Goal: Information Seeking & Learning: Learn about a topic

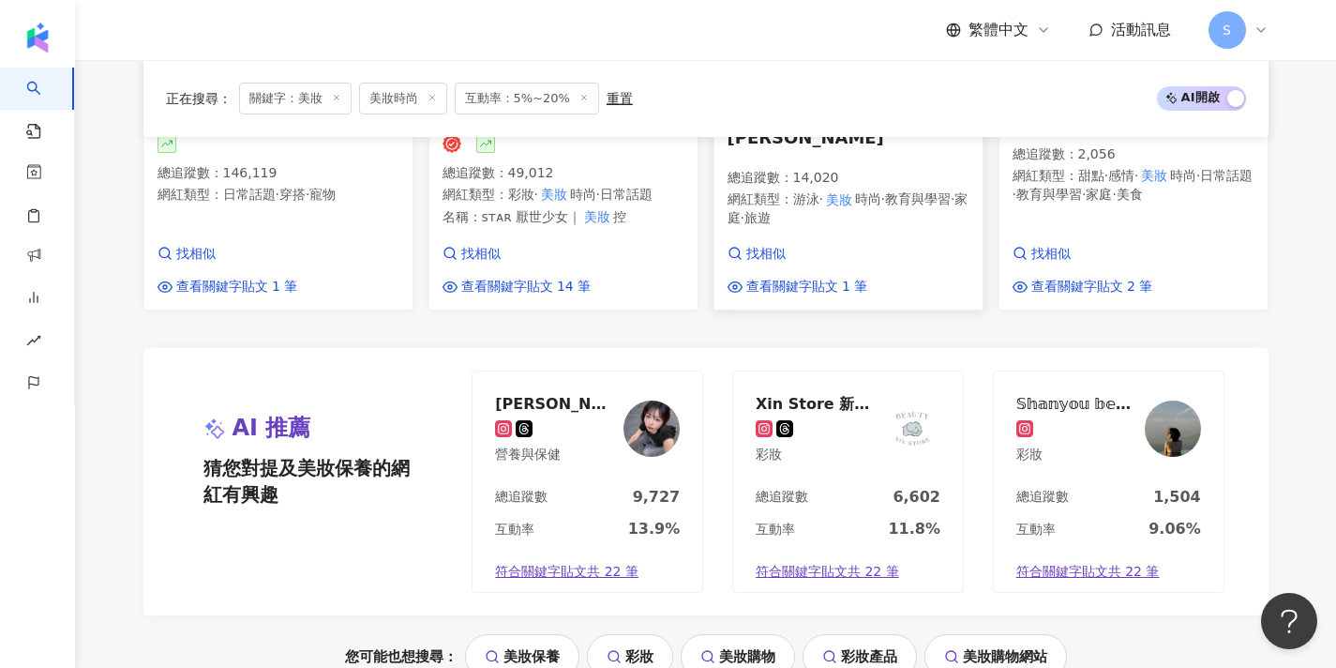
scroll to position [1670, 0]
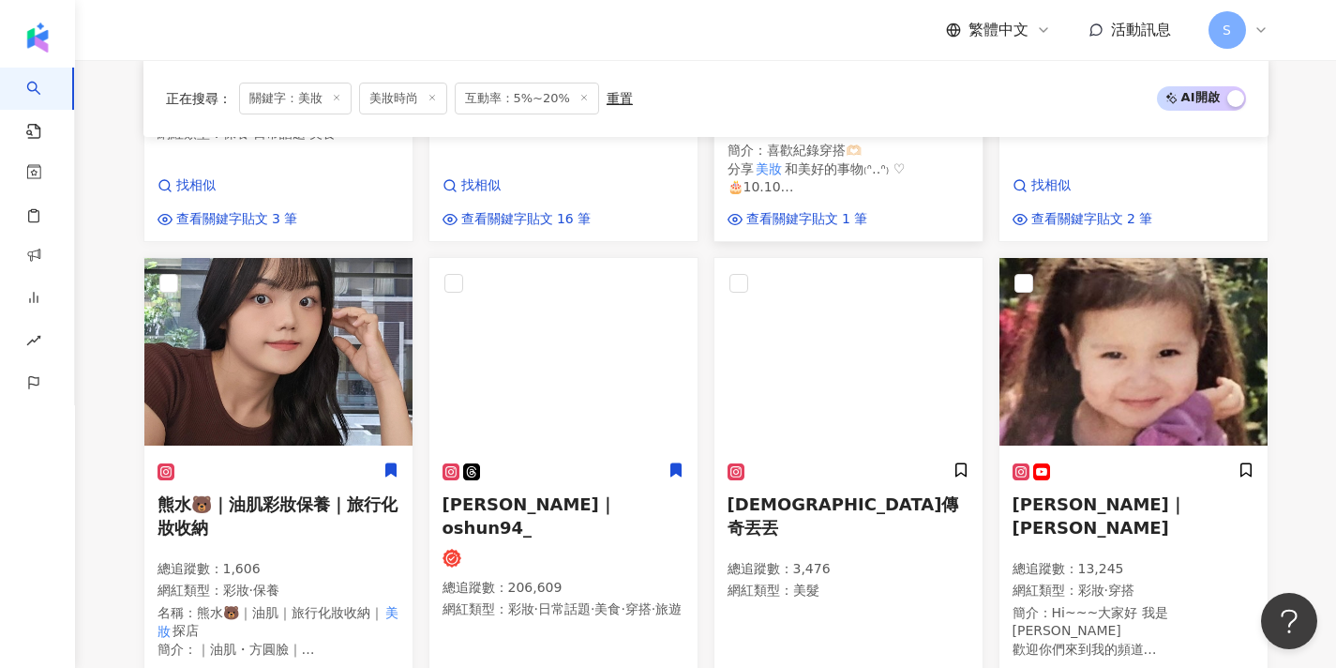
scroll to position [683, 0]
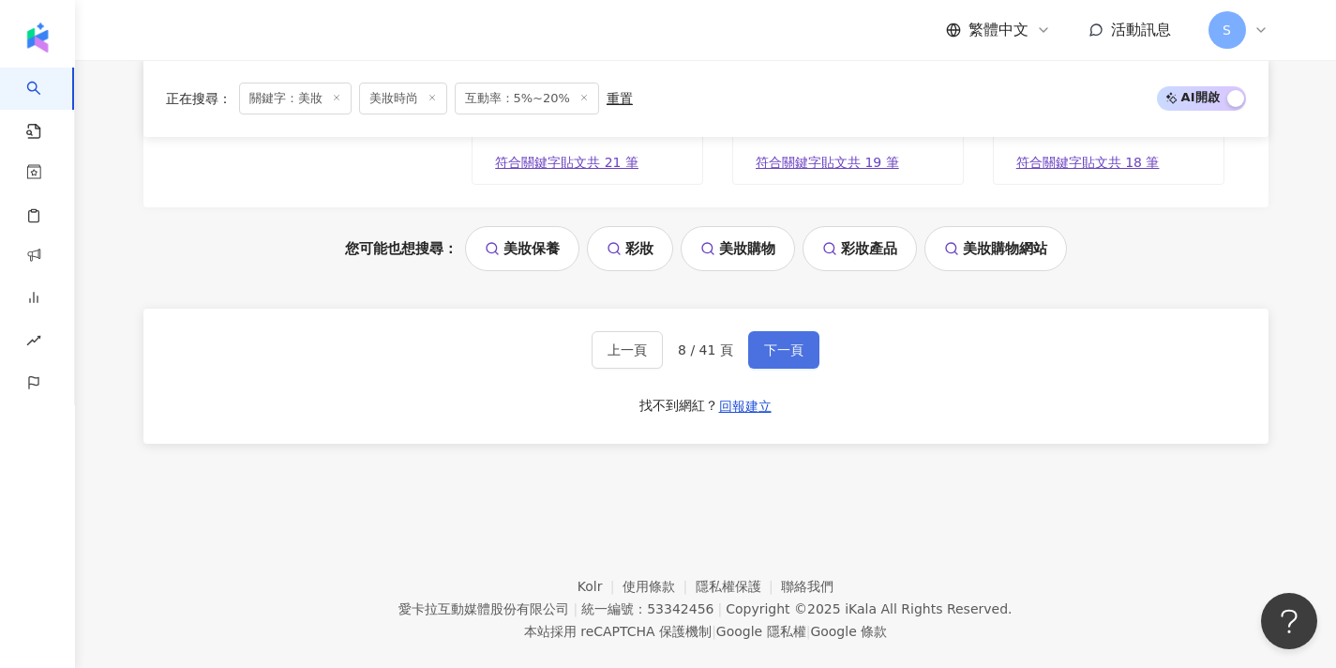
click at [780, 331] on button "下一頁" at bounding box center [783, 350] width 71 height 38
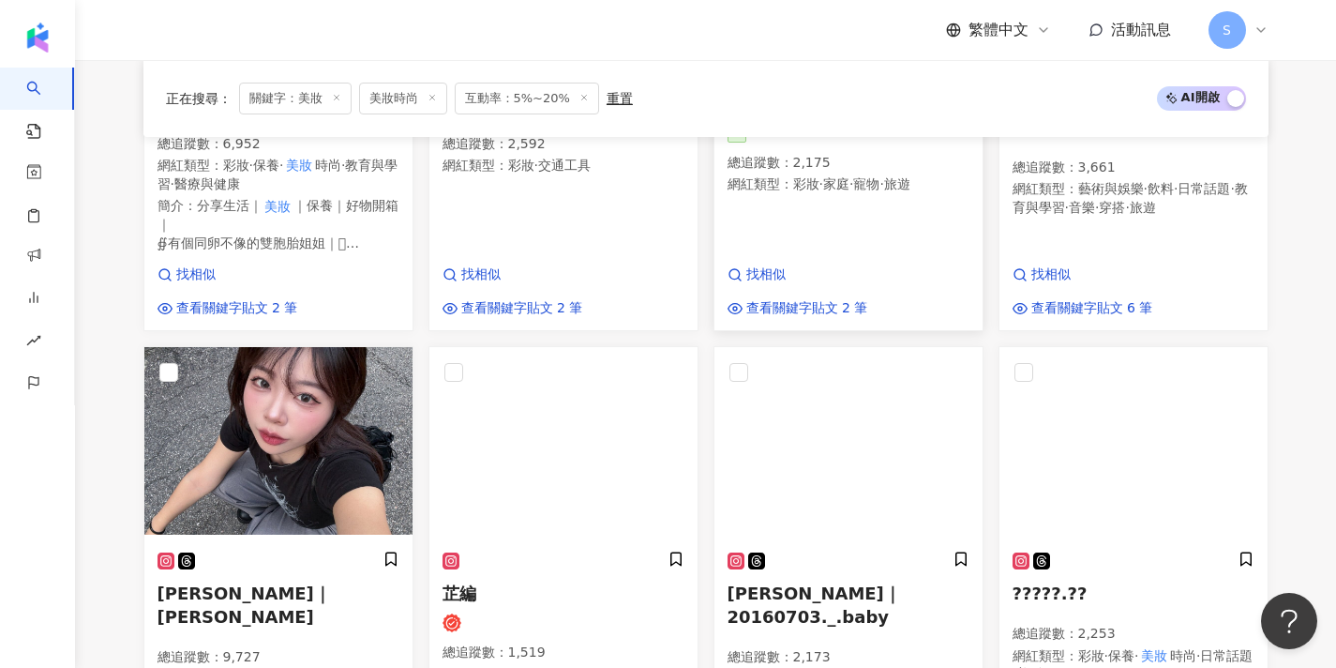
scroll to position [1032, 0]
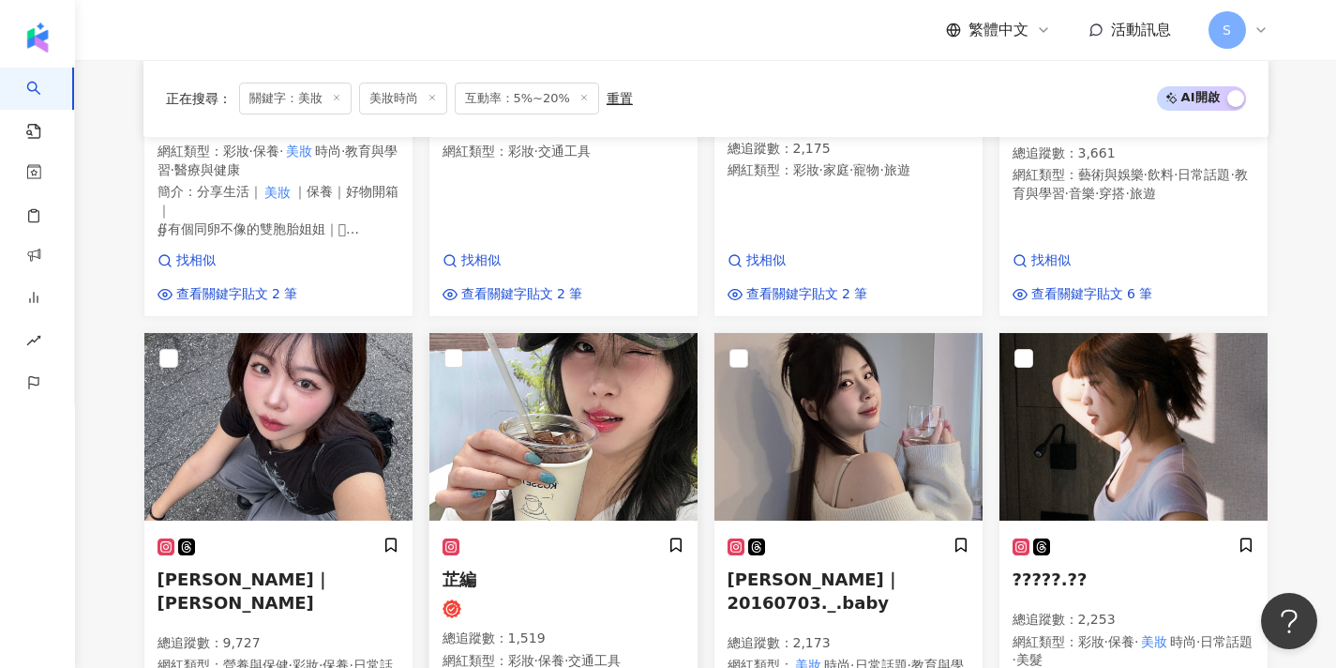
click at [656, 364] on img at bounding box center [564, 427] width 268 height 188
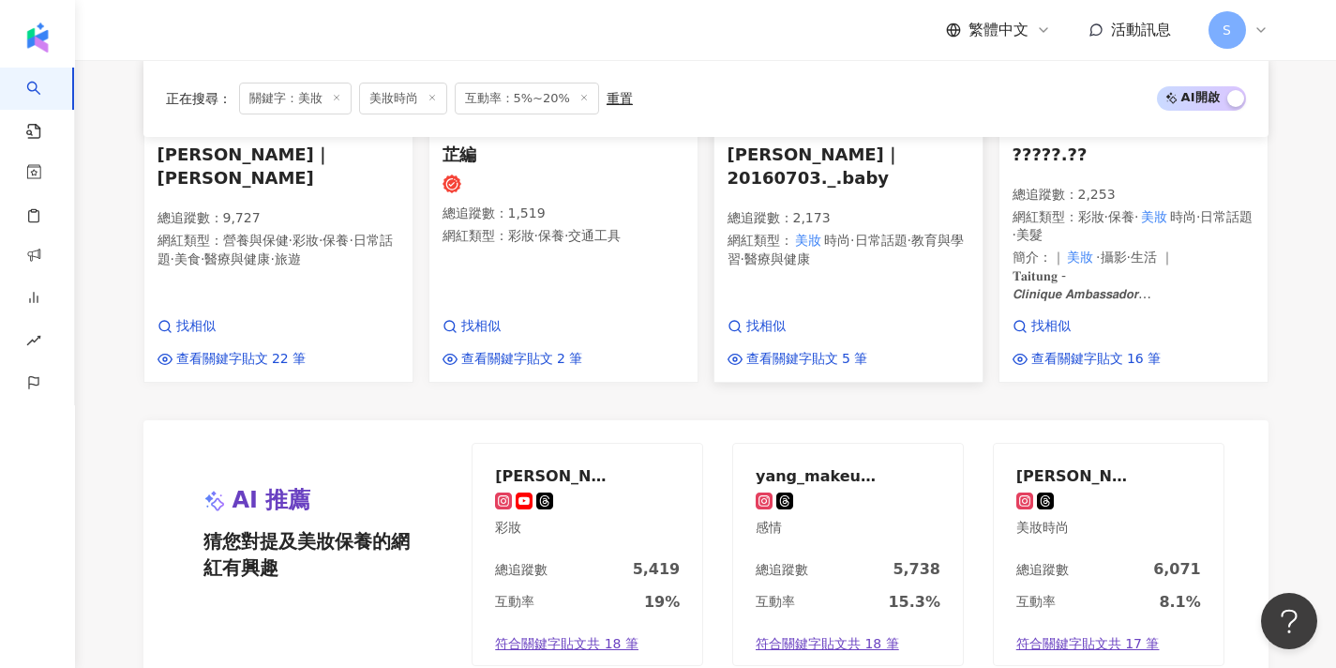
scroll to position [1770, 0]
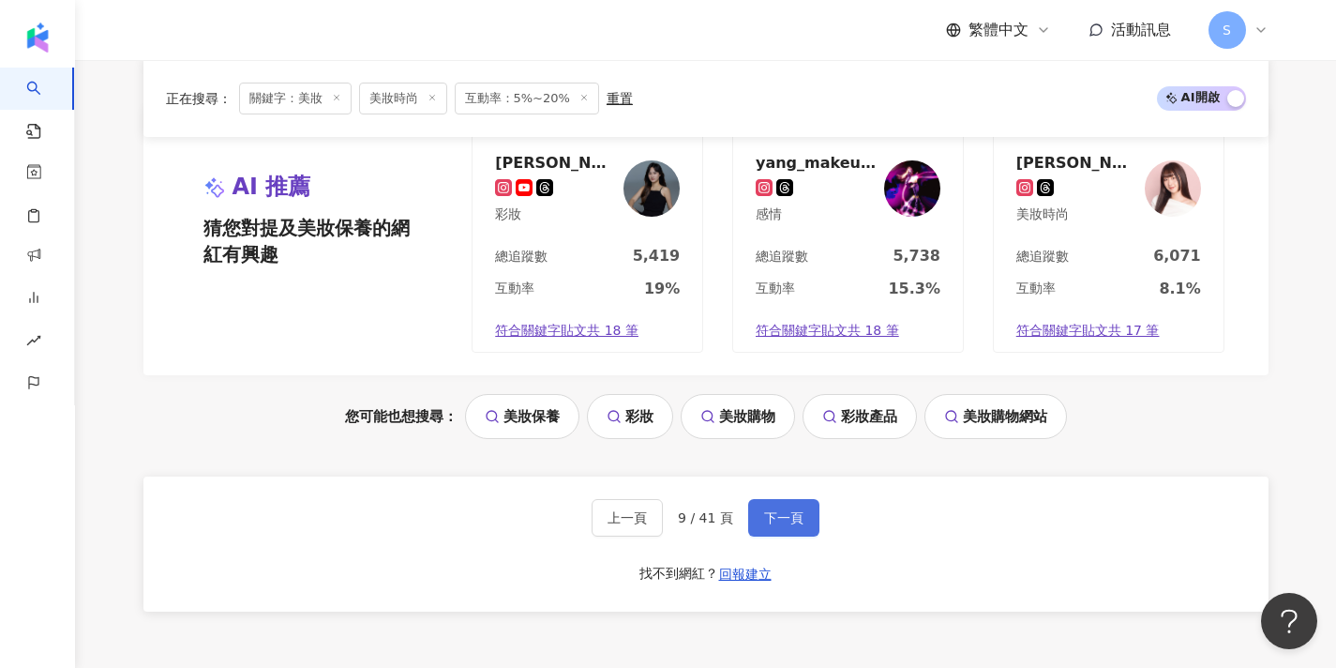
click at [780, 510] on span "下一頁" at bounding box center [783, 517] width 39 height 15
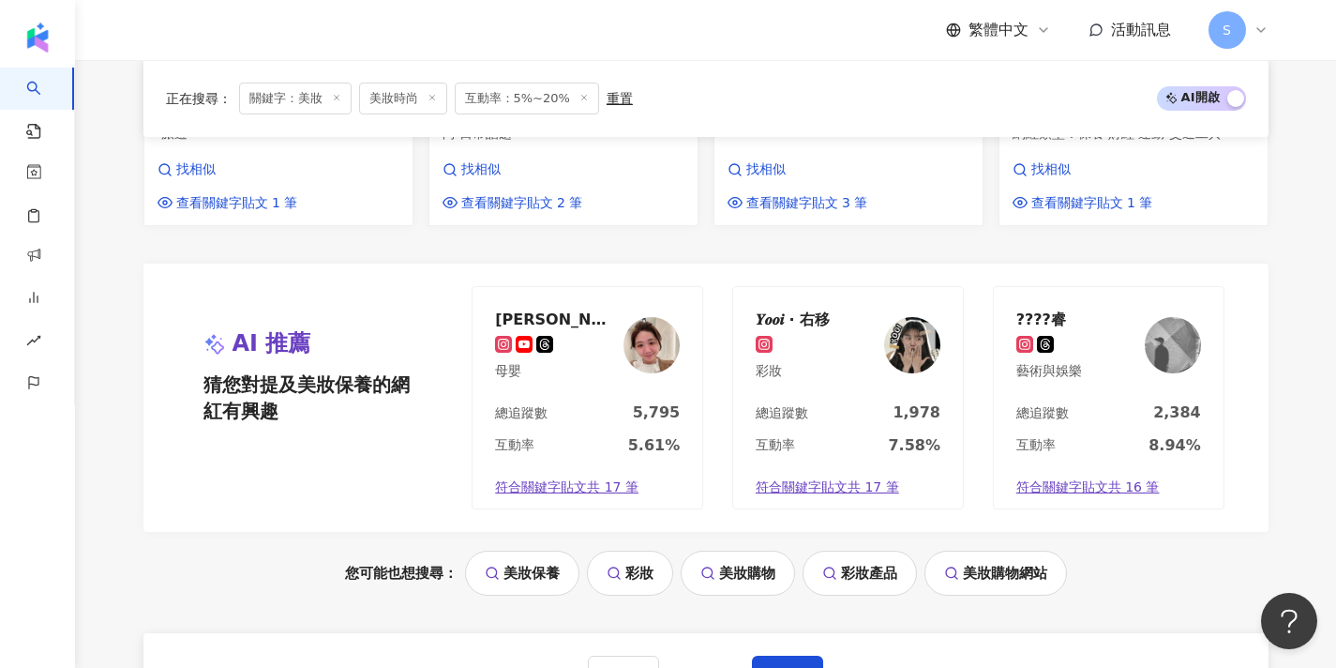
scroll to position [1587, 0]
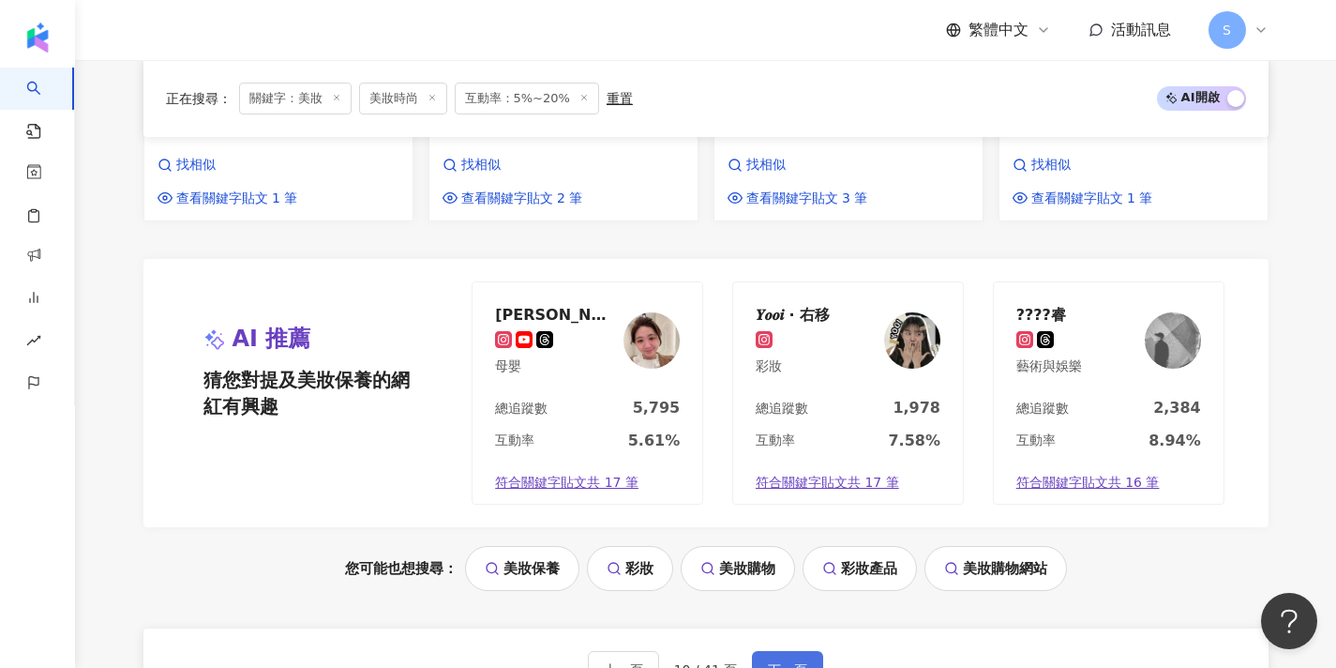
click at [781, 662] on span "下一頁" at bounding box center [787, 669] width 39 height 15
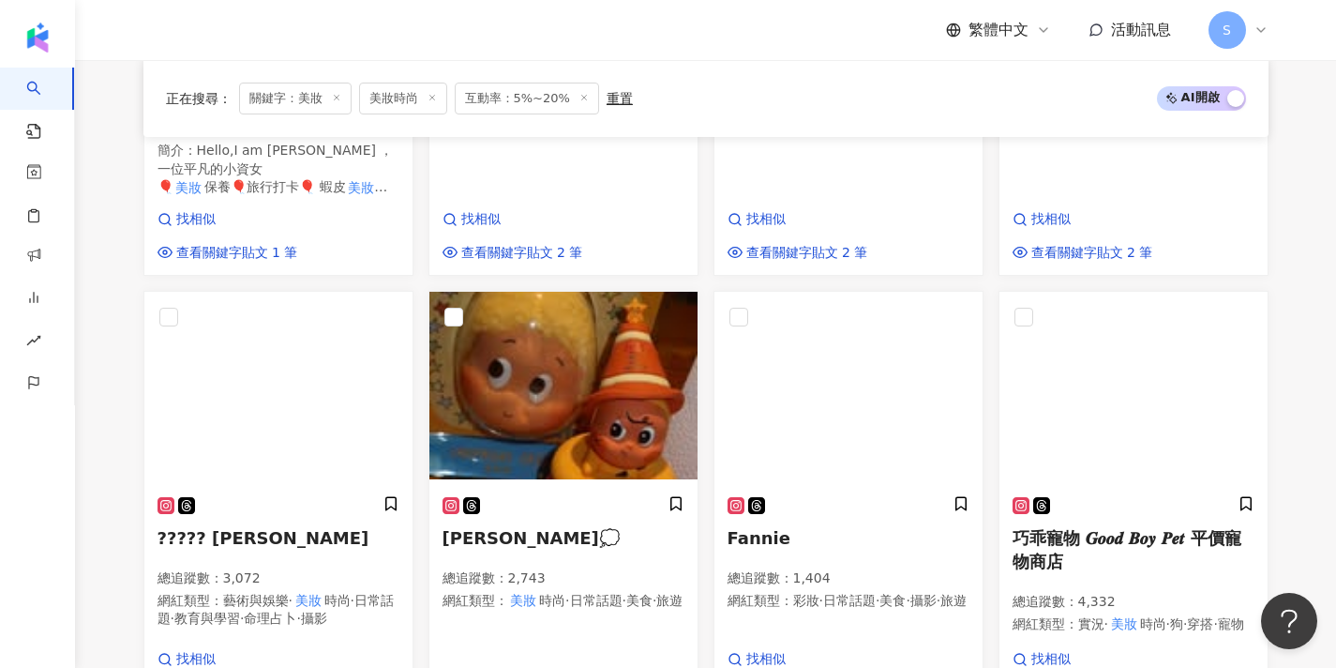
scroll to position [1152, 0]
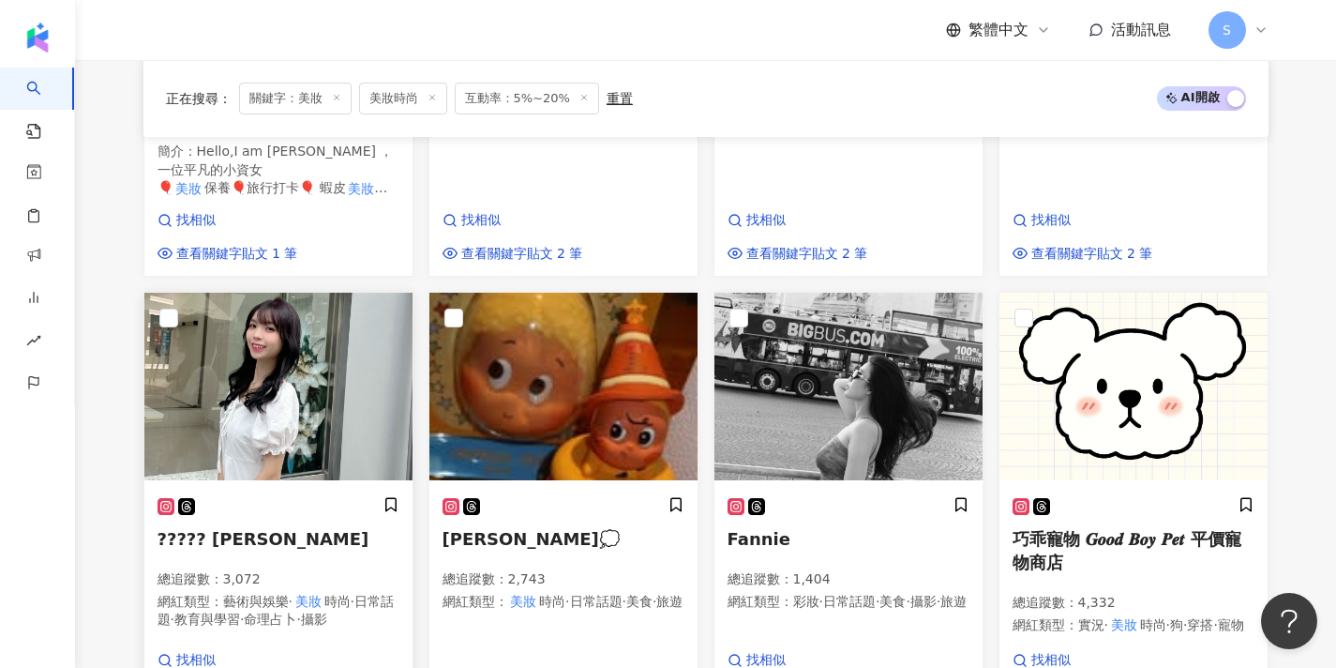
click at [345, 349] on img at bounding box center [278, 387] width 268 height 188
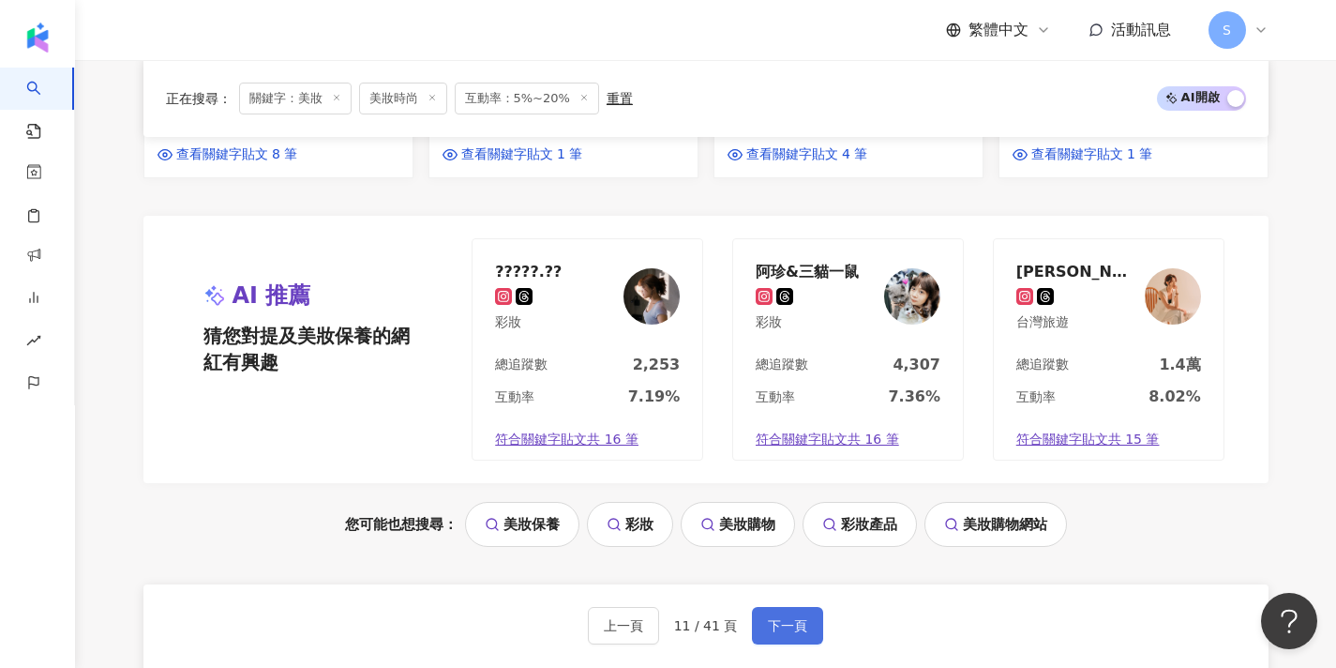
click at [768, 618] on span "下一頁" at bounding box center [787, 625] width 39 height 15
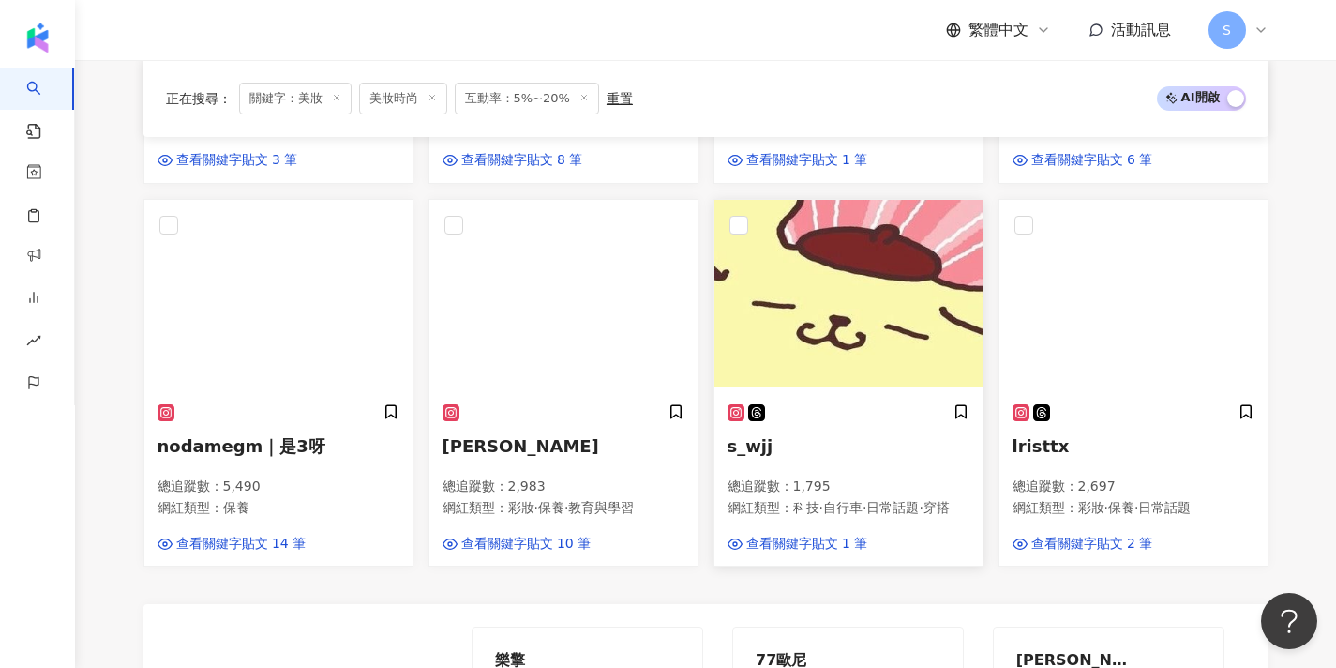
scroll to position [1154, 0]
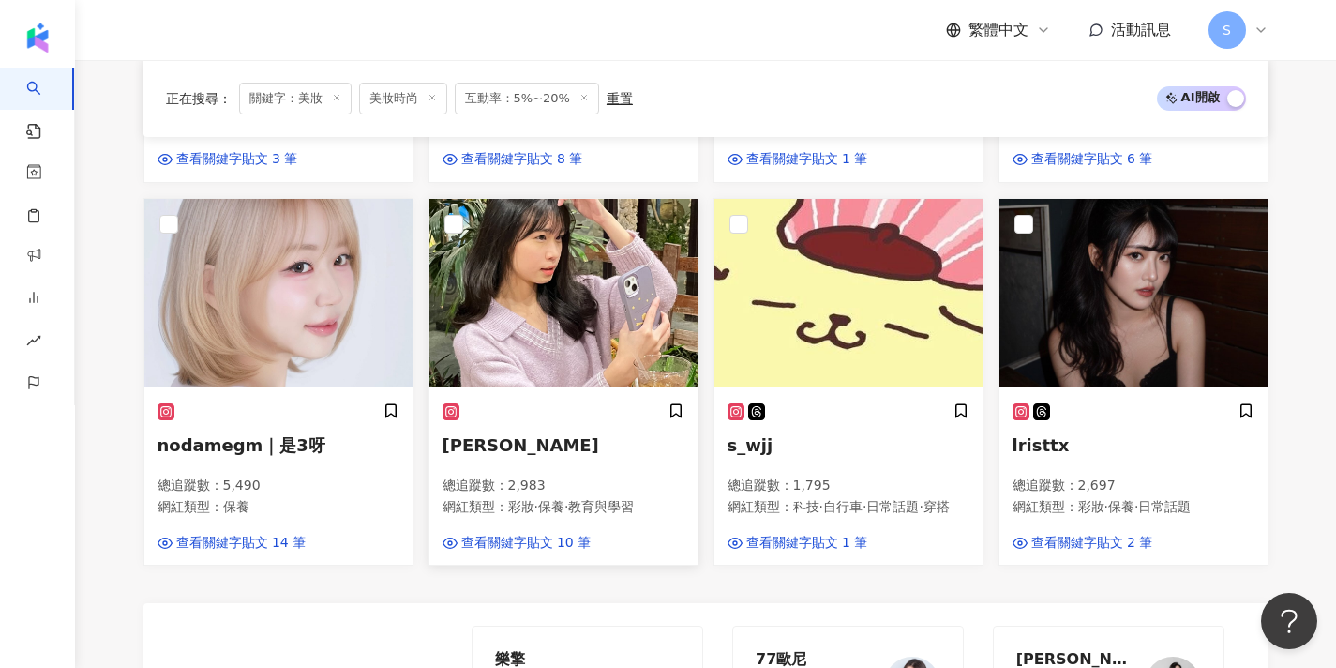
click at [626, 331] on img at bounding box center [564, 293] width 268 height 188
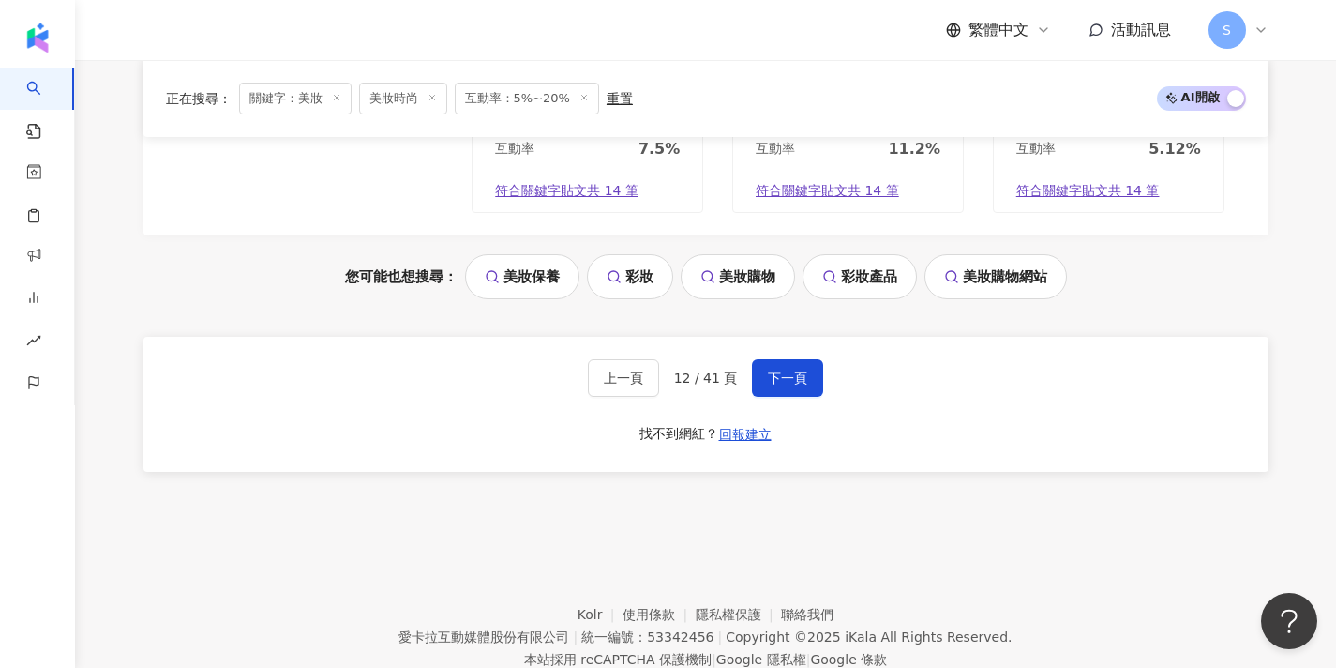
scroll to position [1798, 0]
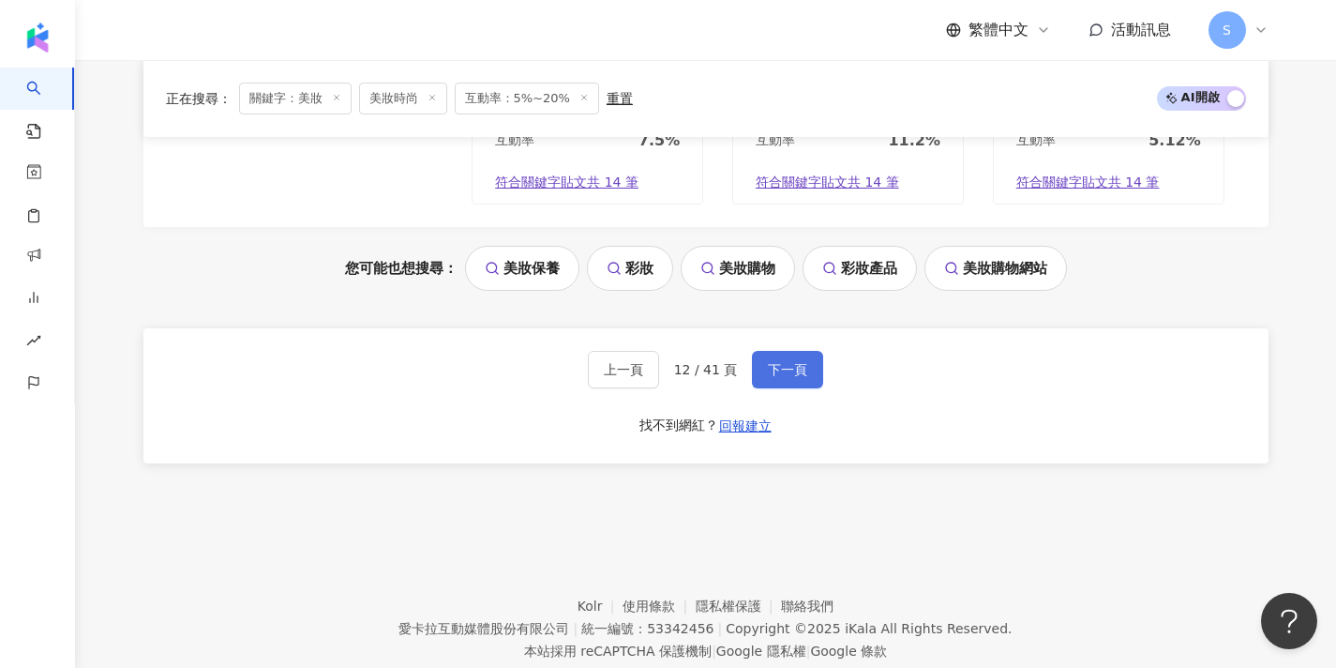
click at [781, 362] on span "下一頁" at bounding box center [787, 369] width 39 height 15
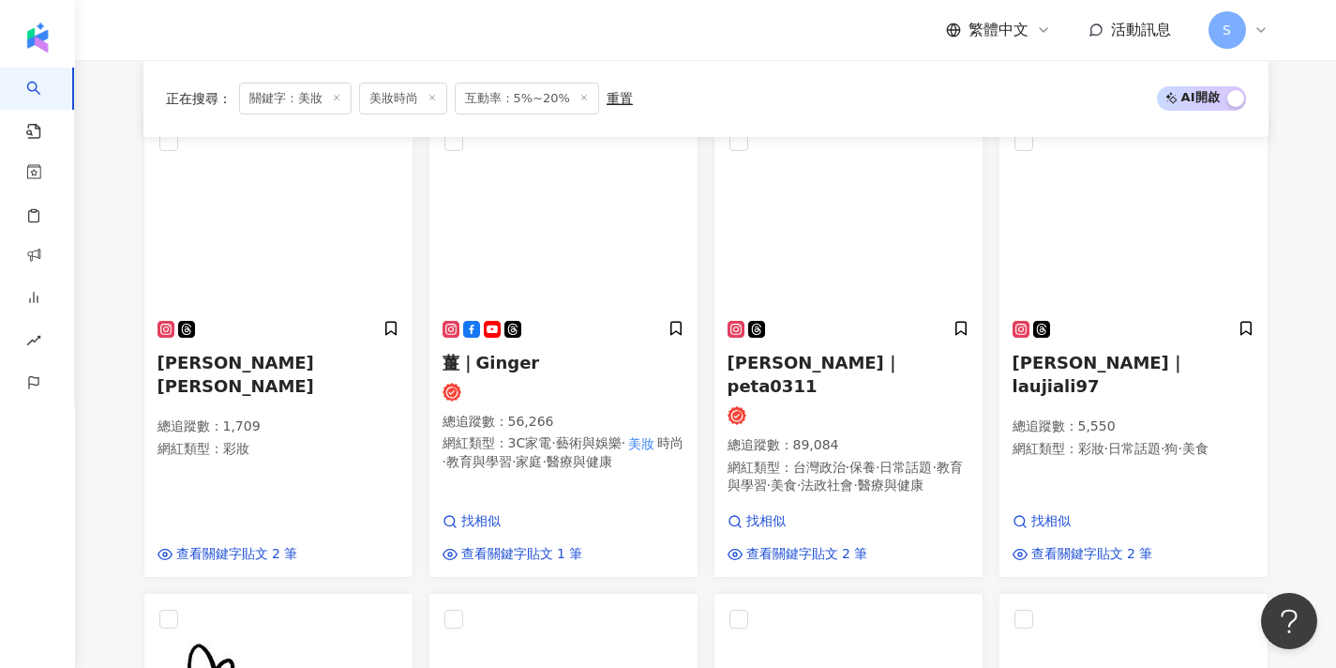
scroll to position [297, 0]
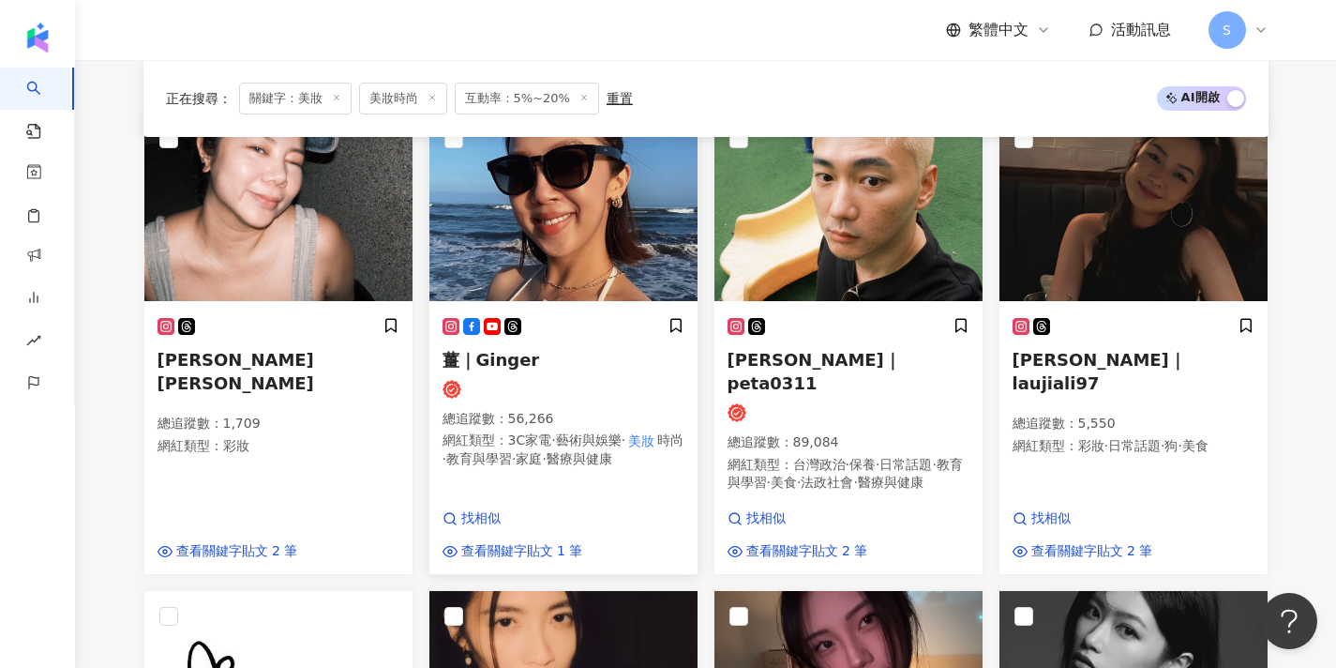
click at [625, 304] on div "薑｜Ginger 總追蹤數 ： 56,266 網紅類型 ： 3C家電 · 藝術與娛樂 · 美妝 時尚 · 教育與學習 · 家庭 · 醫療與健康 找相似 查看關…" at bounding box center [564, 439] width 268 height 270
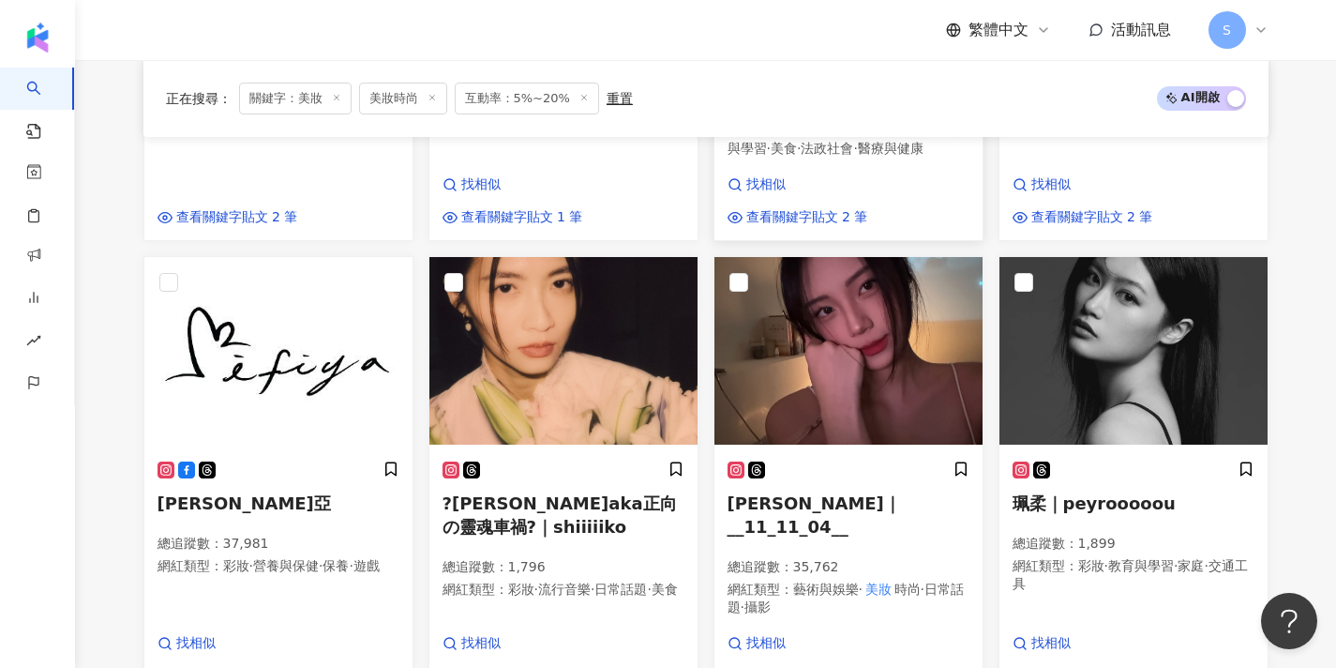
scroll to position [641, 0]
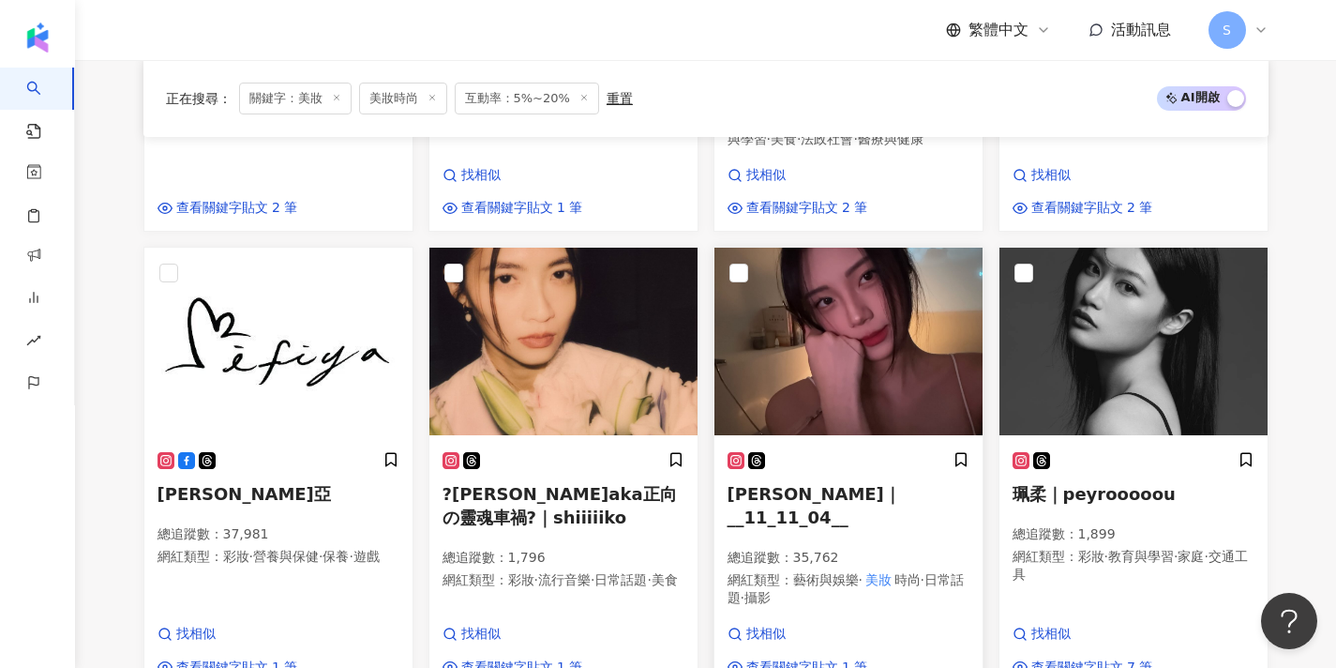
click at [766, 299] on img at bounding box center [849, 342] width 268 height 188
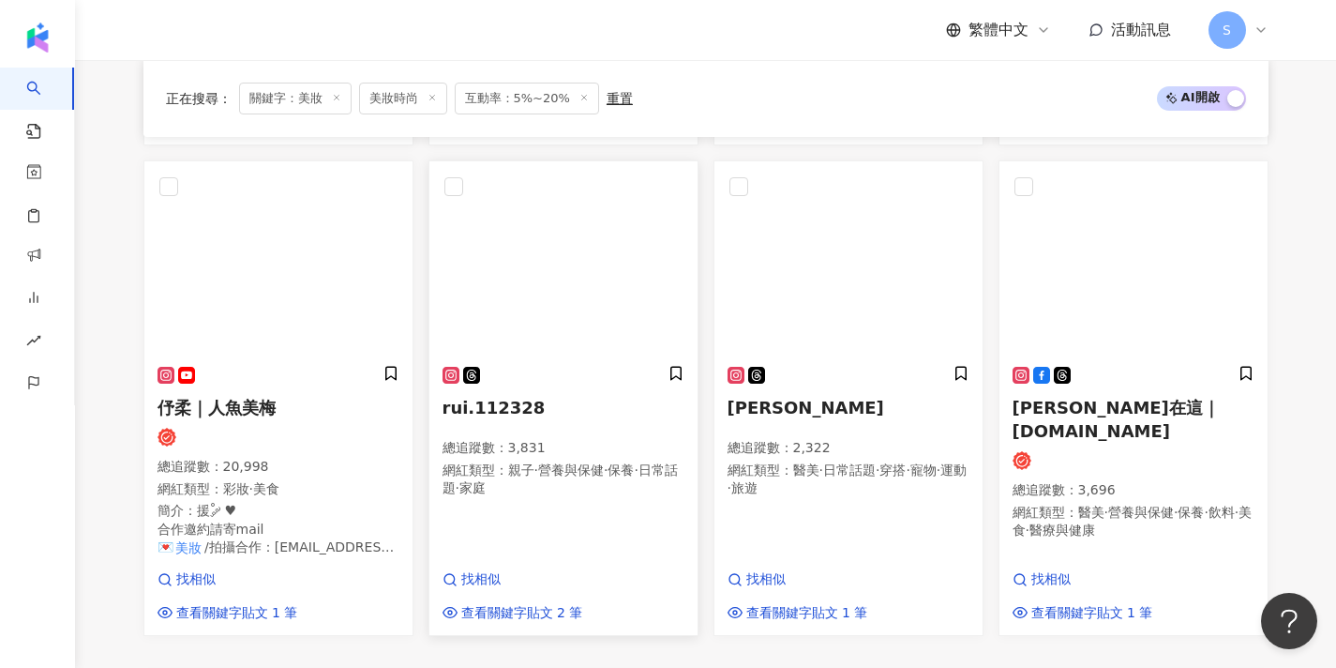
scroll to position [1225, 0]
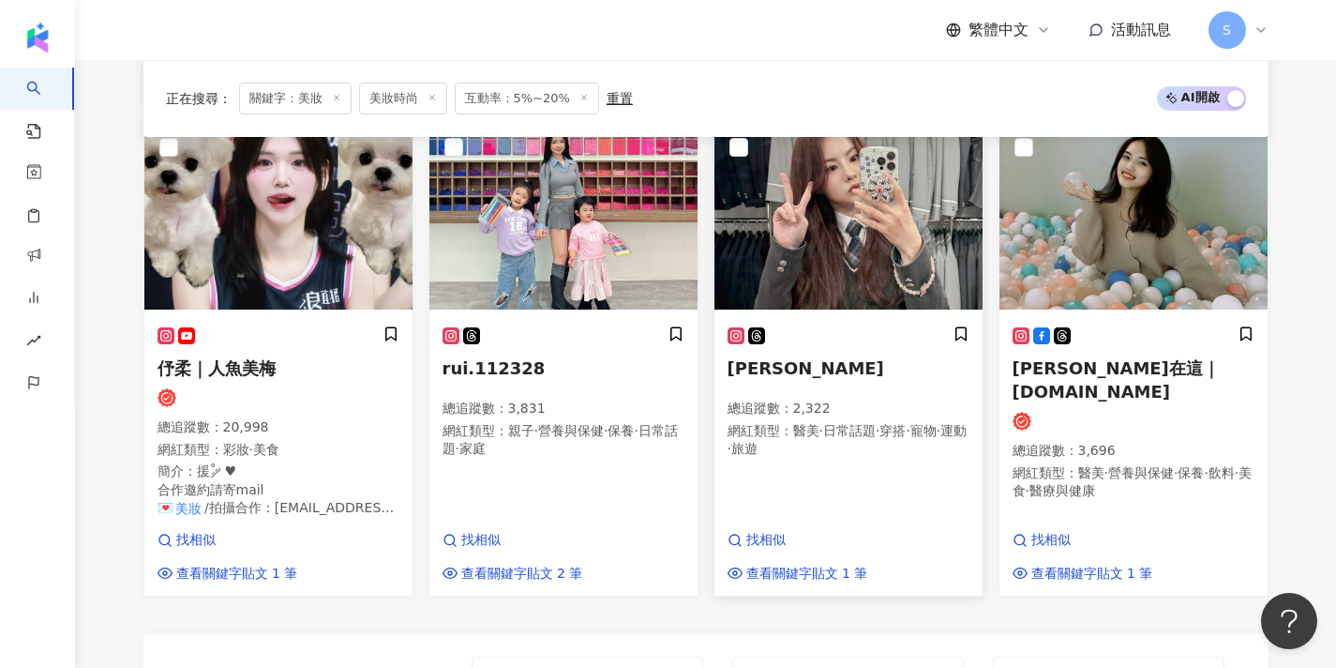
click at [820, 422] on p "網紅類型 ： 醫美 · 日常話題 · 穿搭 · 寵物 · 運動 · 旅遊" at bounding box center [849, 440] width 242 height 37
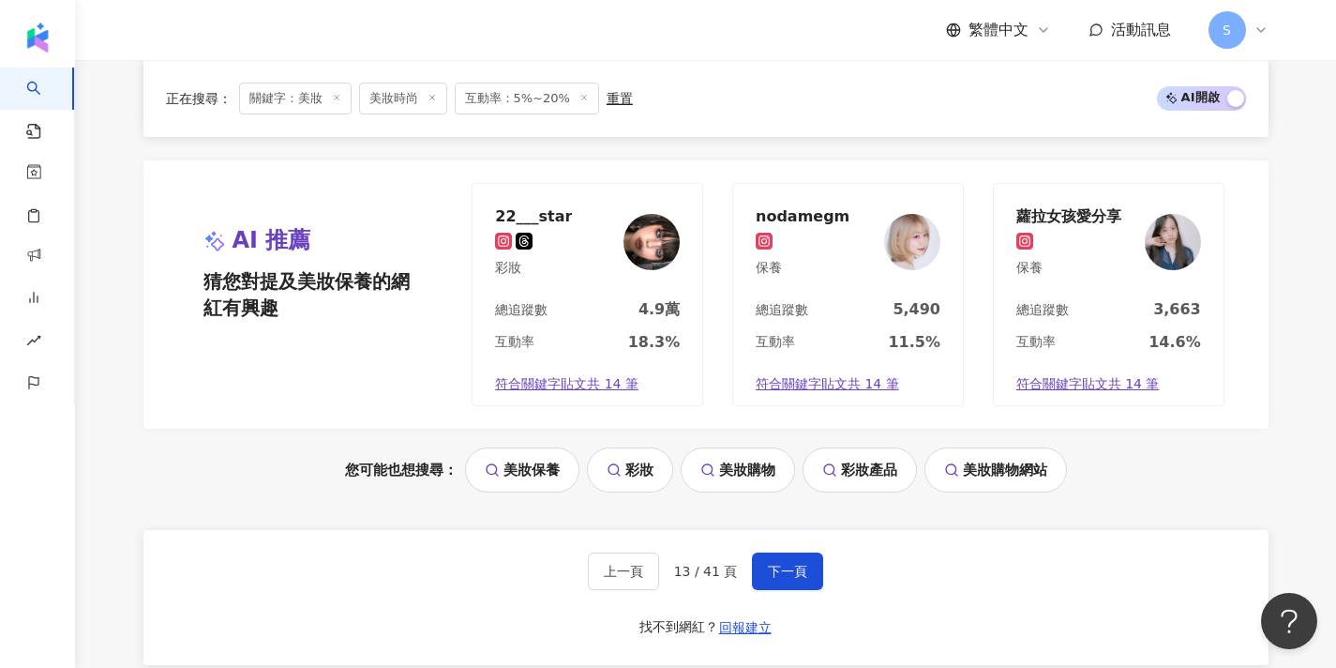
scroll to position [1708, 0]
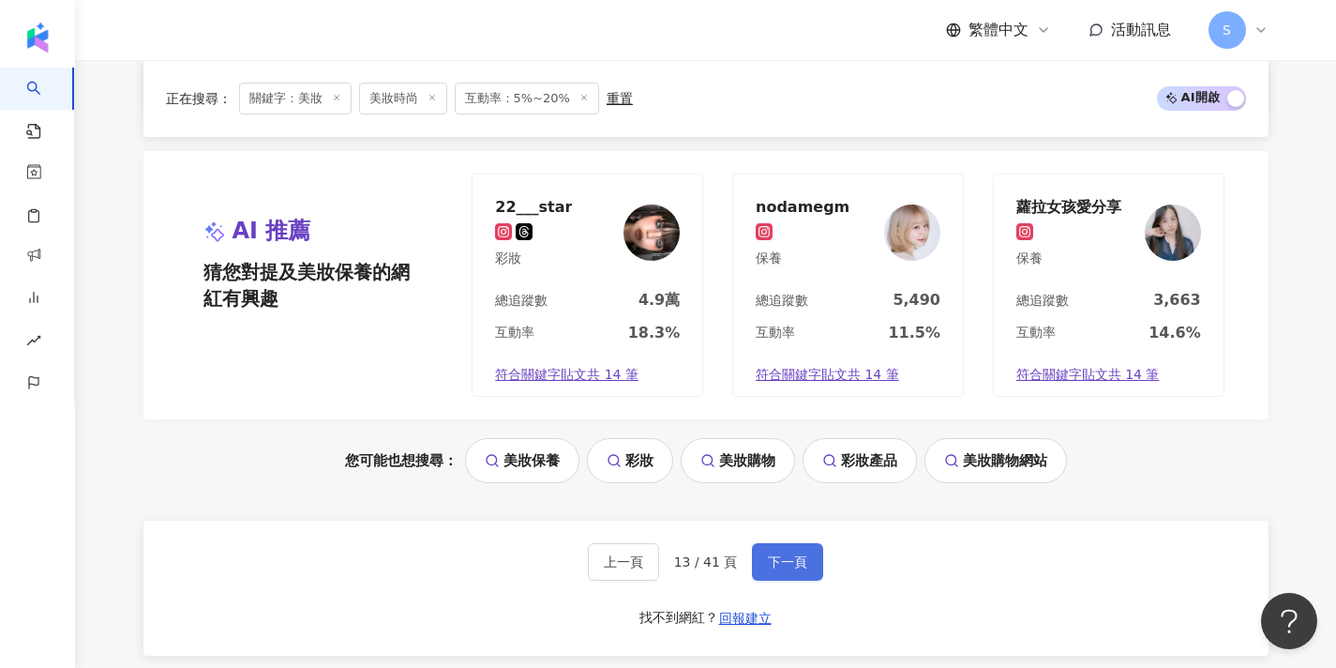
click at [808, 543] on button "下一頁" at bounding box center [787, 562] width 71 height 38
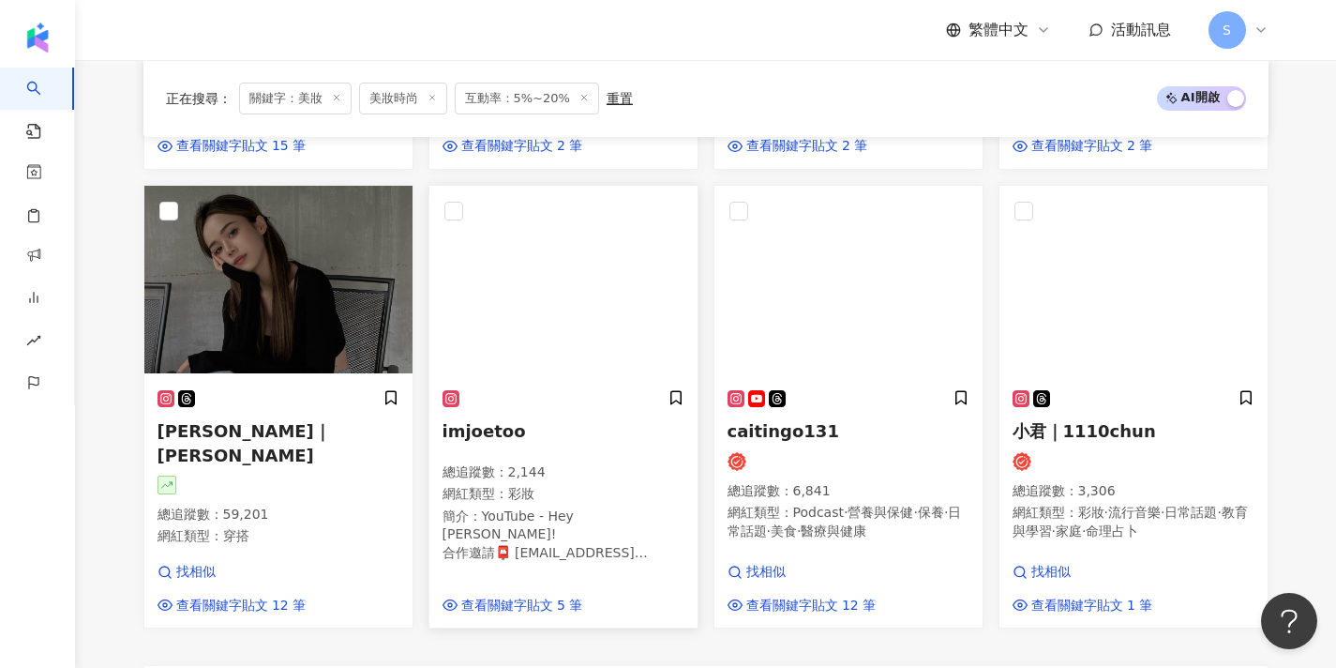
scroll to position [1255, 0]
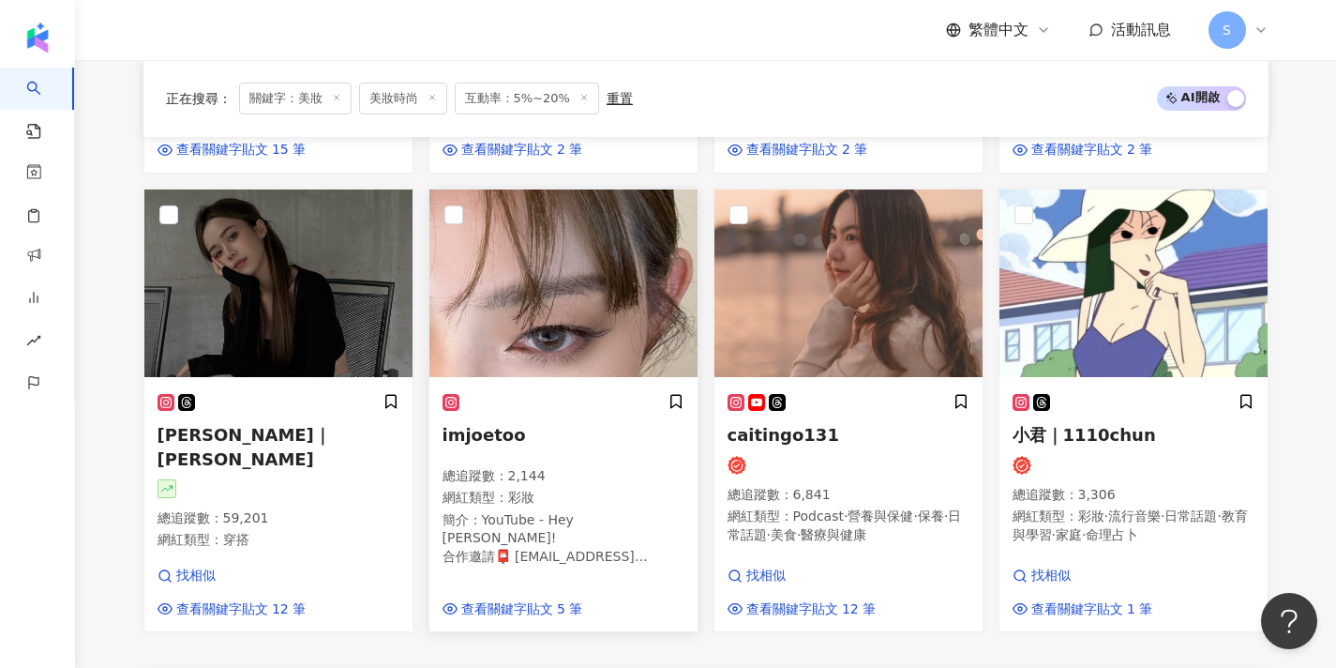
click at [589, 289] on img at bounding box center [564, 283] width 268 height 188
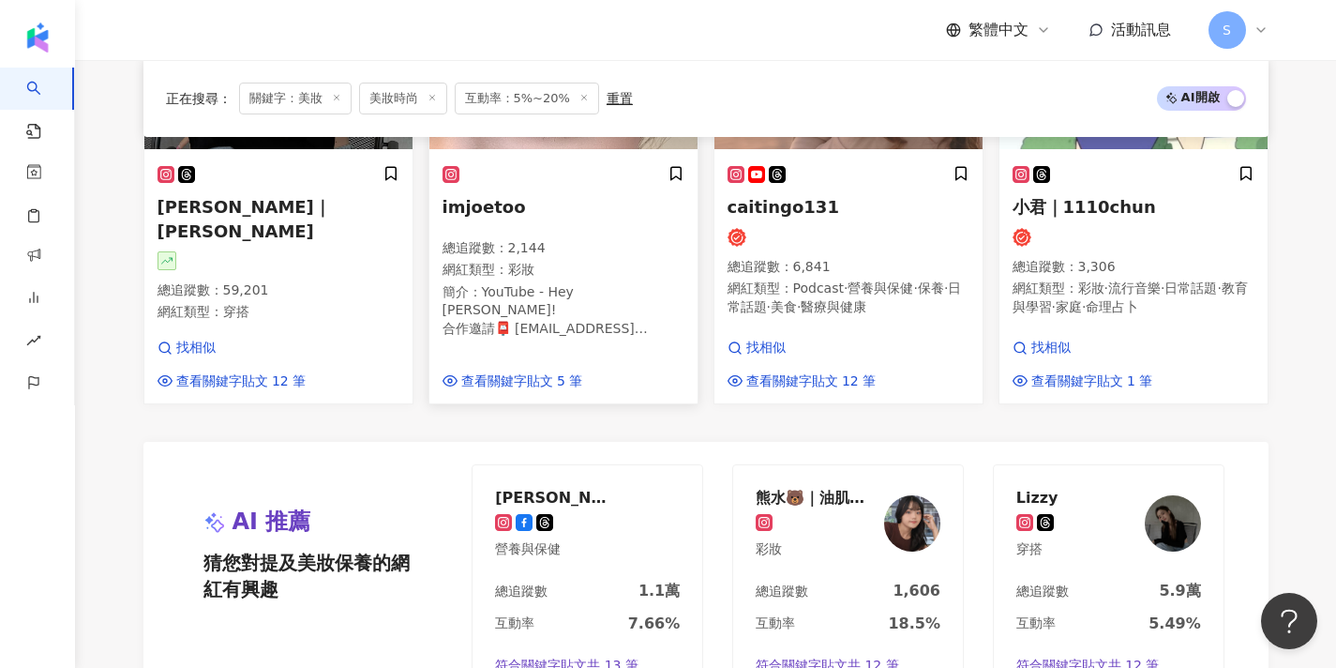
scroll to position [1838, 0]
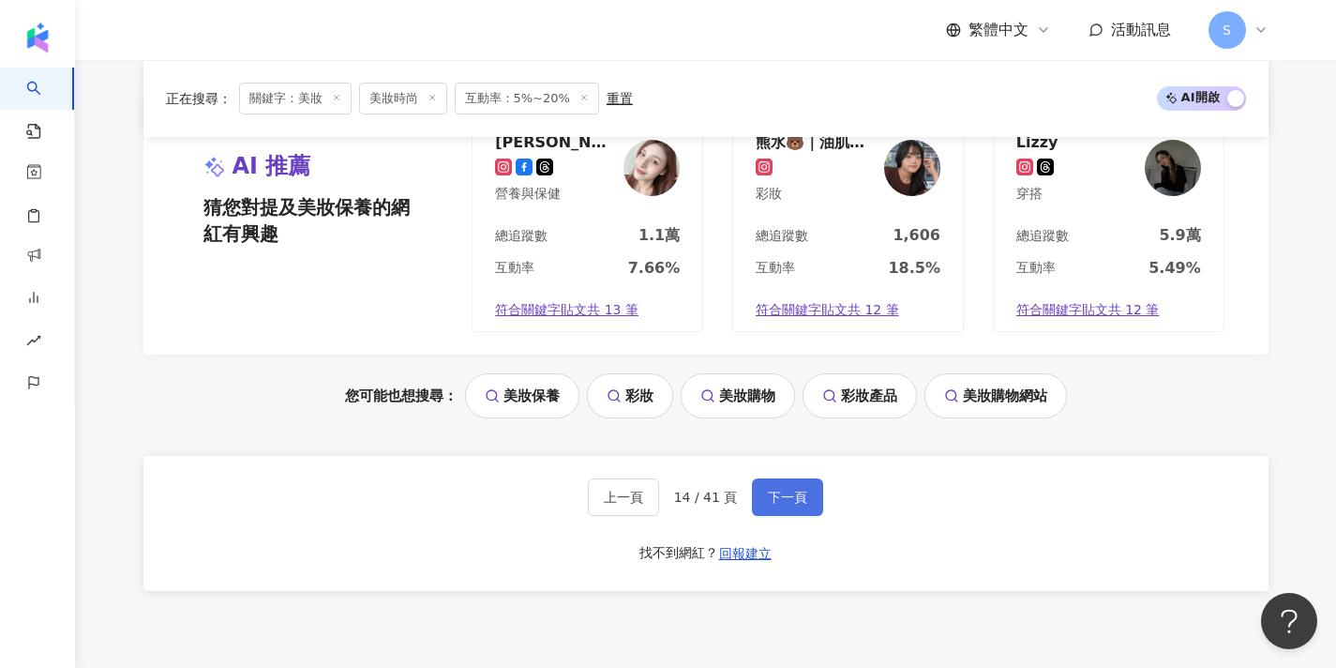
click at [758, 478] on button "下一頁" at bounding box center [787, 497] width 71 height 38
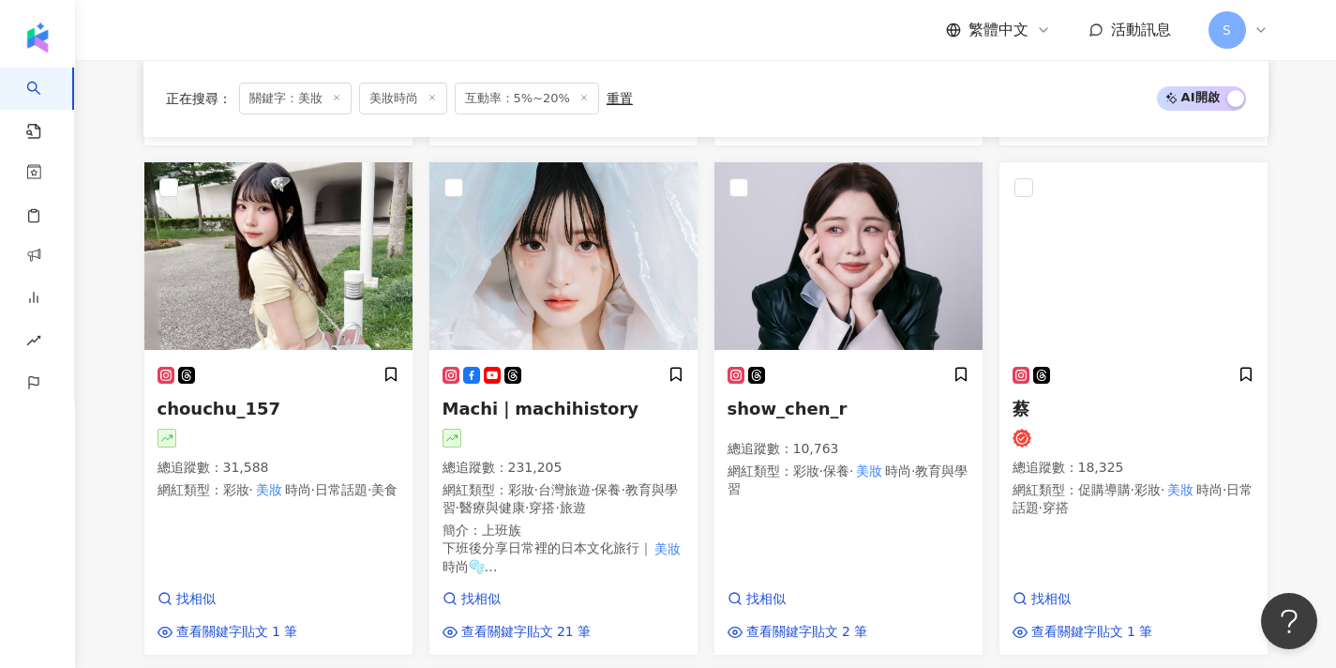
scroll to position [725, 0]
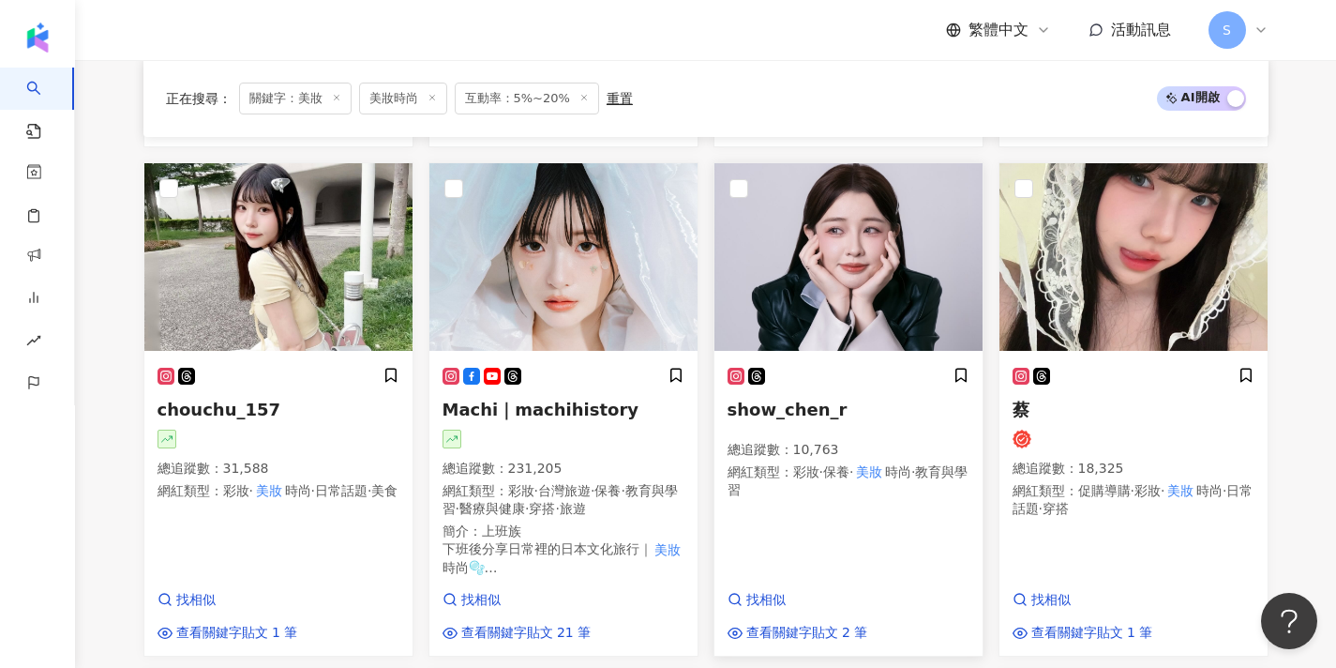
click at [874, 325] on img at bounding box center [849, 257] width 268 height 188
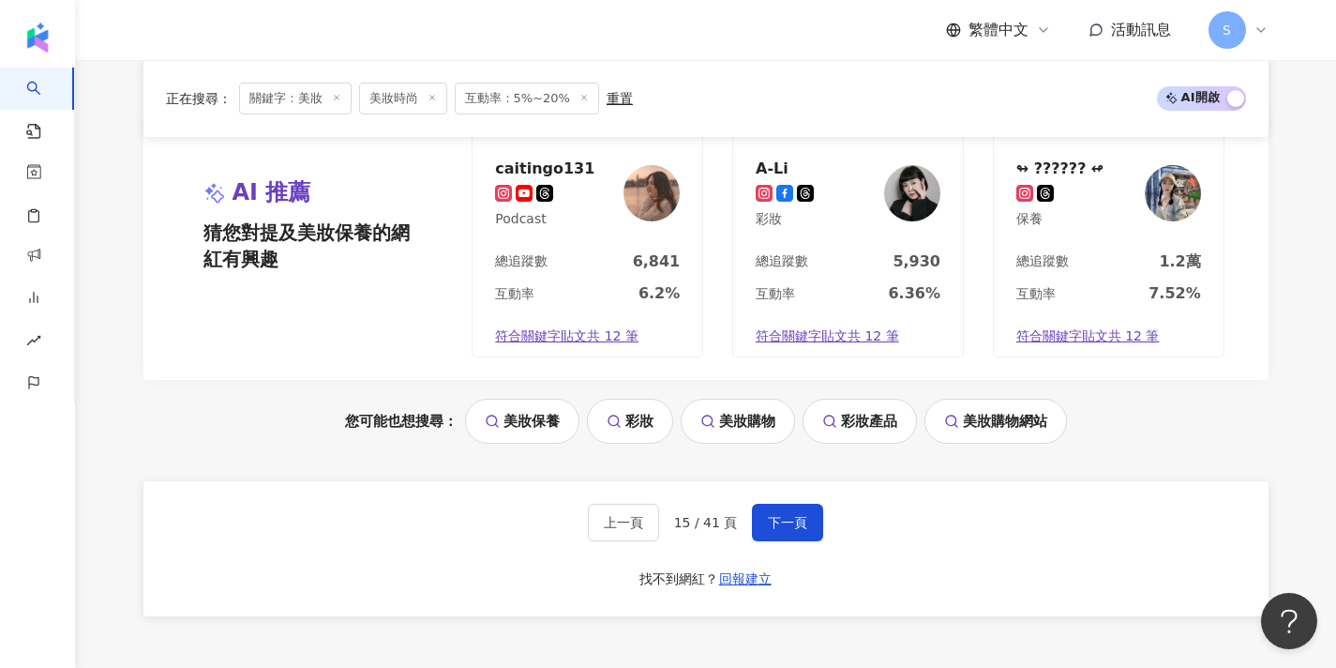
scroll to position [1805, 0]
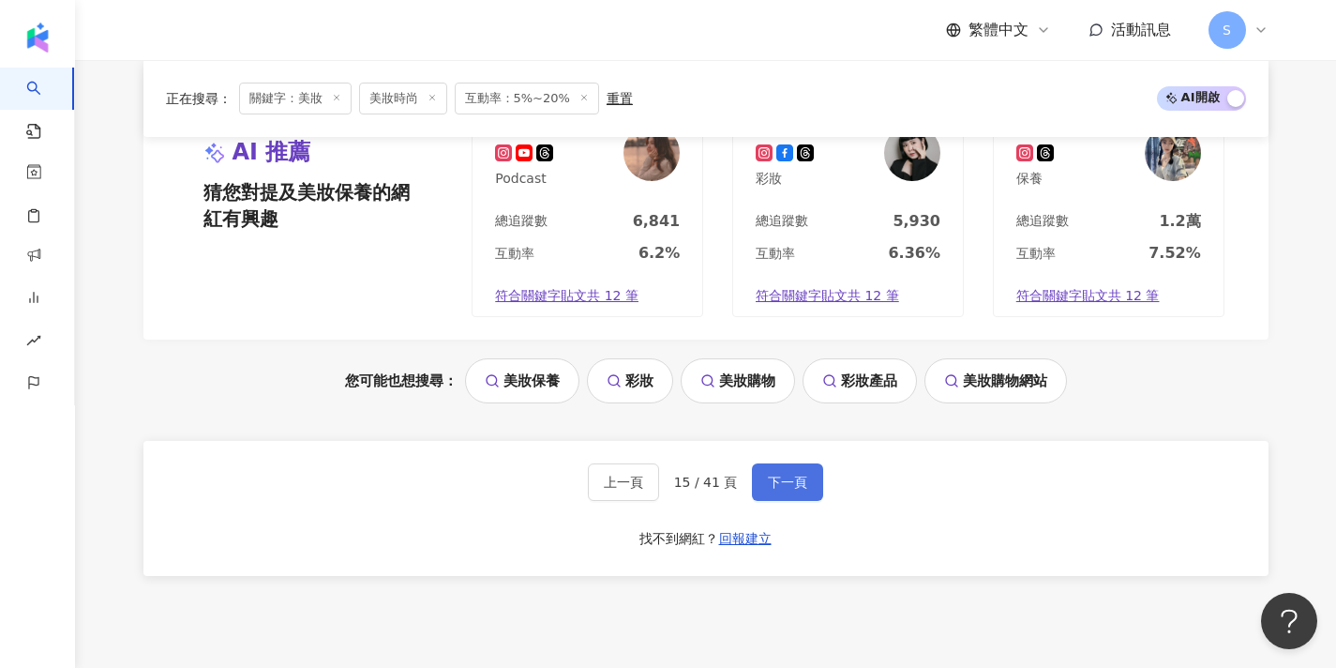
click at [798, 475] on span "下一頁" at bounding box center [787, 482] width 39 height 15
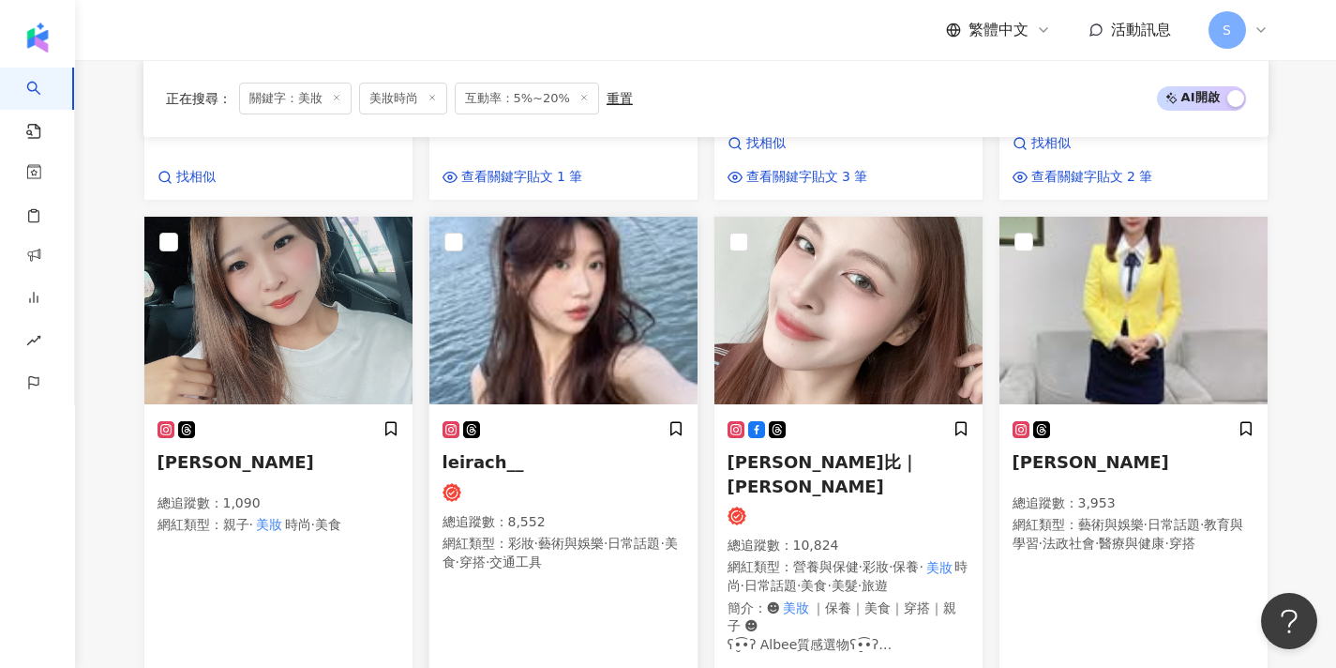
scroll to position [686, 0]
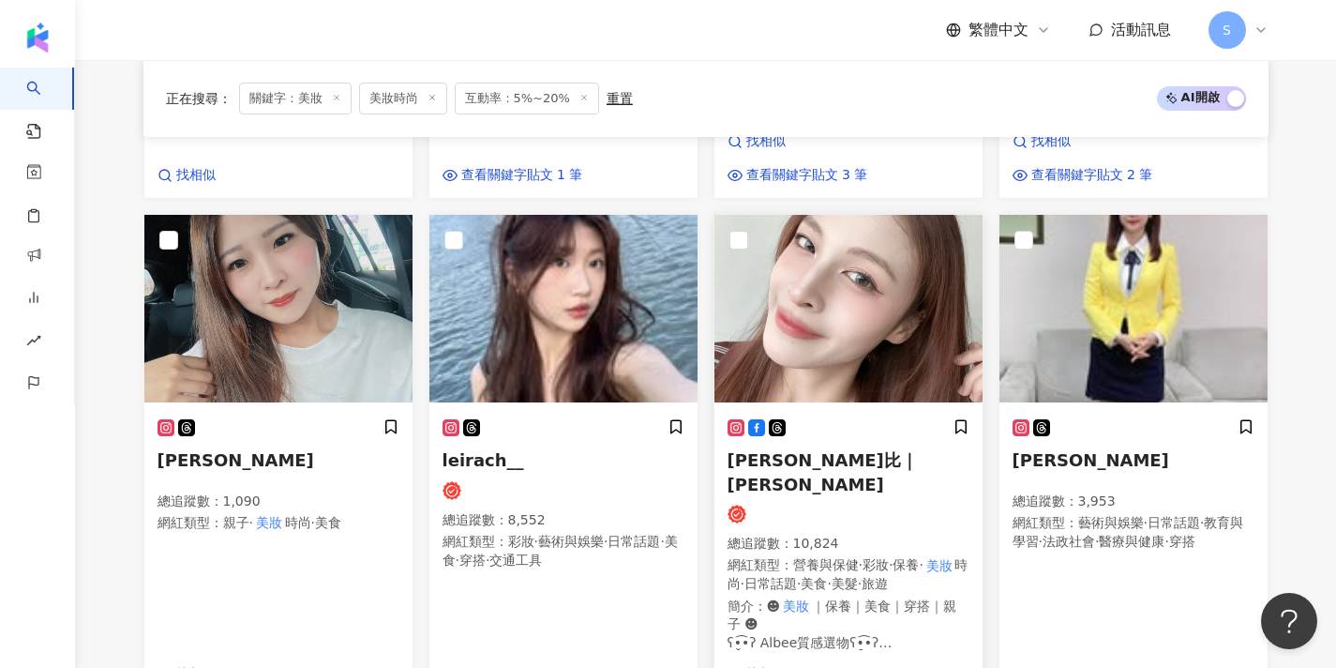
click at [845, 302] on img at bounding box center [849, 309] width 268 height 188
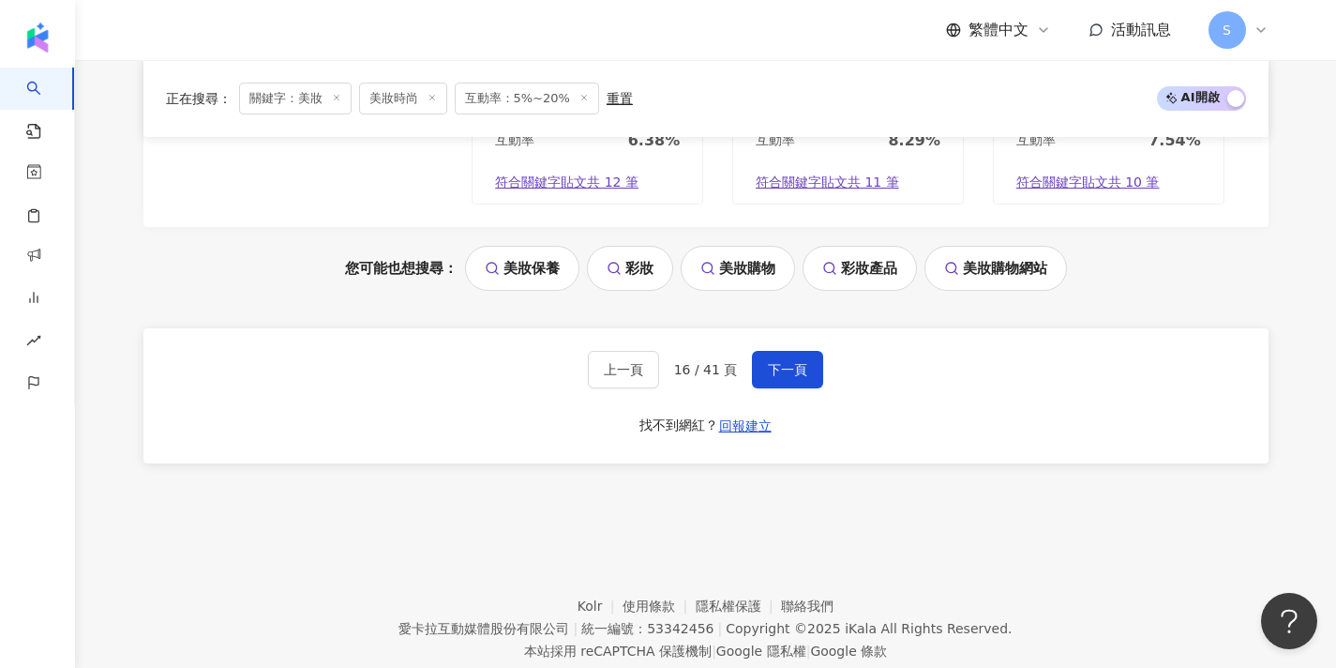
scroll to position [2004, 0]
click at [776, 363] on span "下一頁" at bounding box center [787, 370] width 39 height 15
click at [775, 363] on span "下一頁" at bounding box center [787, 370] width 39 height 15
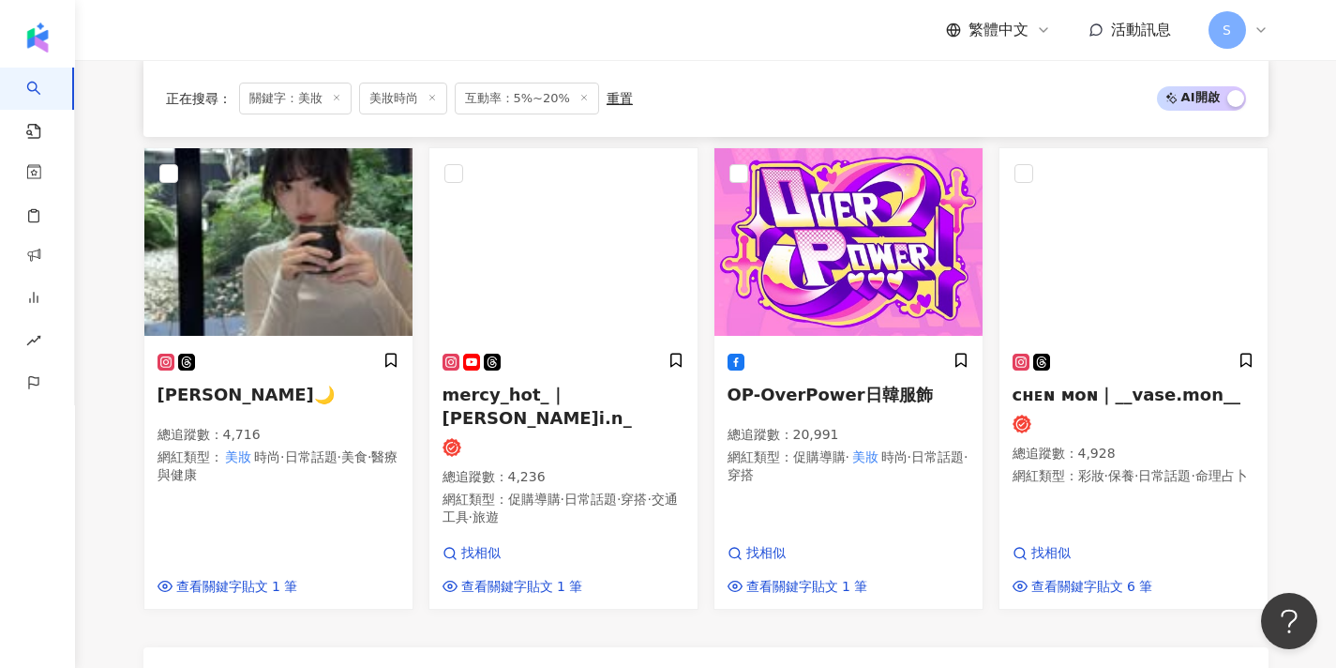
scroll to position [1304, 0]
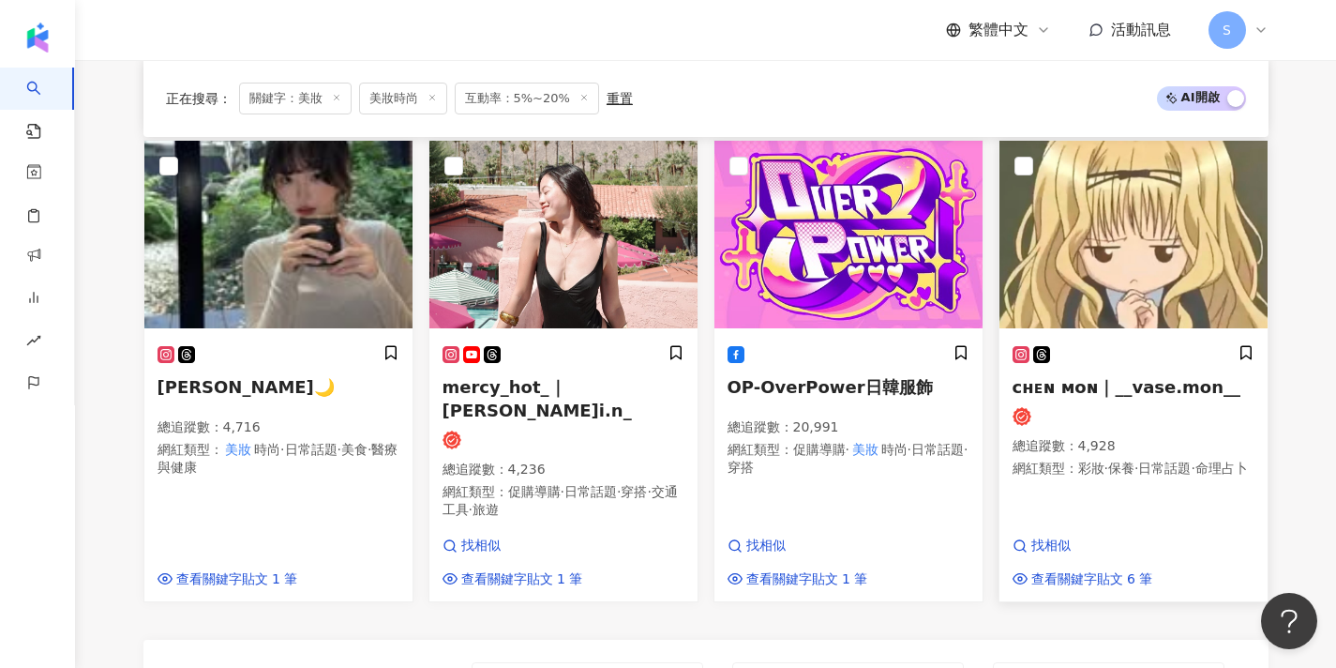
click at [1059, 265] on img at bounding box center [1134, 235] width 268 height 188
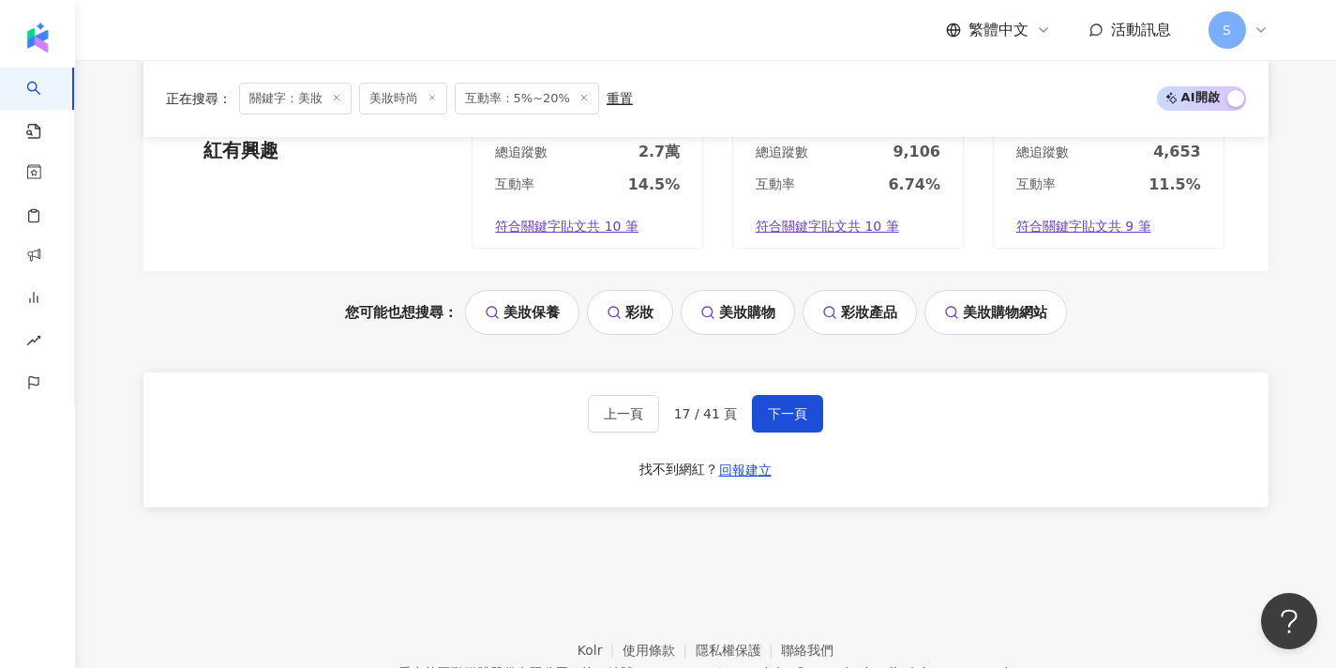
scroll to position [1908, 0]
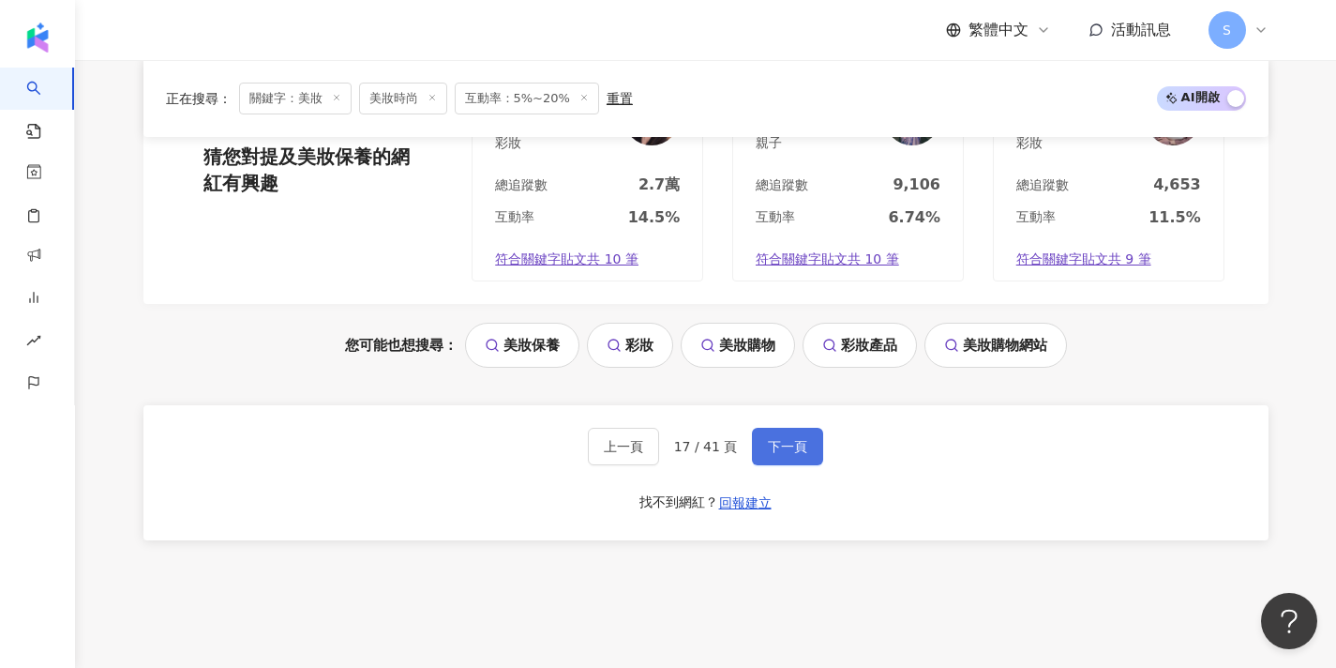
click at [796, 428] on button "下一頁" at bounding box center [787, 447] width 71 height 38
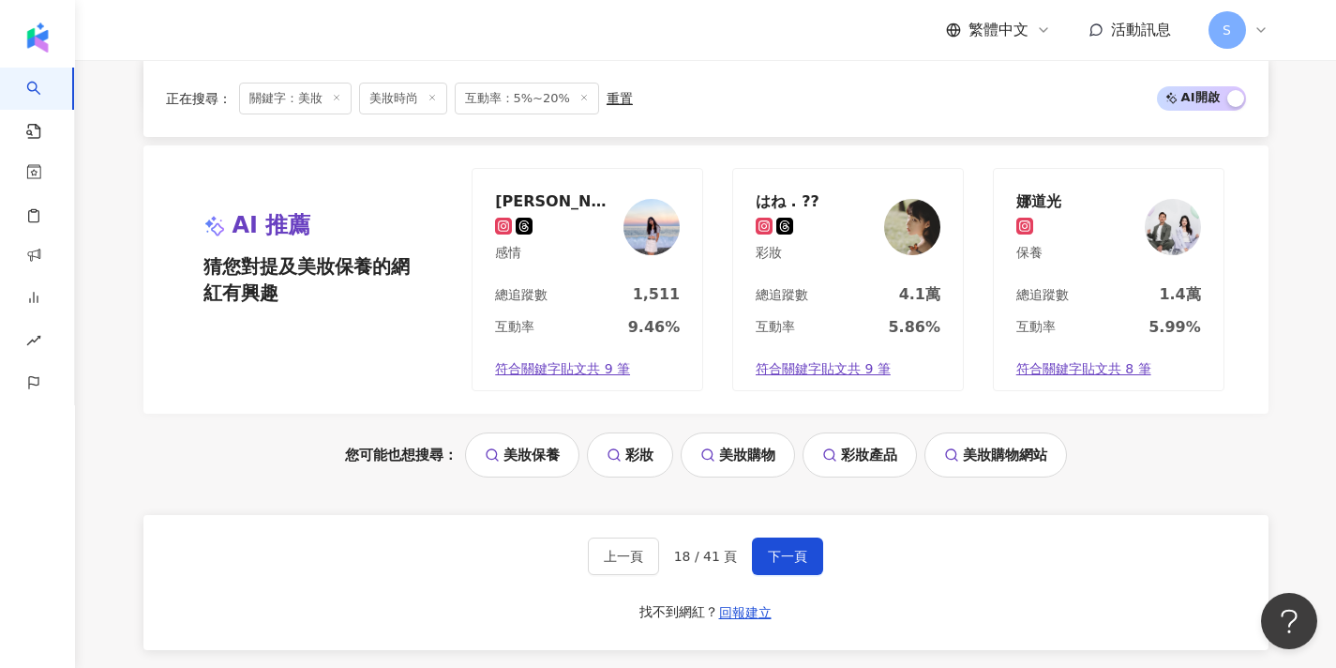
scroll to position [1676, 0]
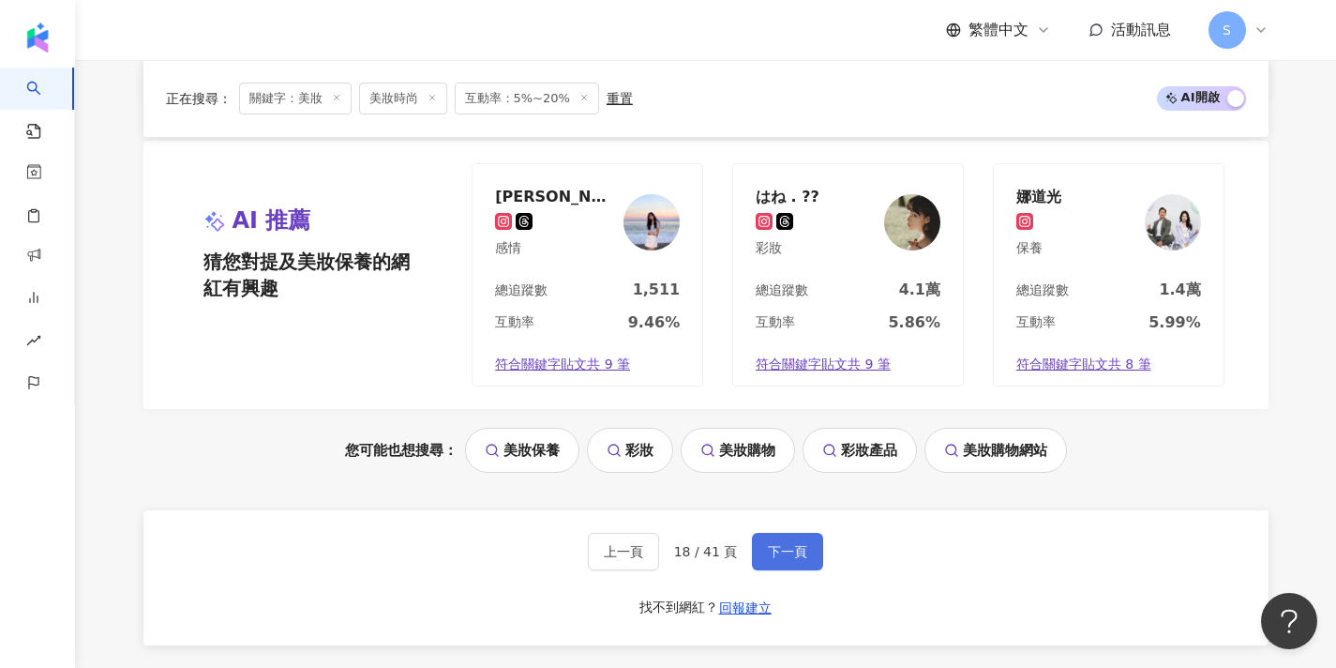
click at [787, 544] on span "下一頁" at bounding box center [787, 551] width 39 height 15
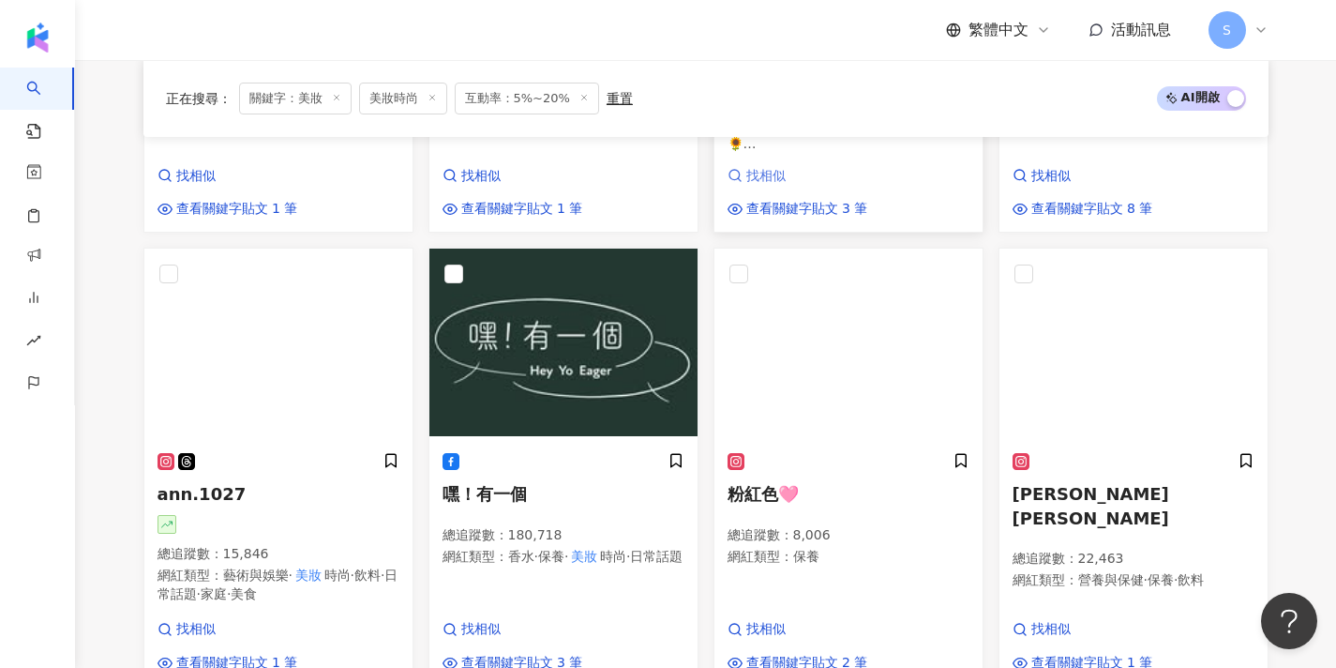
scroll to position [1146, 0]
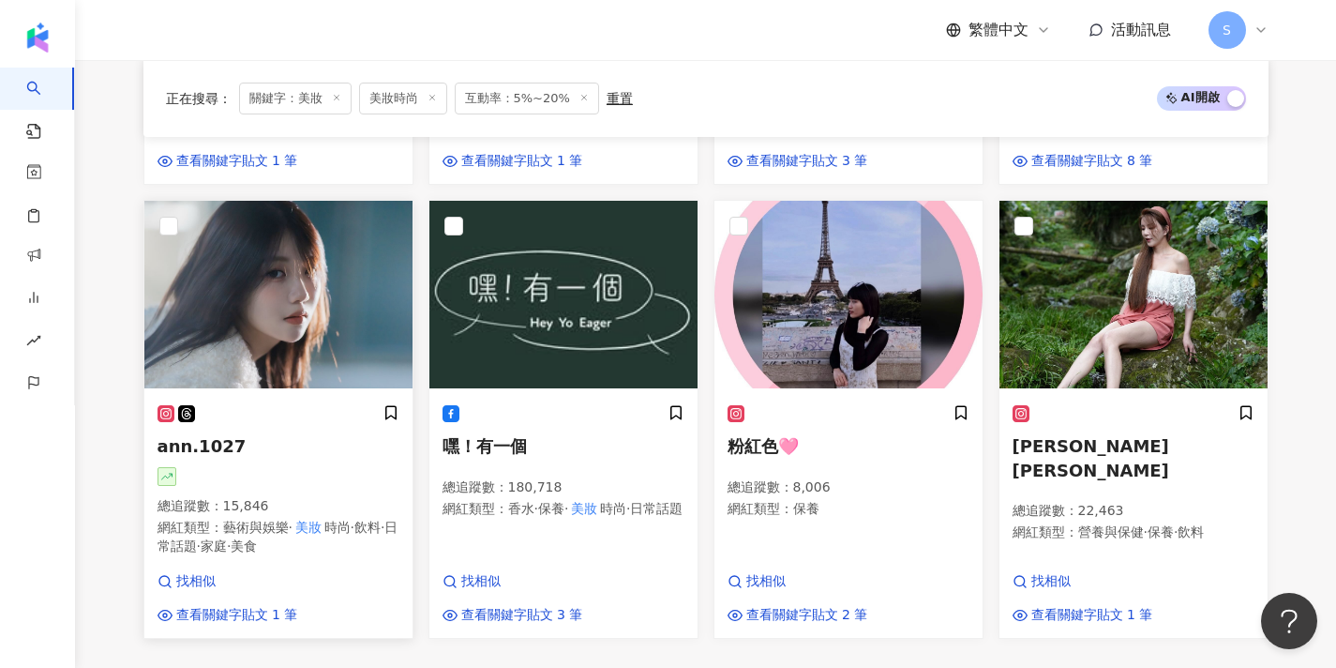
click at [326, 276] on img at bounding box center [278, 295] width 268 height 188
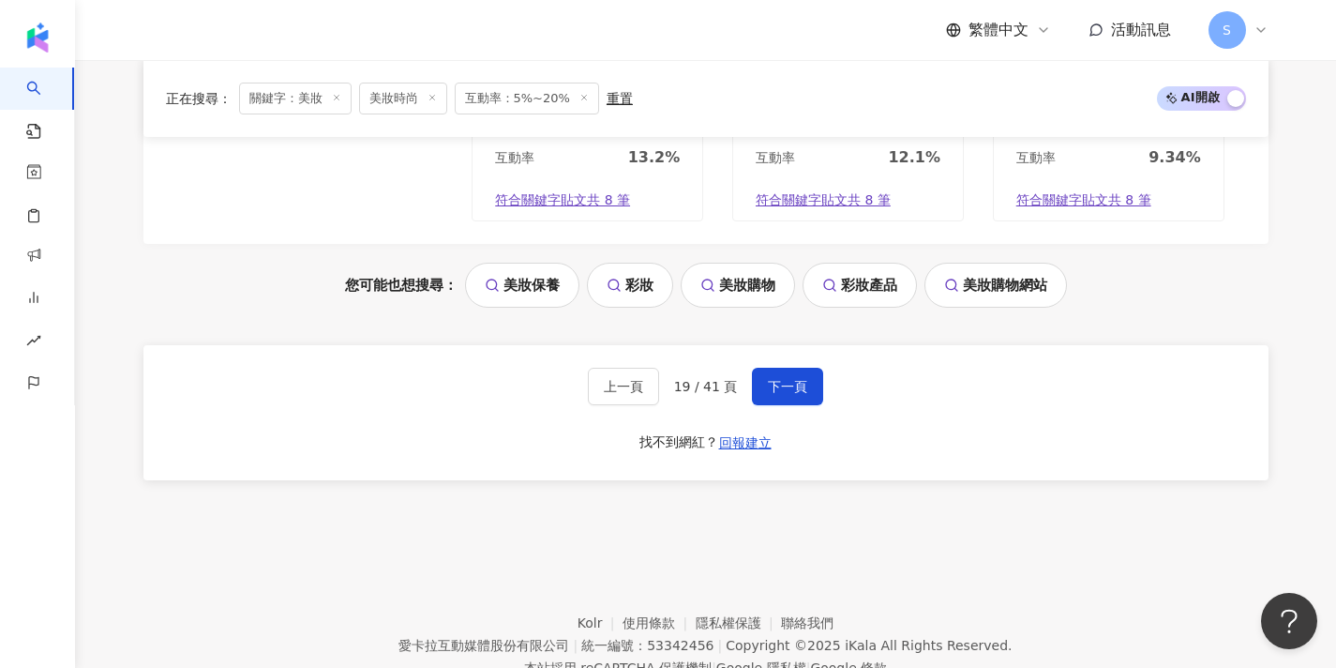
scroll to position [1845, 0]
click at [789, 369] on button "下一頁" at bounding box center [787, 388] width 71 height 38
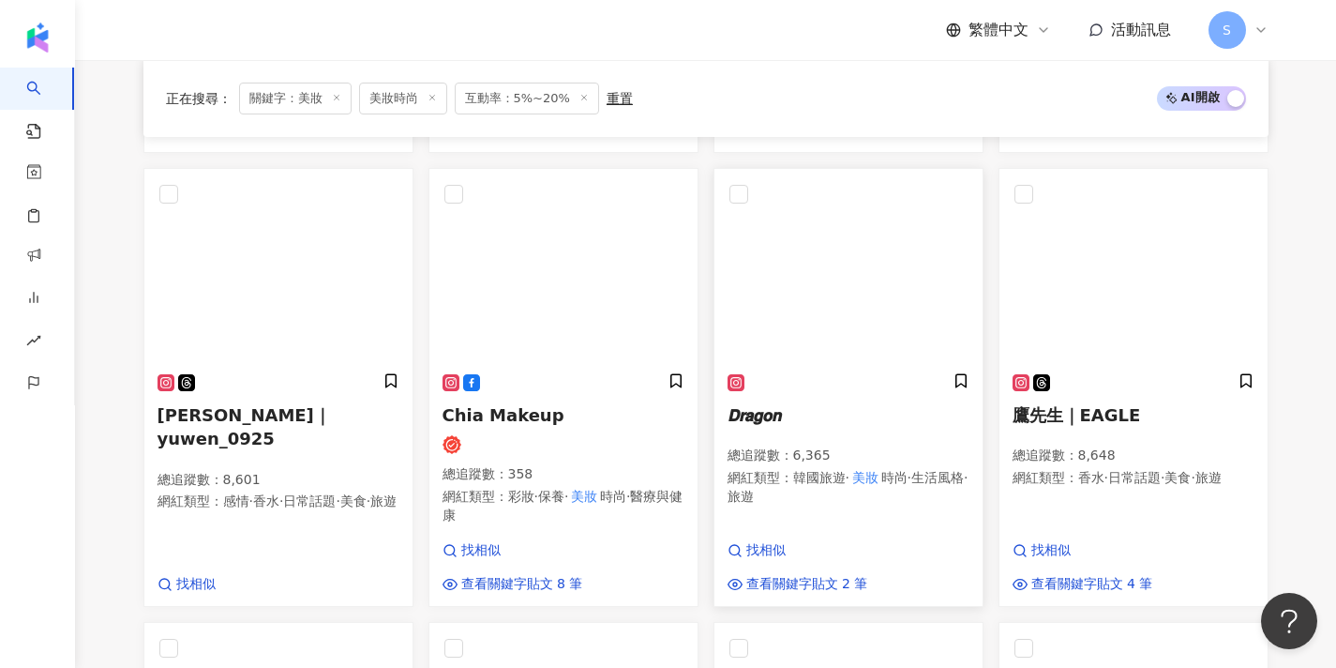
scroll to position [686, 0]
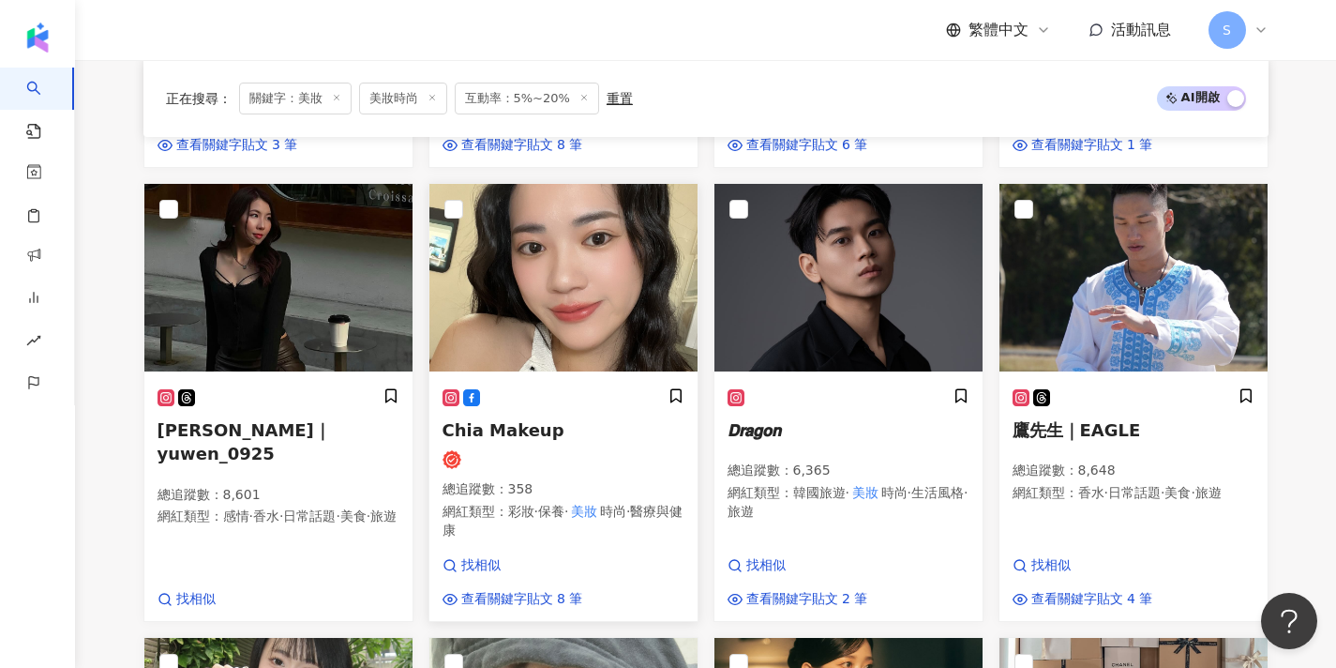
click at [560, 279] on img at bounding box center [564, 278] width 268 height 188
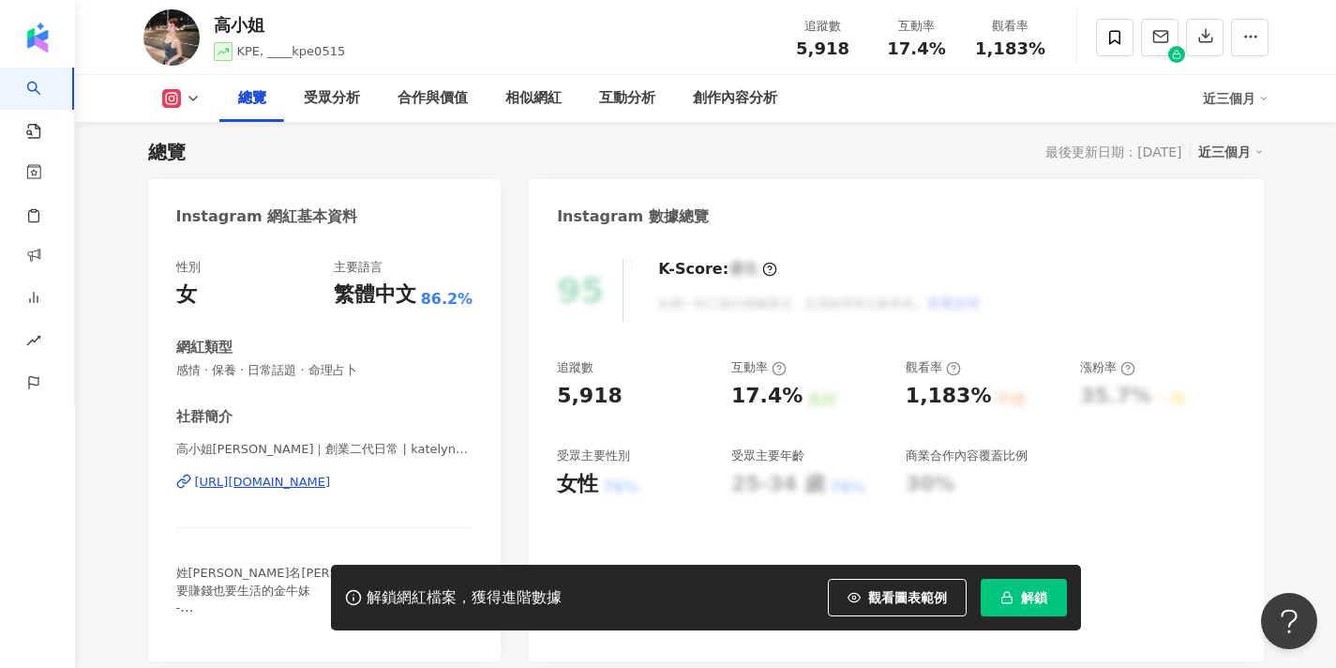
scroll to position [115, 0]
click at [331, 483] on div "[URL][DOMAIN_NAME]" at bounding box center [263, 483] width 136 height 17
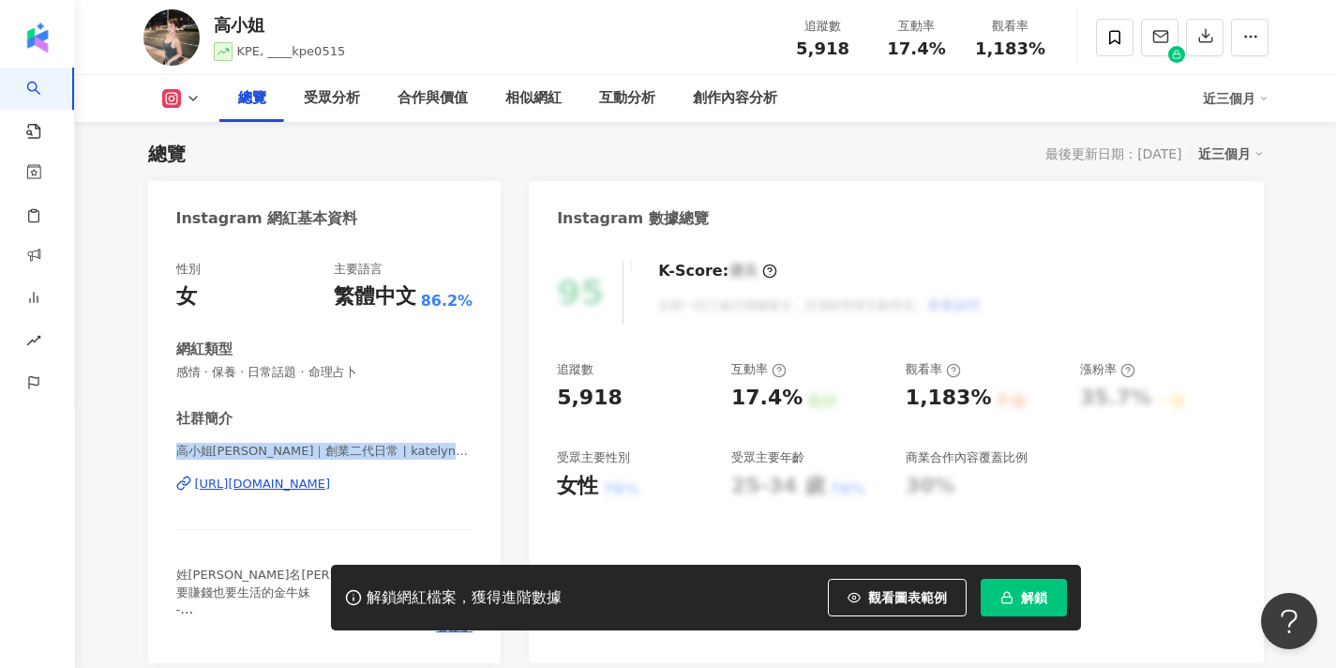
drag, startPoint x: 425, startPoint y: 452, endPoint x: 168, endPoint y: 442, distance: 257.2
click at [168, 442] on div "性別 女 主要語言 繁體中文 86.2% 網紅類型 感情 · 保養 · 日常話題 · 命理占卜 社群簡介 高小姐Katelyn｜創業二代日常 | kately…" at bounding box center [325, 452] width 354 height 421
copy span "高小姐Katelyn｜創業二代日常 | katelyn0515__"
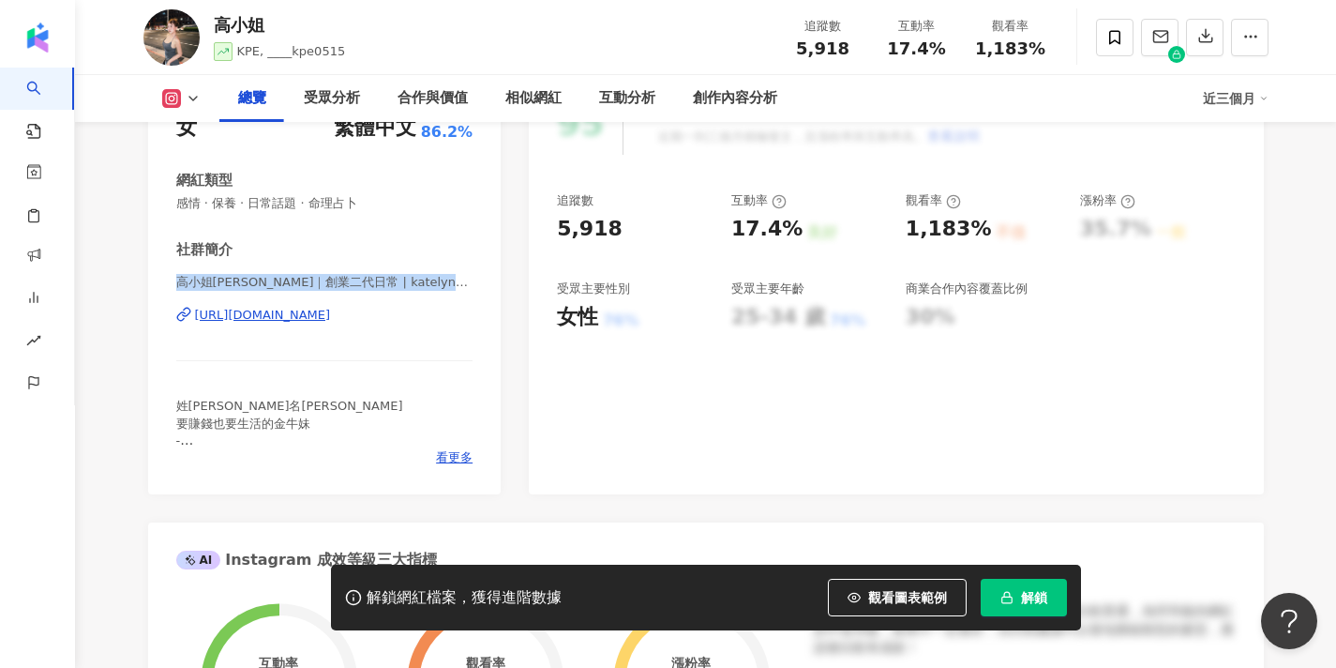
scroll to position [287, 0]
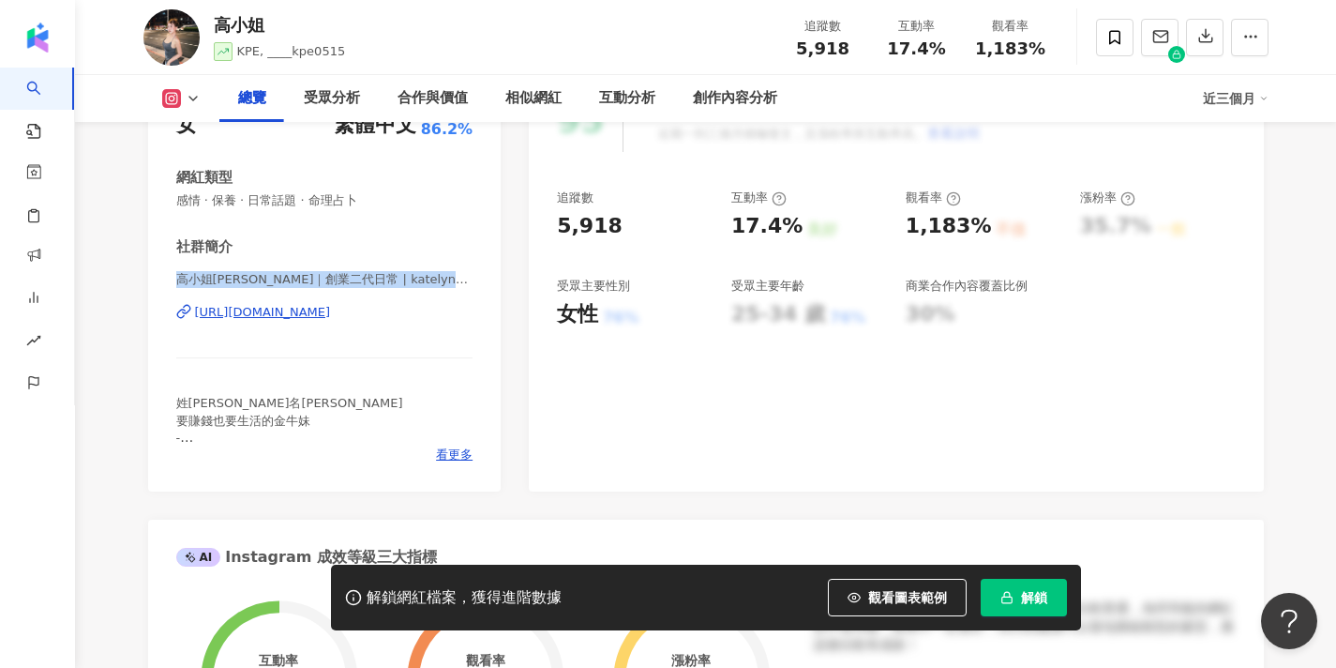
click at [1039, 587] on button "解鎖" at bounding box center [1024, 598] width 86 height 38
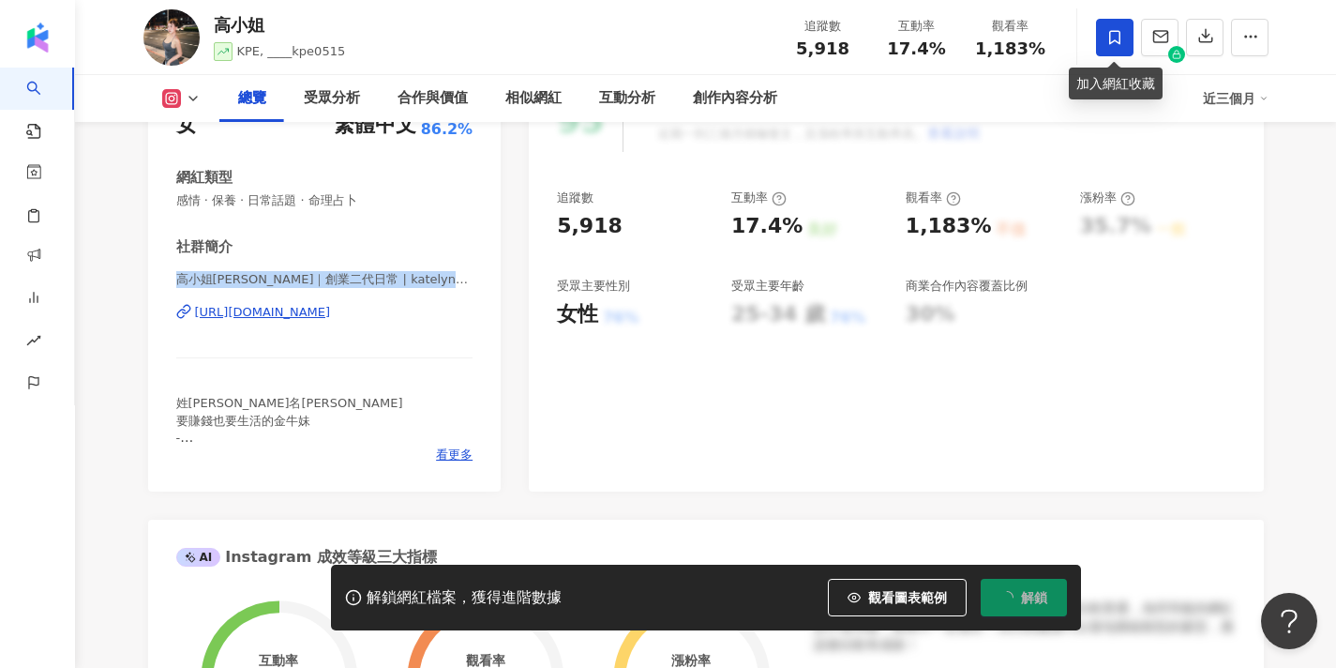
click at [1109, 35] on icon at bounding box center [1114, 37] width 11 height 14
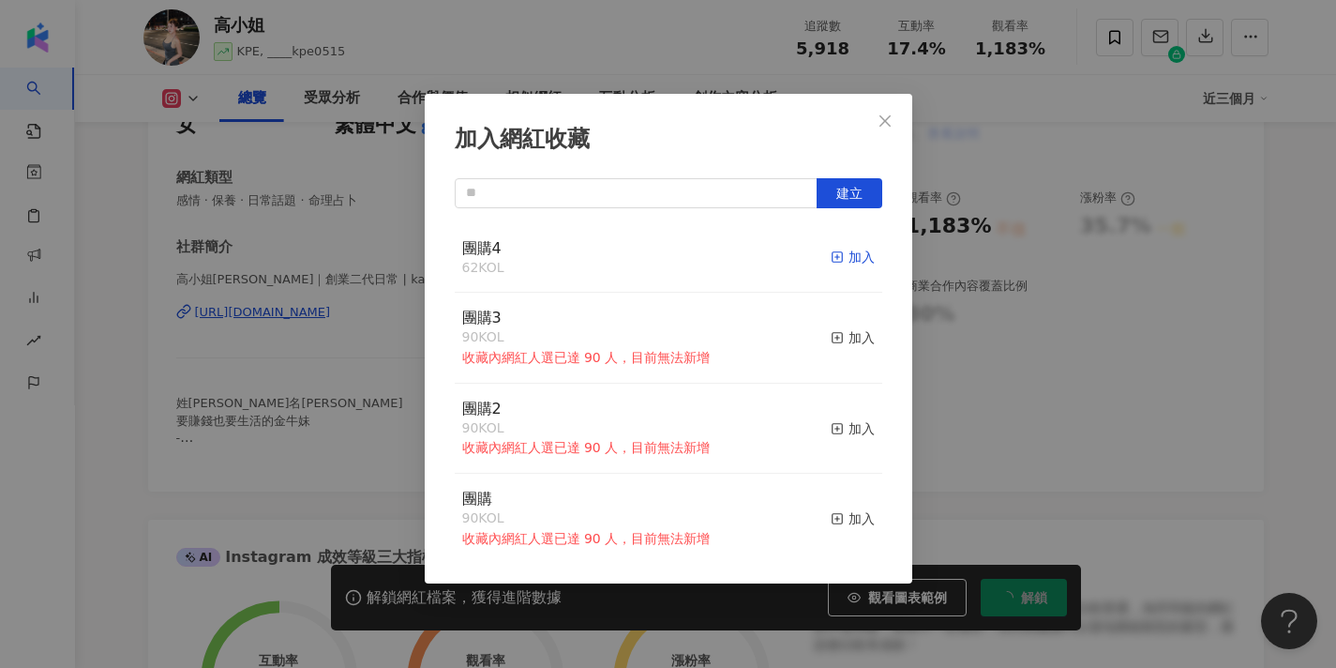
click at [836, 255] on icon "button" at bounding box center [837, 256] width 13 height 13
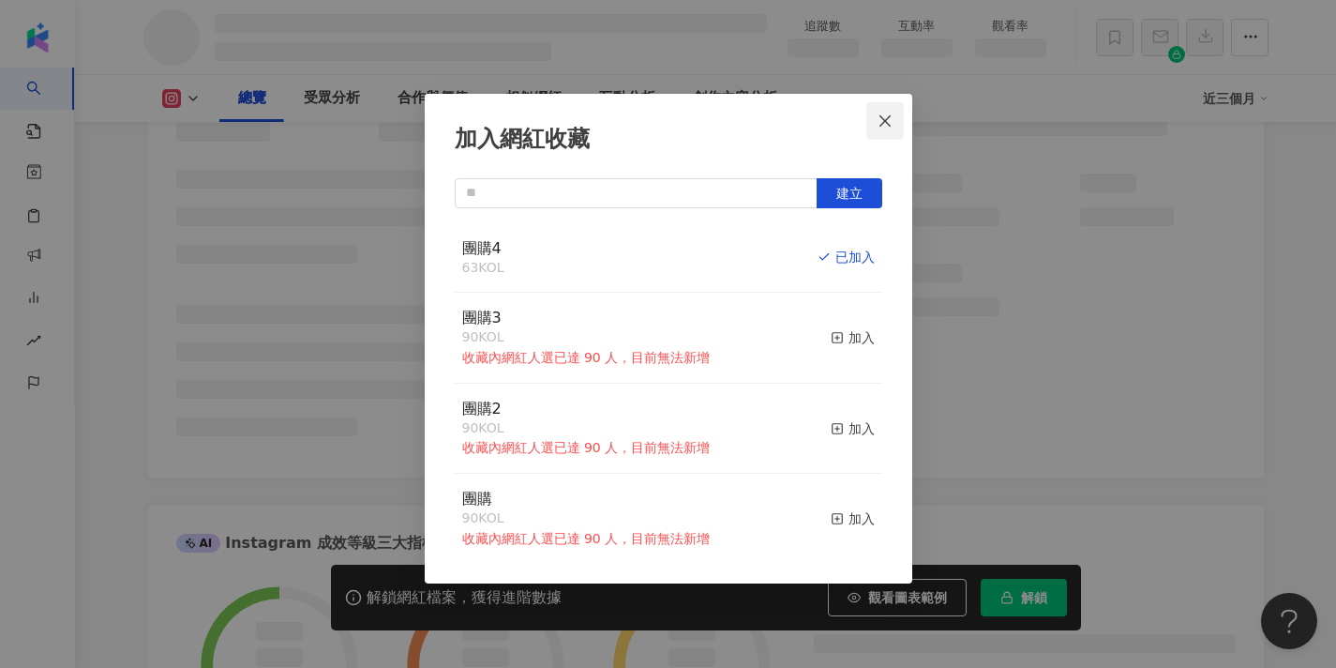
click at [881, 127] on icon "close" at bounding box center [885, 120] width 15 height 15
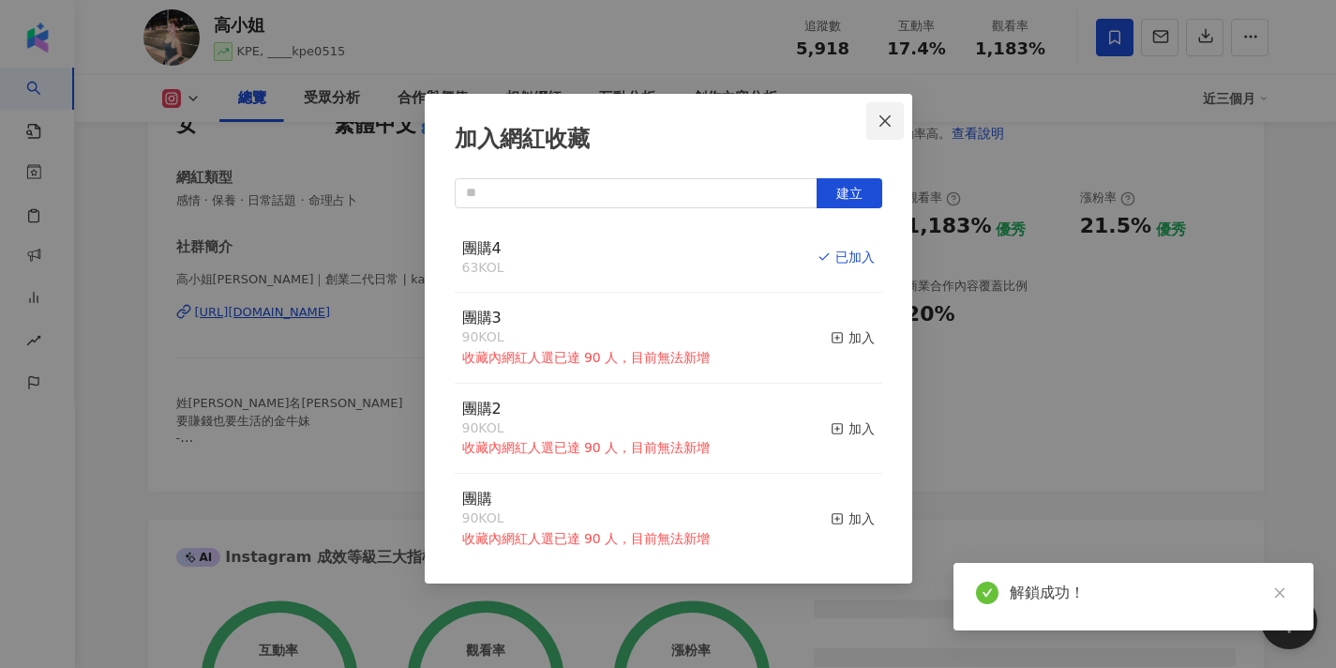
click at [881, 127] on div "加入網紅收藏 建立 團購4 63 KOL 已加入 團購3 90 KOL 收藏內網紅人選已達 90 人，目前無法新增 加入 團購2 90 KOL 收藏內網紅人選…" at bounding box center [668, 334] width 1336 height 668
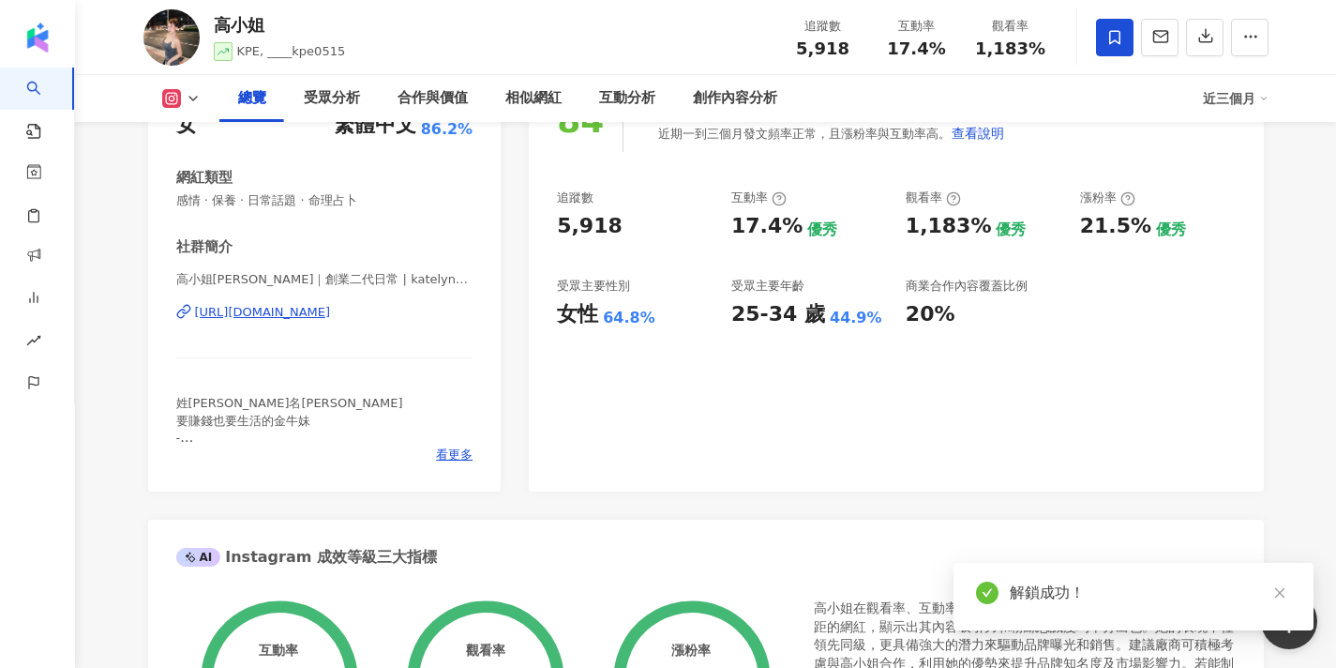
click at [881, 127] on div "加入網紅收藏 建立 團購4 63 KOL 已加入 團購3 90 KOL 收藏內網紅人選已達 90 人，目前無法新增 加入 團購2 90 KOL 收藏內網紅人選…" at bounding box center [668, 334] width 1336 height 668
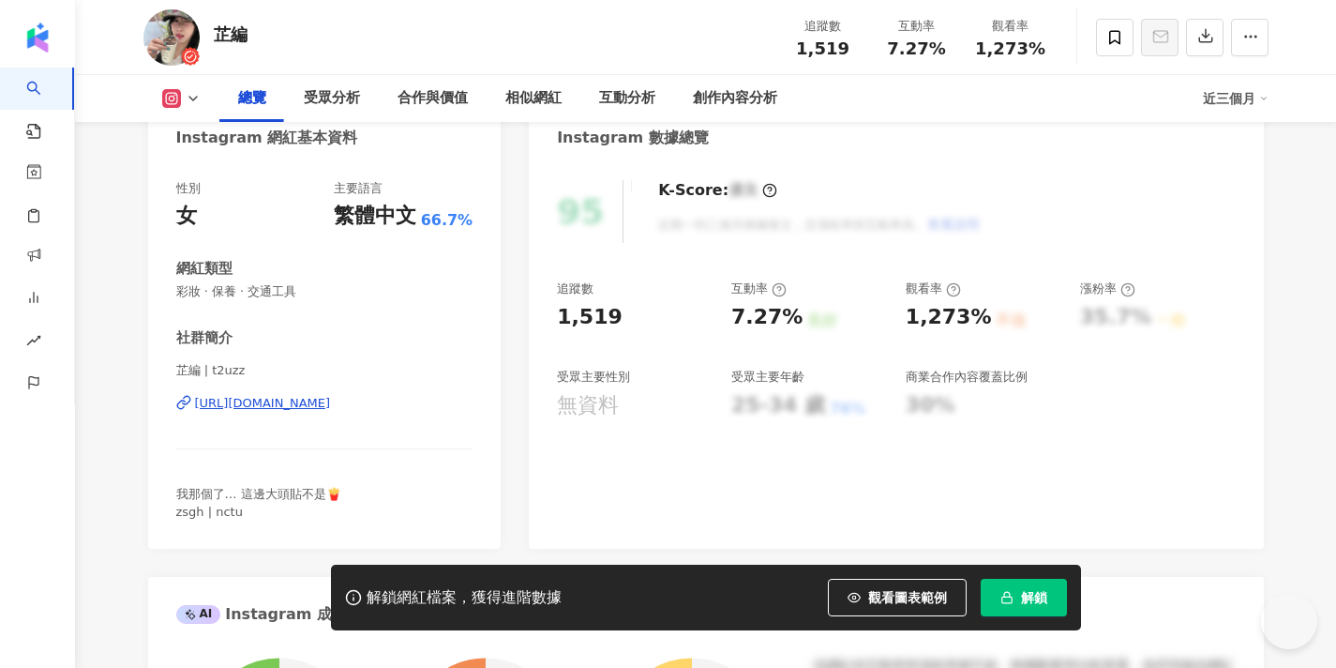
click at [1032, 606] on button "解鎖" at bounding box center [1024, 598] width 86 height 38
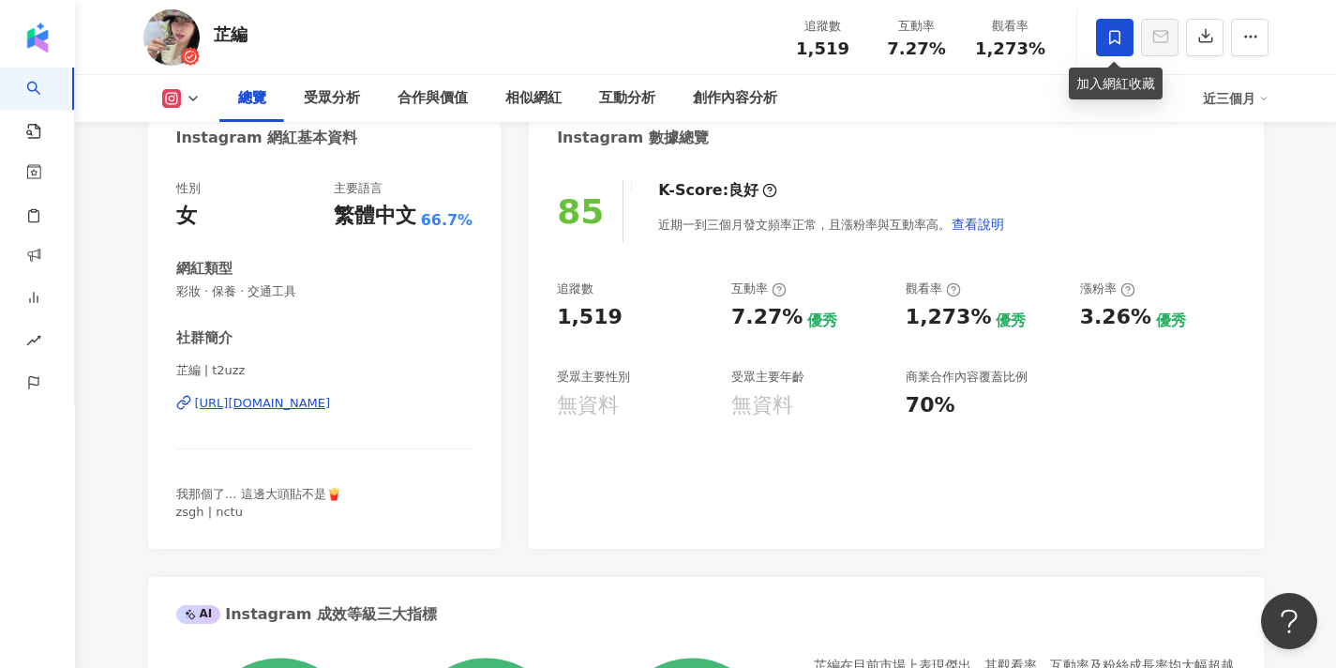
click at [1109, 50] on span at bounding box center [1115, 38] width 38 height 38
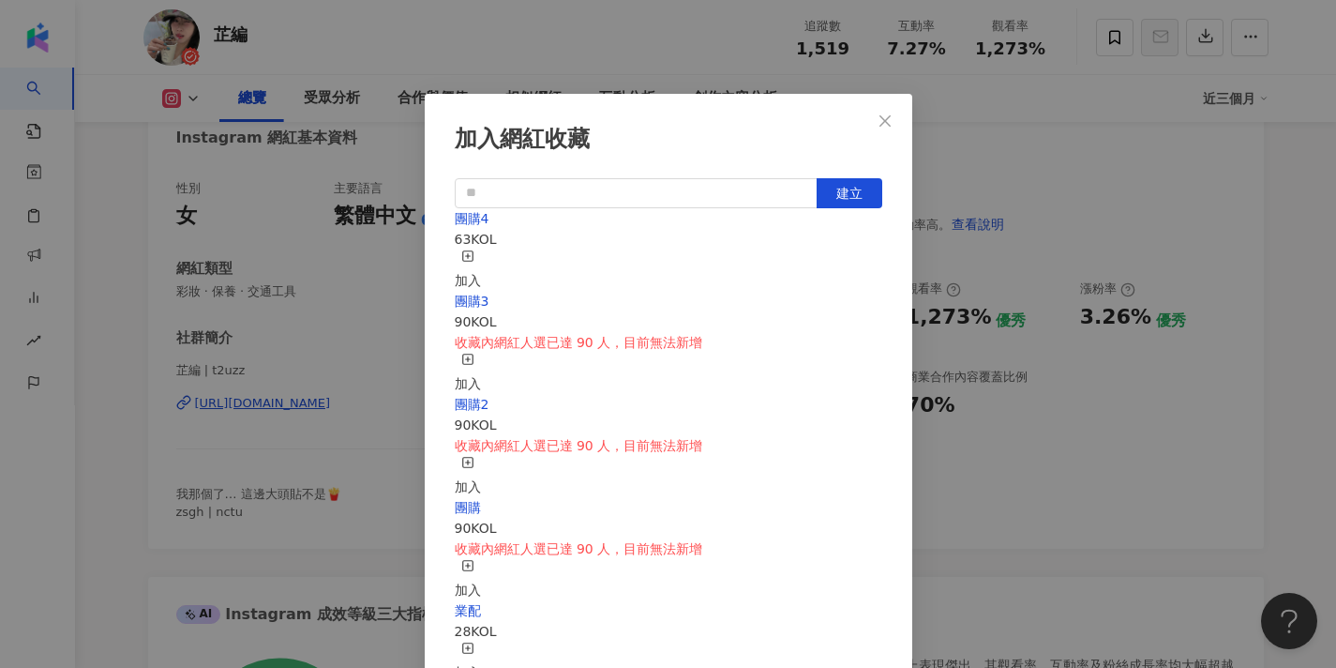
click at [481, 267] on button "加入" at bounding box center [468, 269] width 26 height 41
click at [883, 116] on icon "close" at bounding box center [885, 120] width 15 height 15
click at [883, 116] on div "加入網紅收藏 建立 團購4 64 KOL 已加入 團購3 90 KOL 收藏內網紅人選已達 90 人，目前無法新增 加入 團購2 90 KOL 收藏內網紅人選…" at bounding box center [668, 334] width 1336 height 668
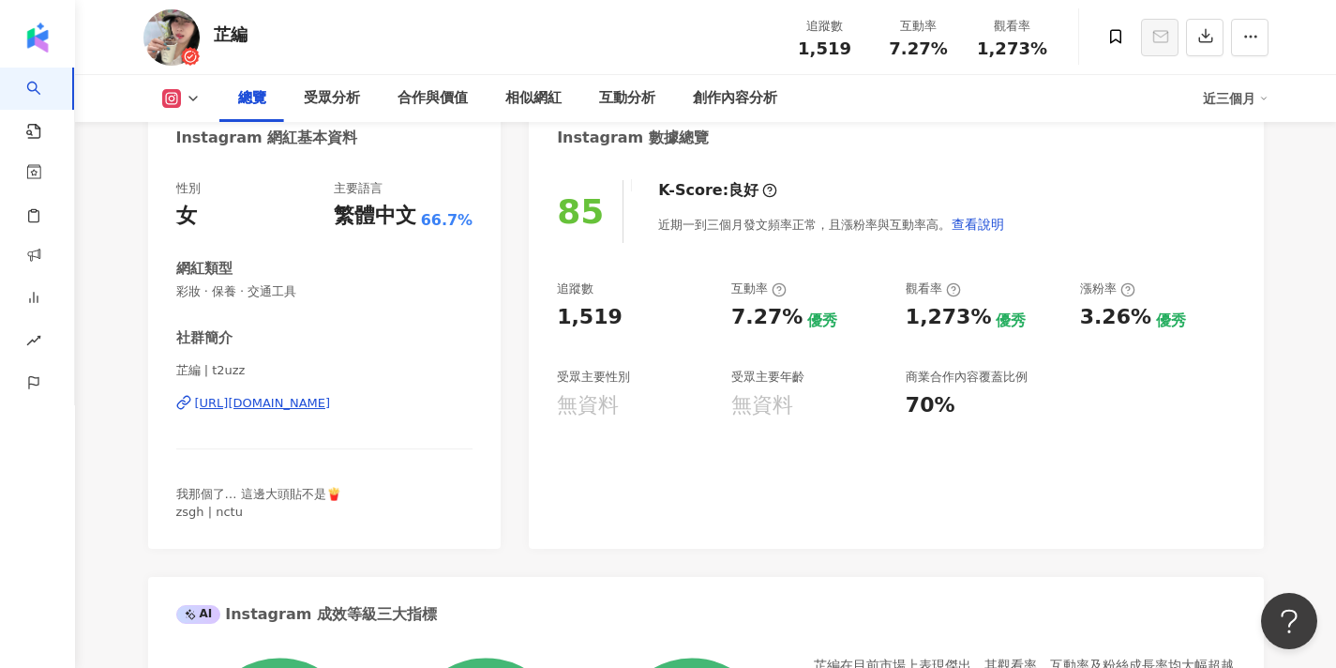
click at [331, 405] on div "https://www.instagram.com/t2uzz/" at bounding box center [263, 403] width 136 height 17
drag, startPoint x: 197, startPoint y: 373, endPoint x: 125, endPoint y: 373, distance: 72.2
copy span "芷編"
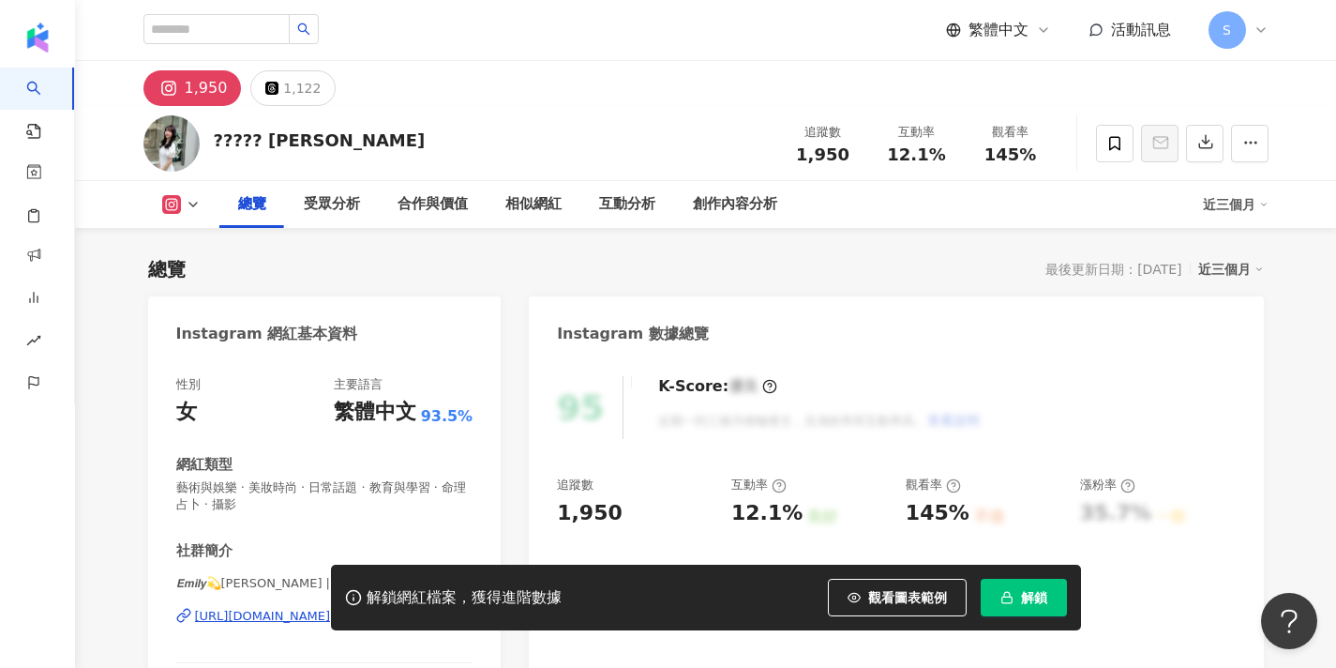
scroll to position [292, 0]
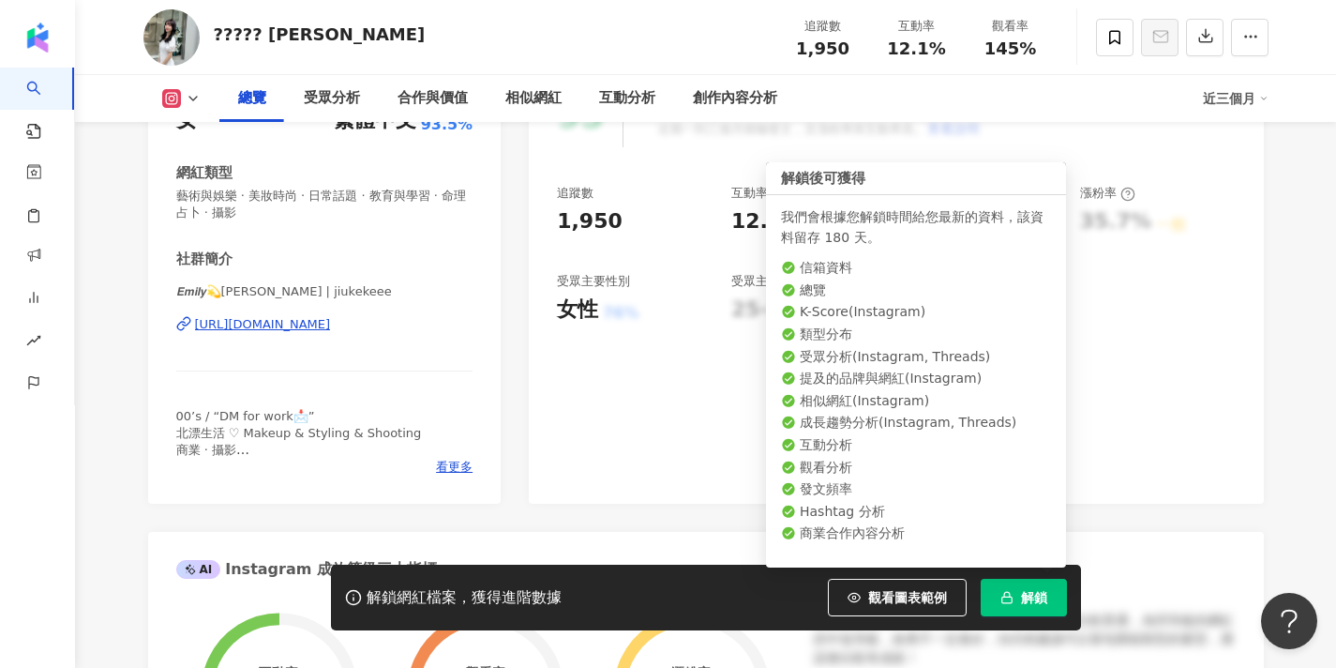
click at [1008, 610] on button "解鎖" at bounding box center [1024, 598] width 86 height 38
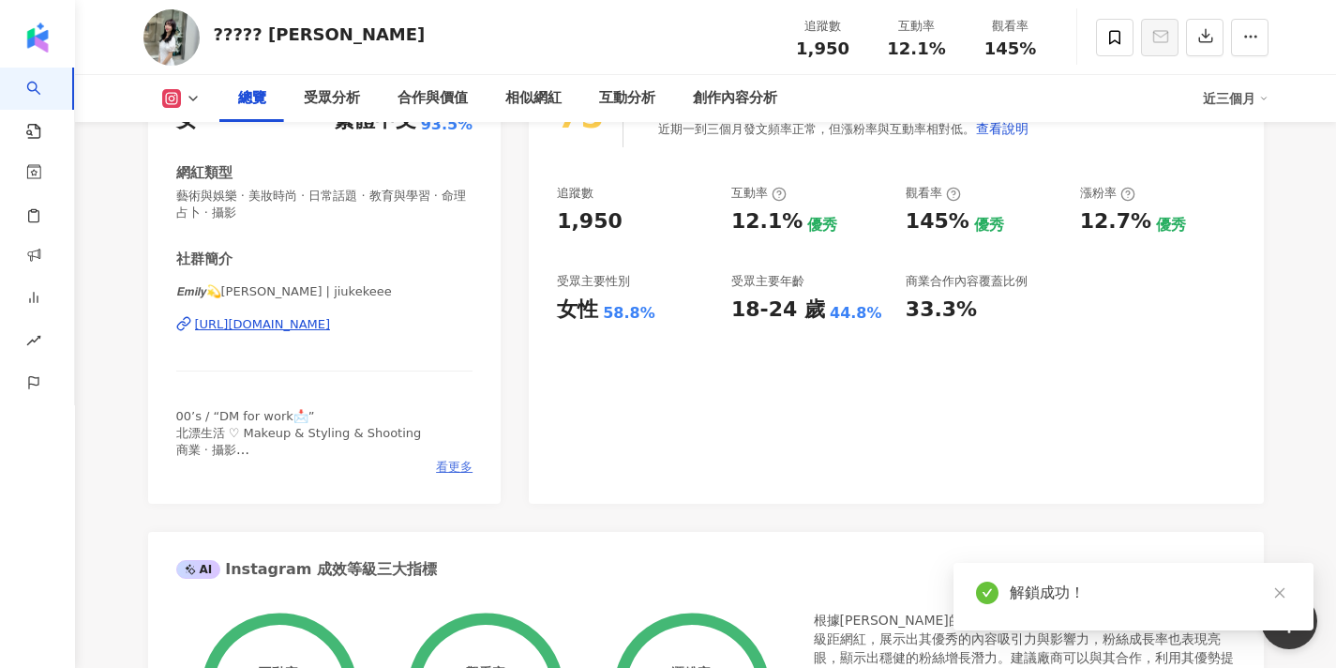
click at [453, 466] on span "看更多" at bounding box center [454, 467] width 37 height 17
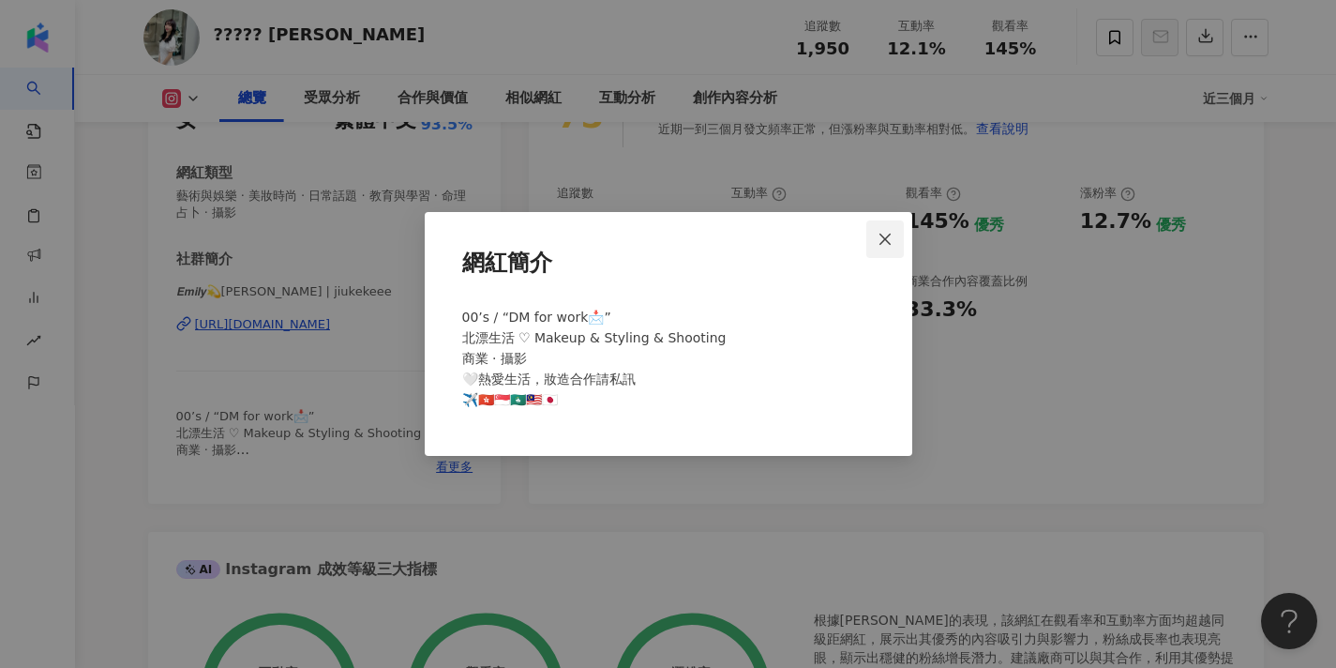
click at [896, 236] on span "Close" at bounding box center [886, 239] width 38 height 15
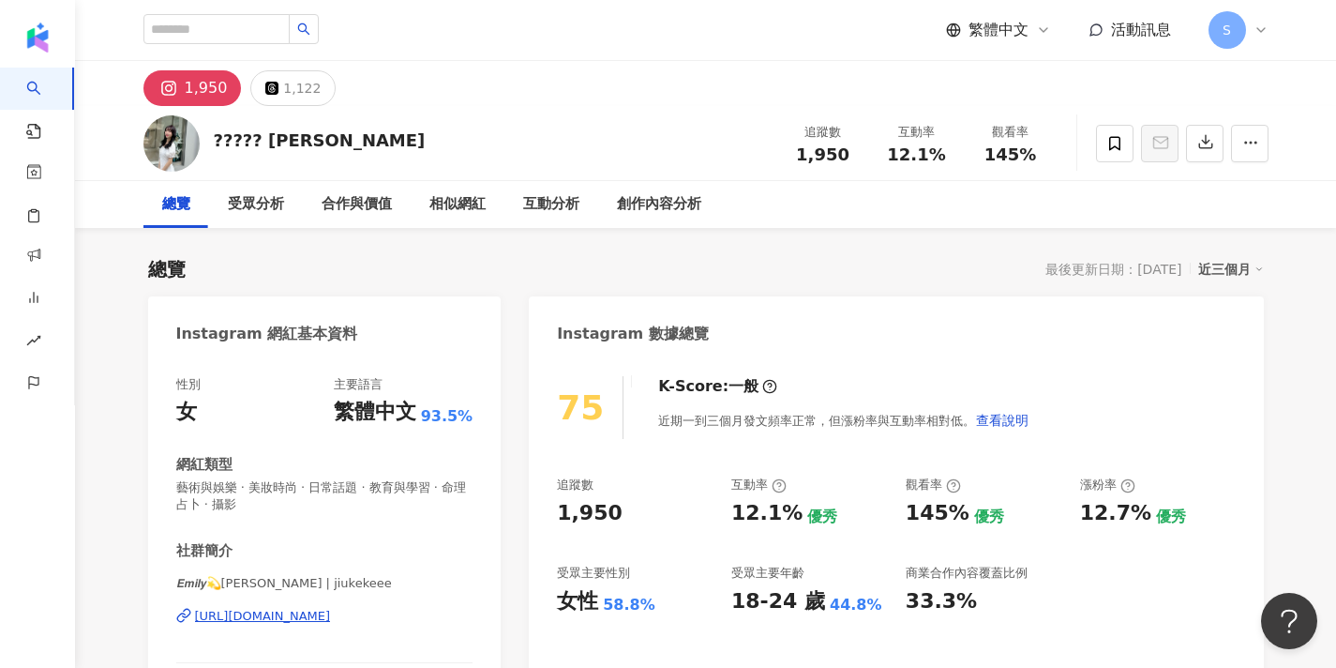
click at [316, 606] on div "𝙀𝙢𝙞𝙡𝙮💫玹 | jiukekeee https://www.instagram.com/jiukekeee/" at bounding box center [324, 630] width 297 height 110
click at [315, 615] on div "https://www.instagram.com/jiukekeee/" at bounding box center [263, 616] width 136 height 17
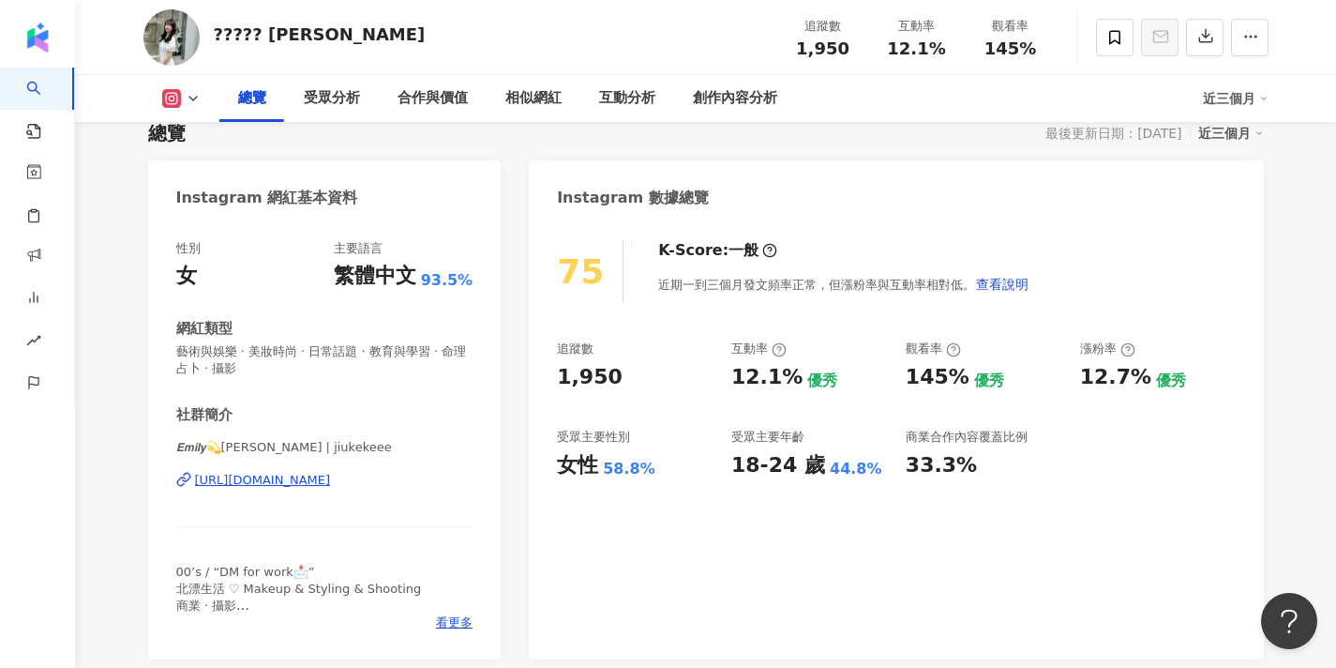
scroll to position [187, 0]
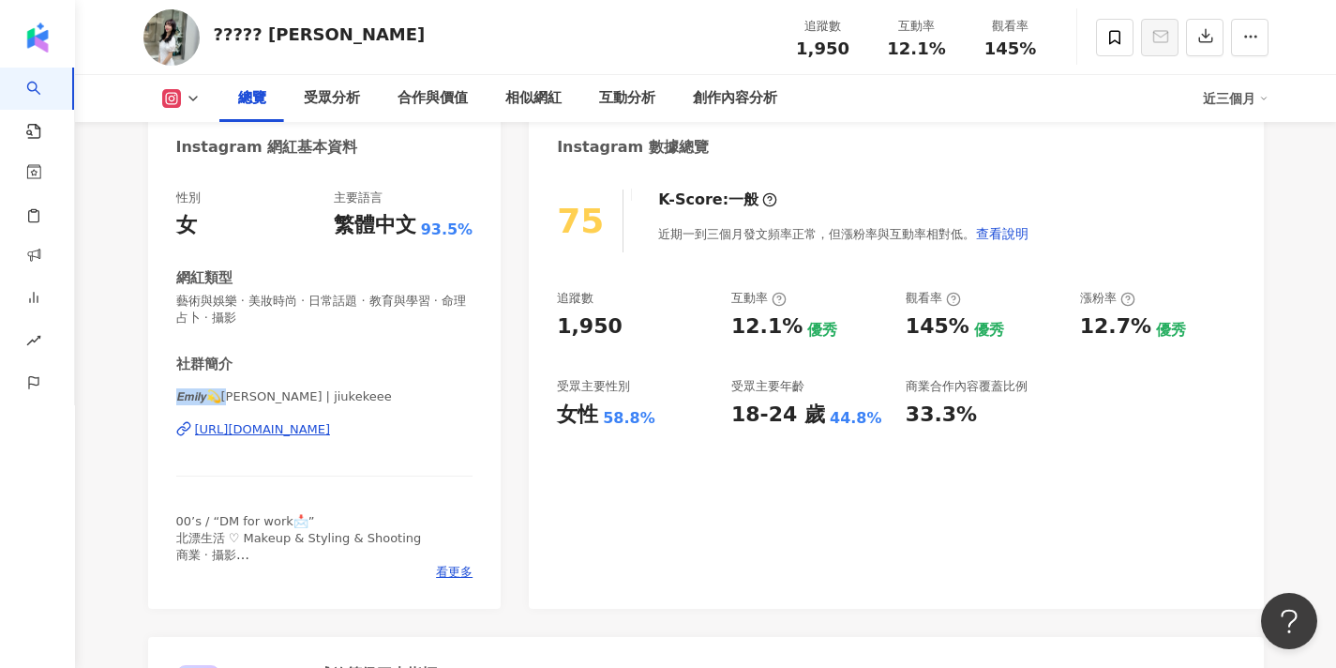
drag, startPoint x: 234, startPoint y: 399, endPoint x: 150, endPoint y: 388, distance: 84.1
click at [150, 389] on div "性別 女 主要語言 繁體中文 93.5% 網紅類型 藝術與娛樂 · 美妝時尚 · 日常話題 · 教育與學習 · 命理占卜 · 攝影 社群簡介 𝙀𝙢𝙞𝙡𝙮💫玹 …" at bounding box center [325, 390] width 354 height 438
copy span "𝙀𝙢𝙞𝙡𝙮💫玹 | jiu"
click at [1121, 25] on span at bounding box center [1115, 38] width 38 height 38
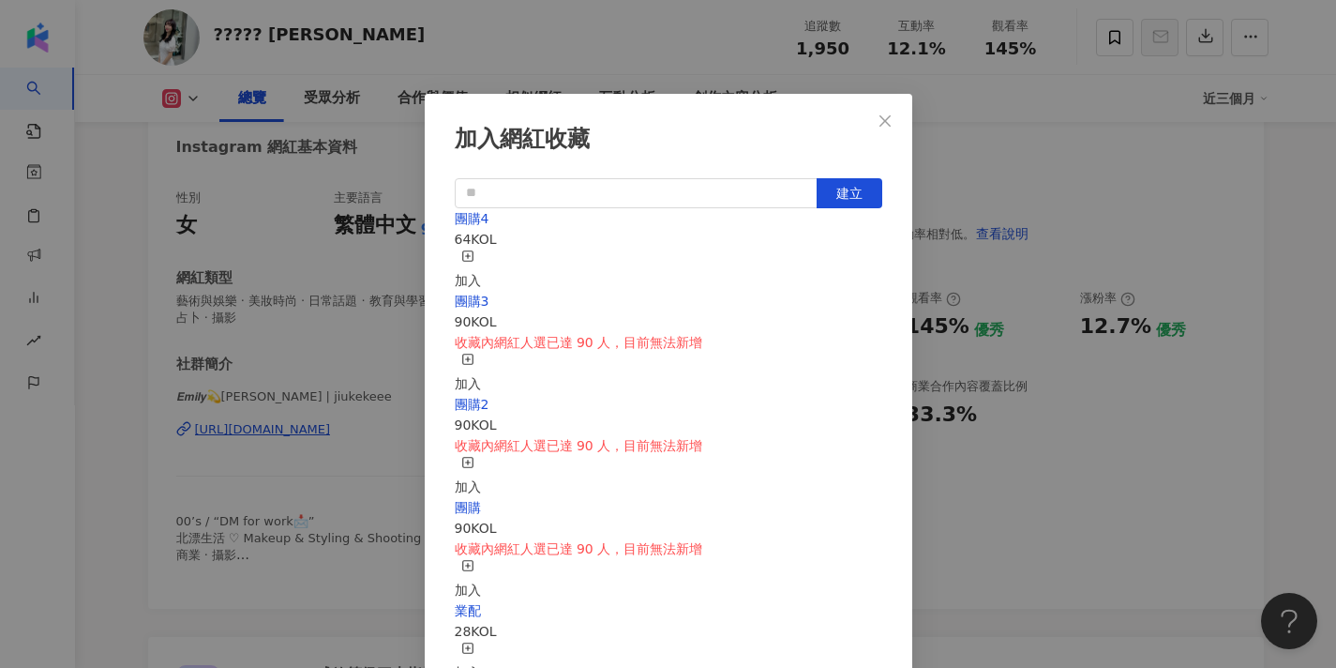
click at [481, 259] on div "加入" at bounding box center [468, 269] width 26 height 41
click at [887, 116] on icon "close" at bounding box center [885, 120] width 15 height 15
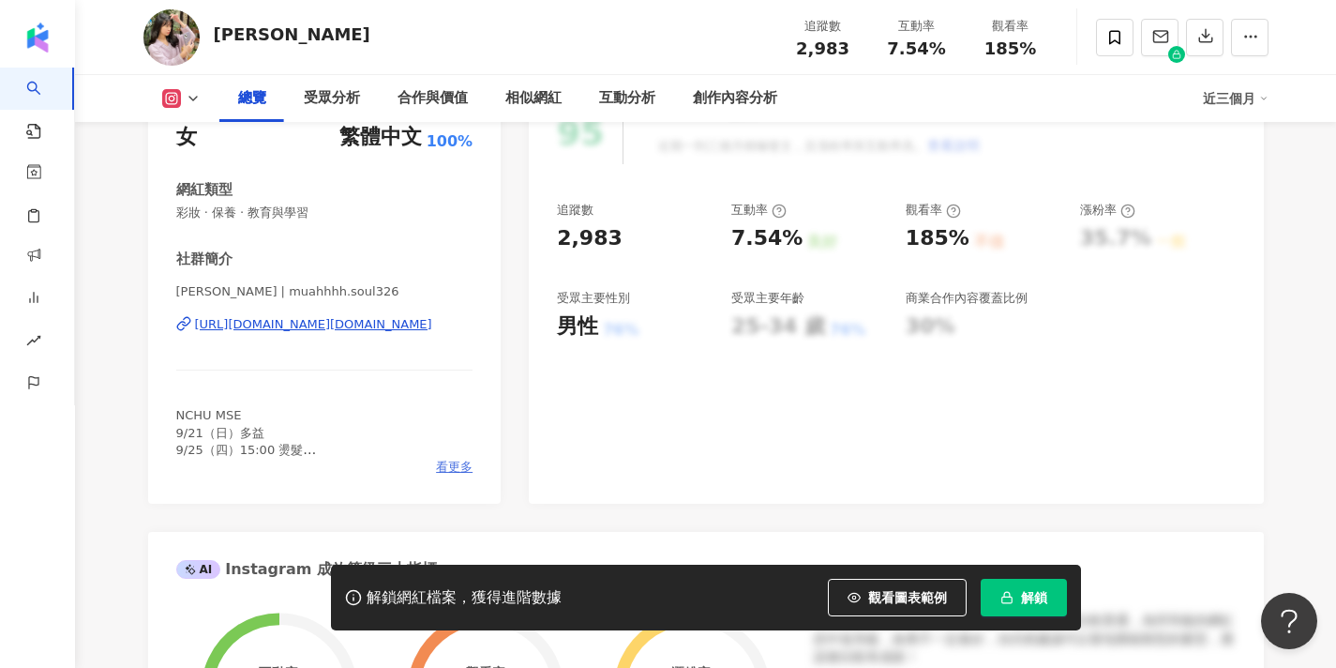
click at [453, 463] on span "看更多" at bounding box center [454, 467] width 37 height 17
click at [395, 322] on div "網紅簡介 NCHU MSE 9/21（日）多益 9/25（四）15:00 燙髮 10/27(一）TACT 11/15（六）材料年會 💌[EMAIL_ADDRE…" at bounding box center [668, 334] width 1336 height 668
click at [400, 320] on div "[URL][DOMAIN_NAME][DOMAIN_NAME]" at bounding box center [313, 324] width 237 height 17
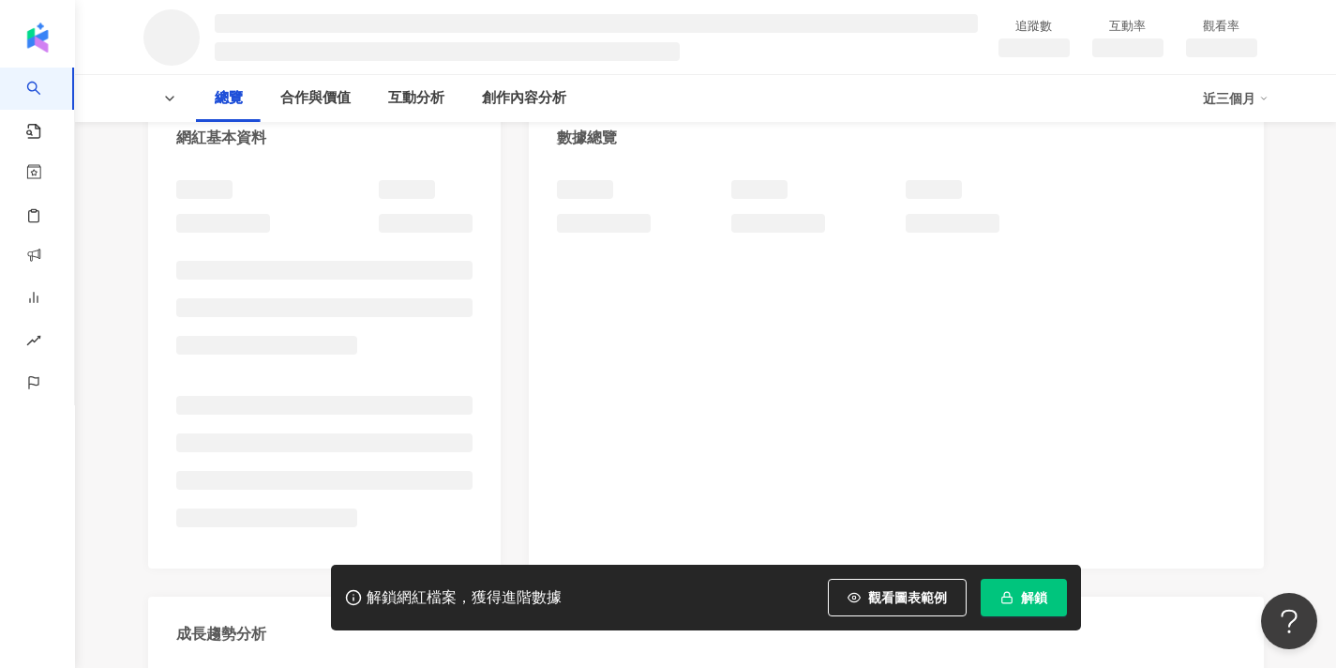
scroll to position [224, 0]
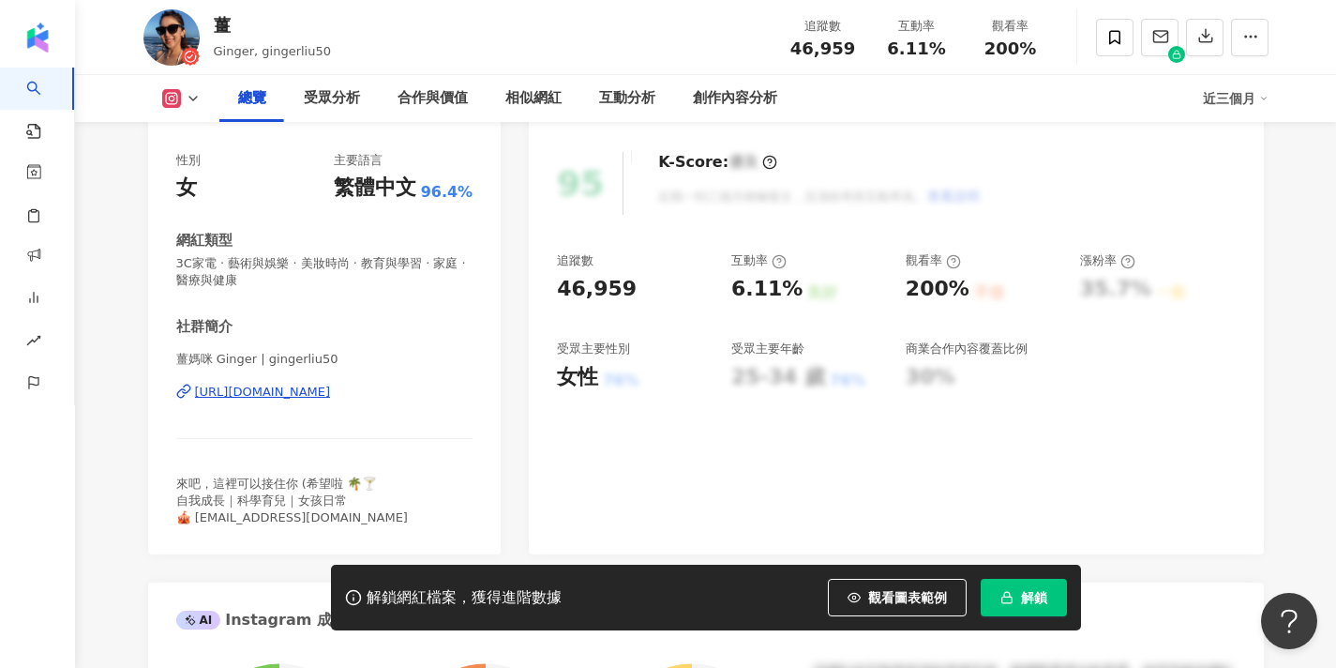
click at [331, 390] on div "https://www.instagram.com/gingerliu50/" at bounding box center [263, 392] width 136 height 17
drag, startPoint x: 251, startPoint y: 357, endPoint x: 142, endPoint y: 358, distance: 109.7
copy span "薑媽咪 Ginger"
click at [1008, 585] on button "解鎖" at bounding box center [1024, 598] width 86 height 38
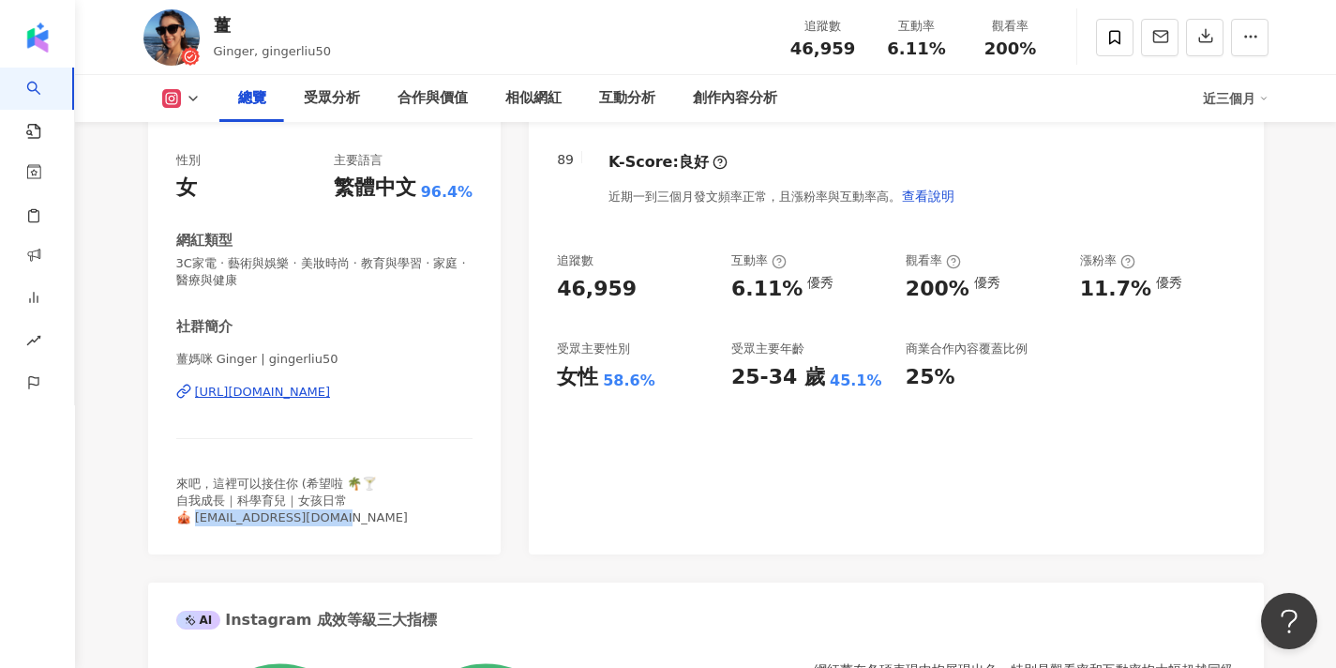
drag, startPoint x: 344, startPoint y: 517, endPoint x: 200, endPoint y: 507, distance: 144.7
click at [198, 509] on div "來吧，這裡可以接住你 (希望啦 🌴🍸 自我成長｜科學育兒｜女孩日常 🎪 gingerma520@gmail.com" at bounding box center [324, 501] width 297 height 52
copy span "germa520@gmail.com"
click at [331, 390] on div "https://www.instagram.com/gingerliu50/" at bounding box center [263, 392] width 136 height 17
click at [1109, 38] on icon at bounding box center [1114, 37] width 11 height 14
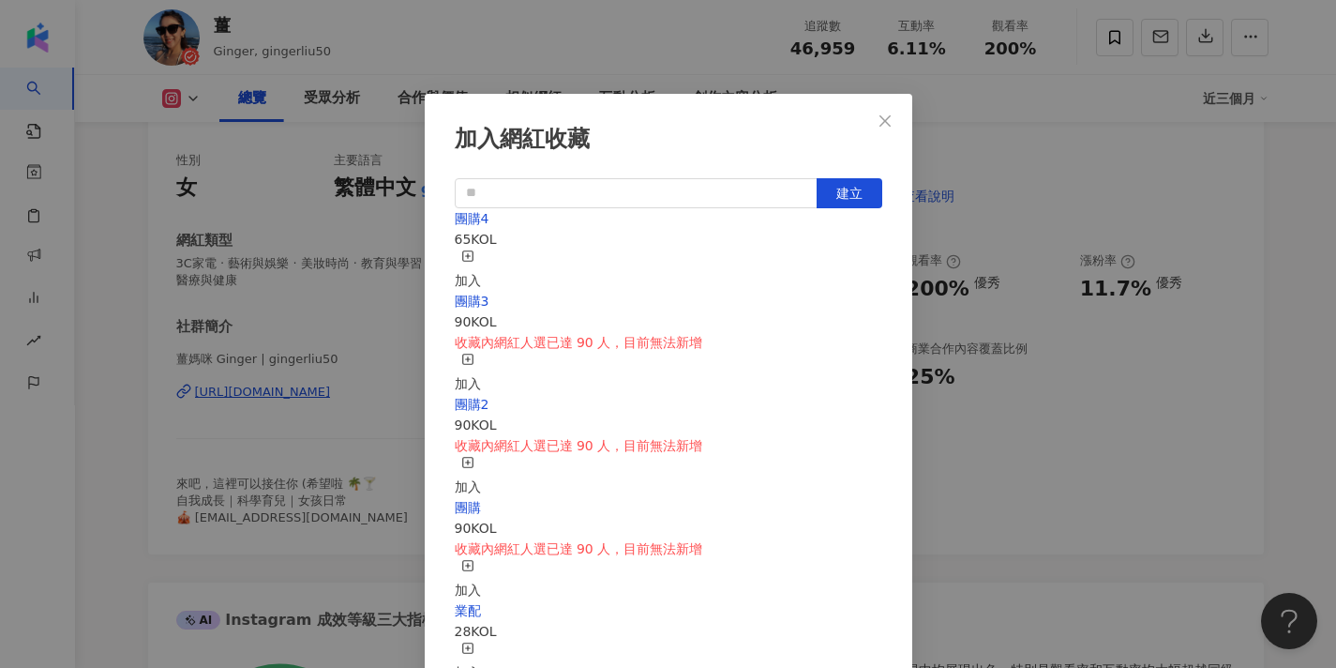
click at [475, 263] on icon "button" at bounding box center [467, 255] width 13 height 13
click at [889, 111] on button "Close" at bounding box center [886, 121] width 38 height 38
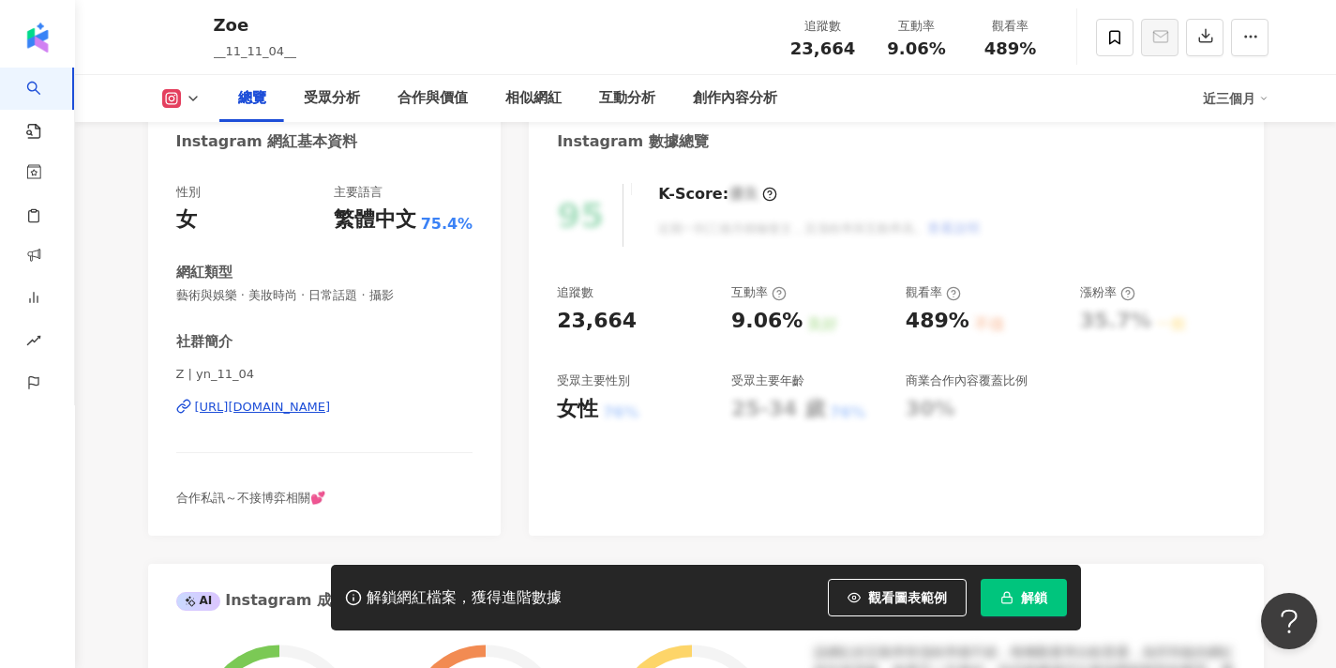
scroll to position [194, 0]
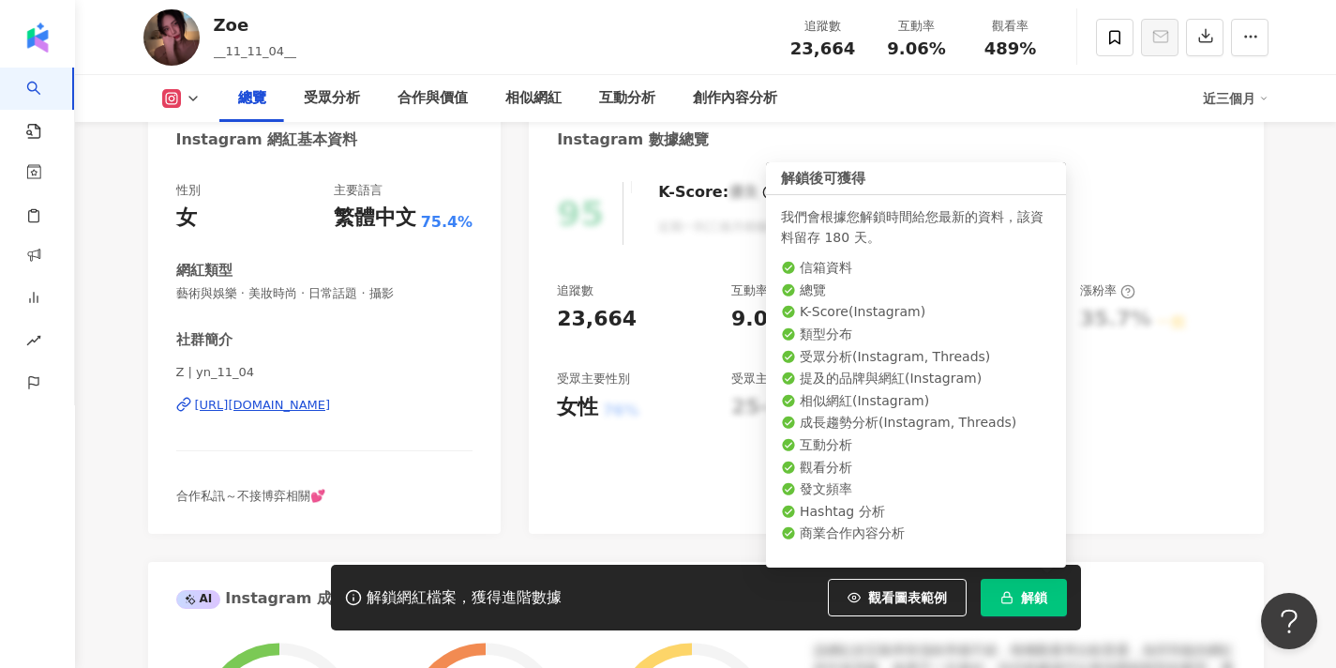
click at [1020, 600] on button "解鎖" at bounding box center [1024, 598] width 86 height 38
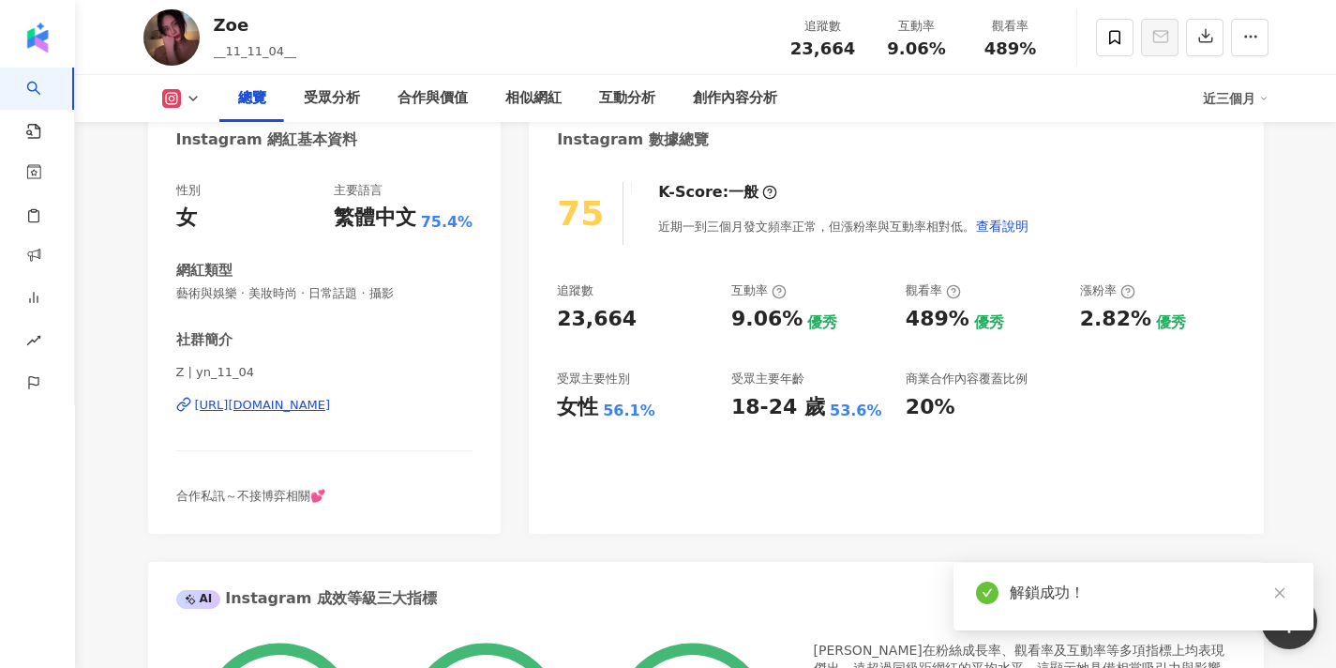
click at [331, 402] on div "[URL][DOMAIN_NAME]" at bounding box center [263, 405] width 136 height 17
drag, startPoint x: 183, startPoint y: 373, endPoint x: 169, endPoint y: 370, distance: 14.3
click at [169, 370] on div "性別 女 主要語言 繁體中文 75.4% 網紅類型 藝術與娛樂 · 美妝時尚 · 日常話題 · 攝影 社群簡介 Z | yn_11_04 [URL][DOMA…" at bounding box center [325, 348] width 354 height 370
copy span "Z"
click at [331, 406] on div "[URL][DOMAIN_NAME]" at bounding box center [263, 405] width 136 height 17
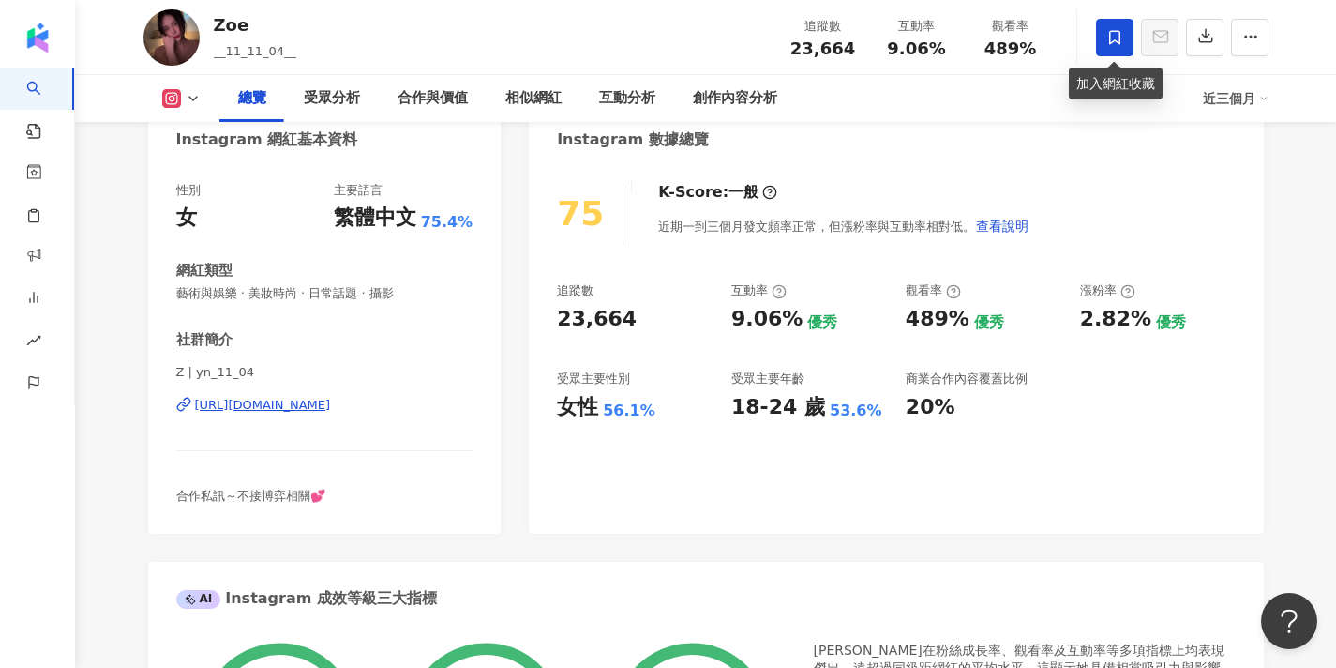
click at [1107, 27] on span at bounding box center [1115, 38] width 38 height 38
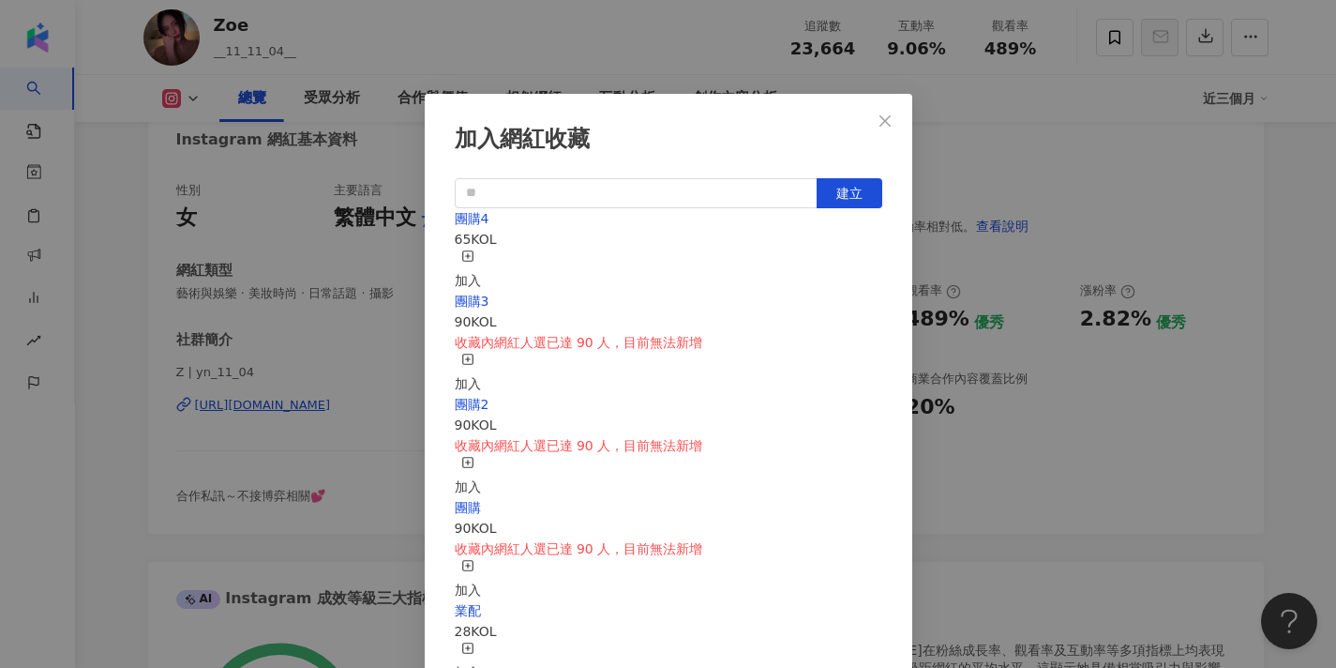
click at [481, 252] on div "加入" at bounding box center [468, 269] width 26 height 41
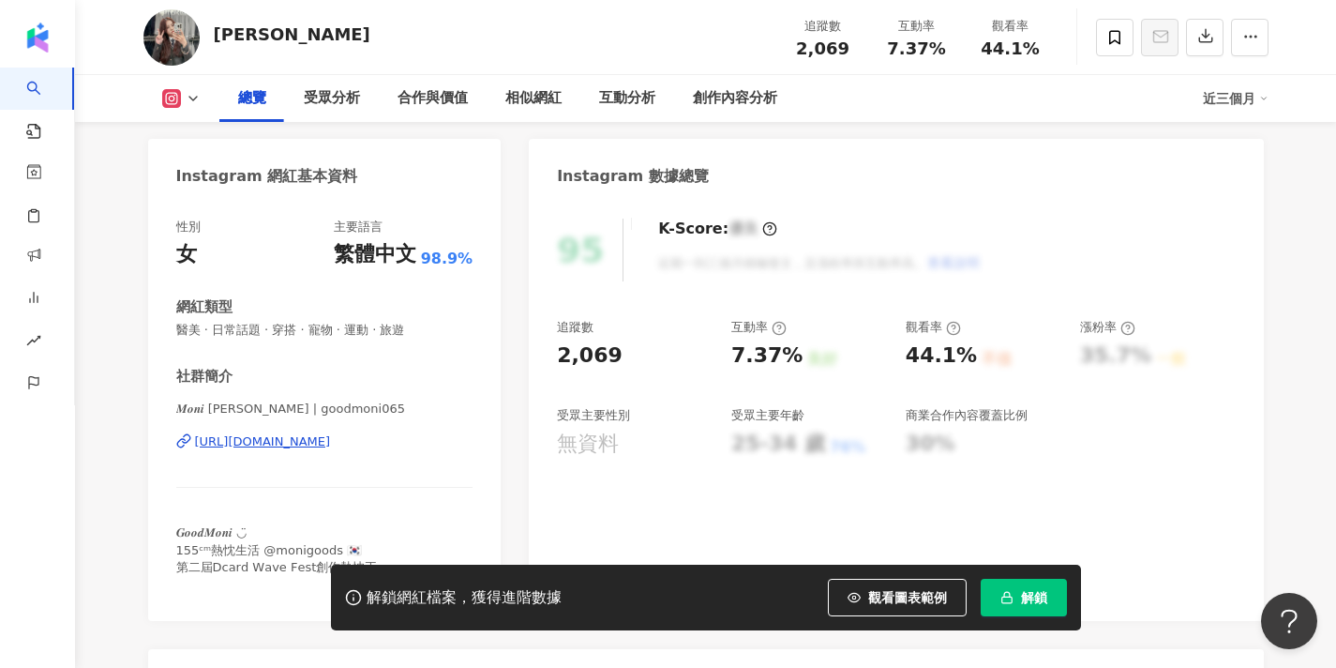
scroll to position [168, 0]
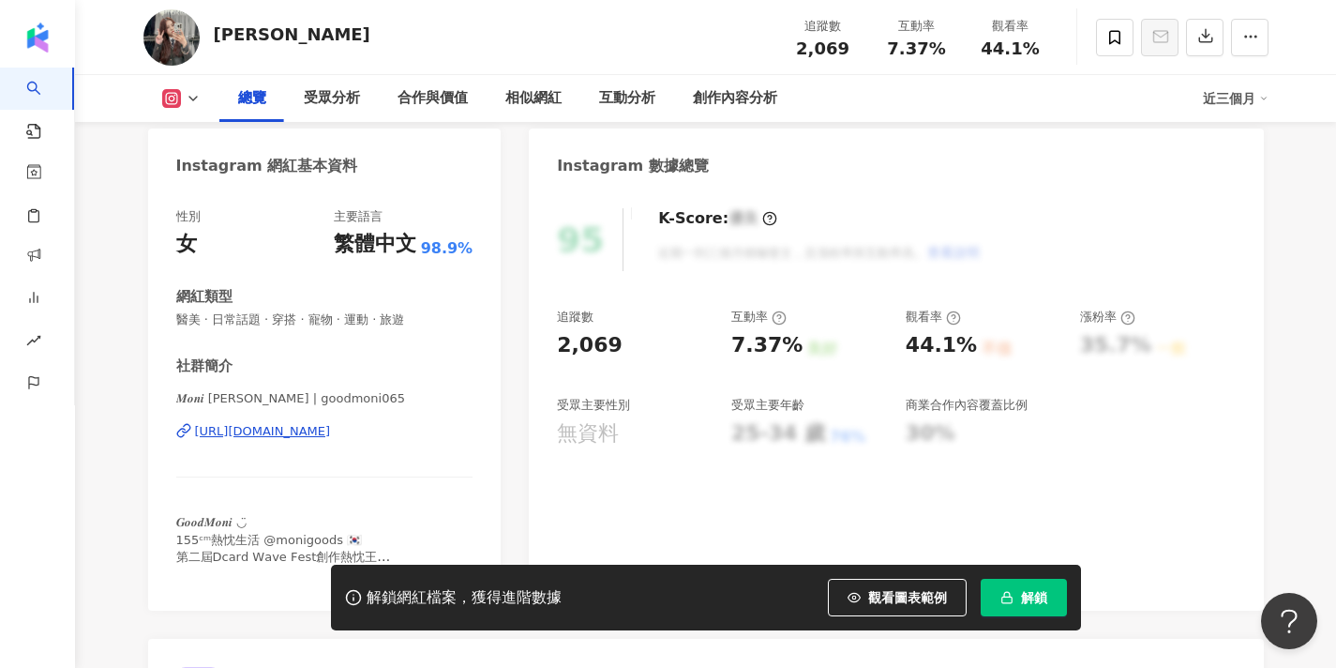
click at [1025, 592] on span "解鎖" at bounding box center [1034, 597] width 26 height 15
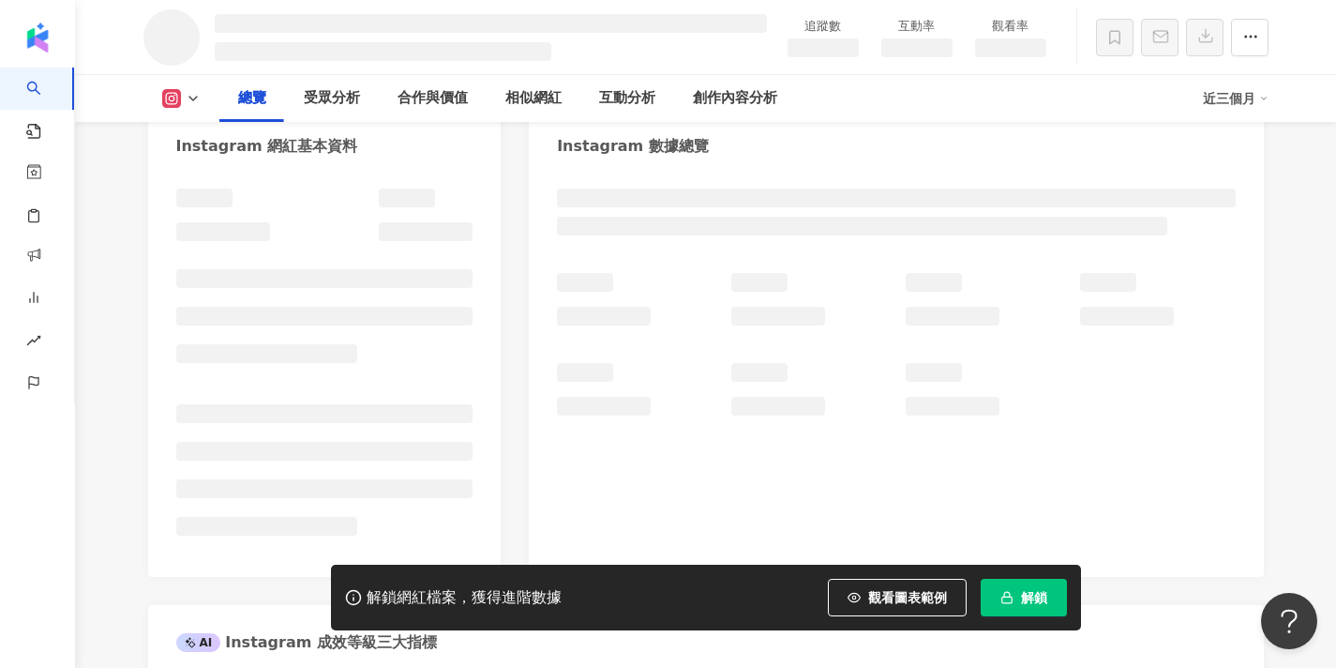
scroll to position [219, 0]
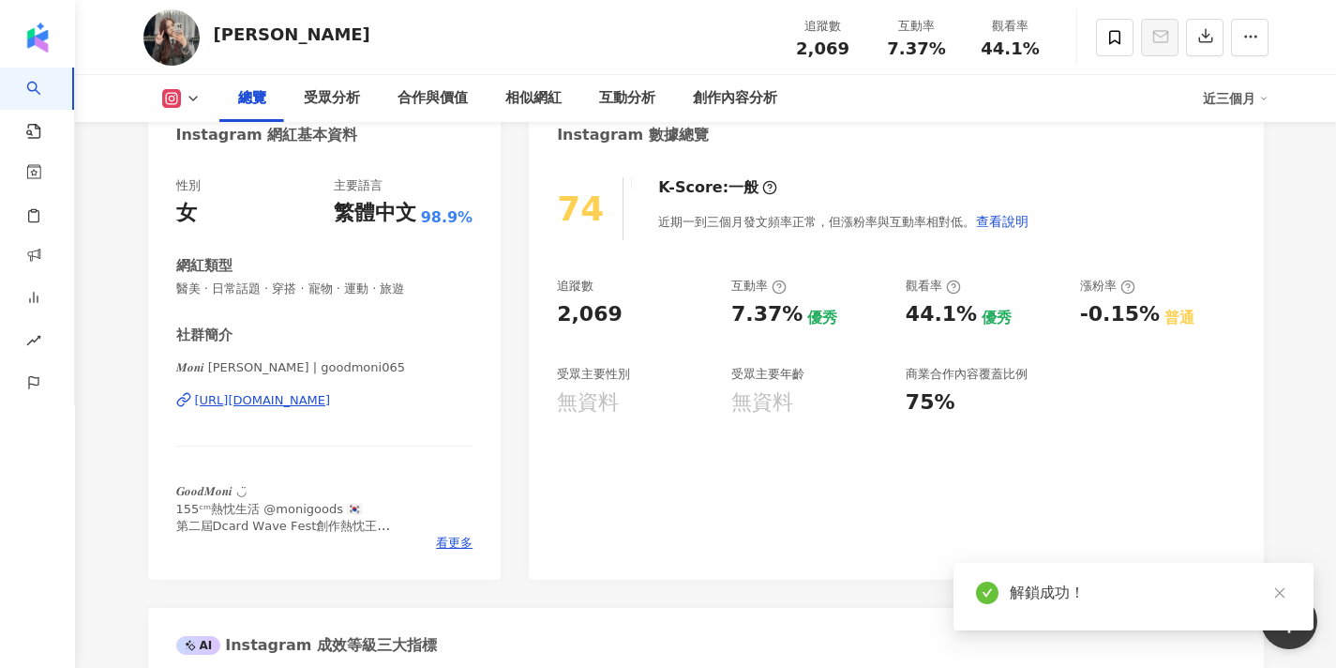
scroll to position [198, 0]
click at [331, 401] on div "[URL][DOMAIN_NAME]" at bounding box center [263, 401] width 136 height 17
drag, startPoint x: 231, startPoint y: 372, endPoint x: 141, endPoint y: 374, distance: 90.1
copy span "𝑴𝒐𝒏𝒊 [PERSON_NAME] | g"
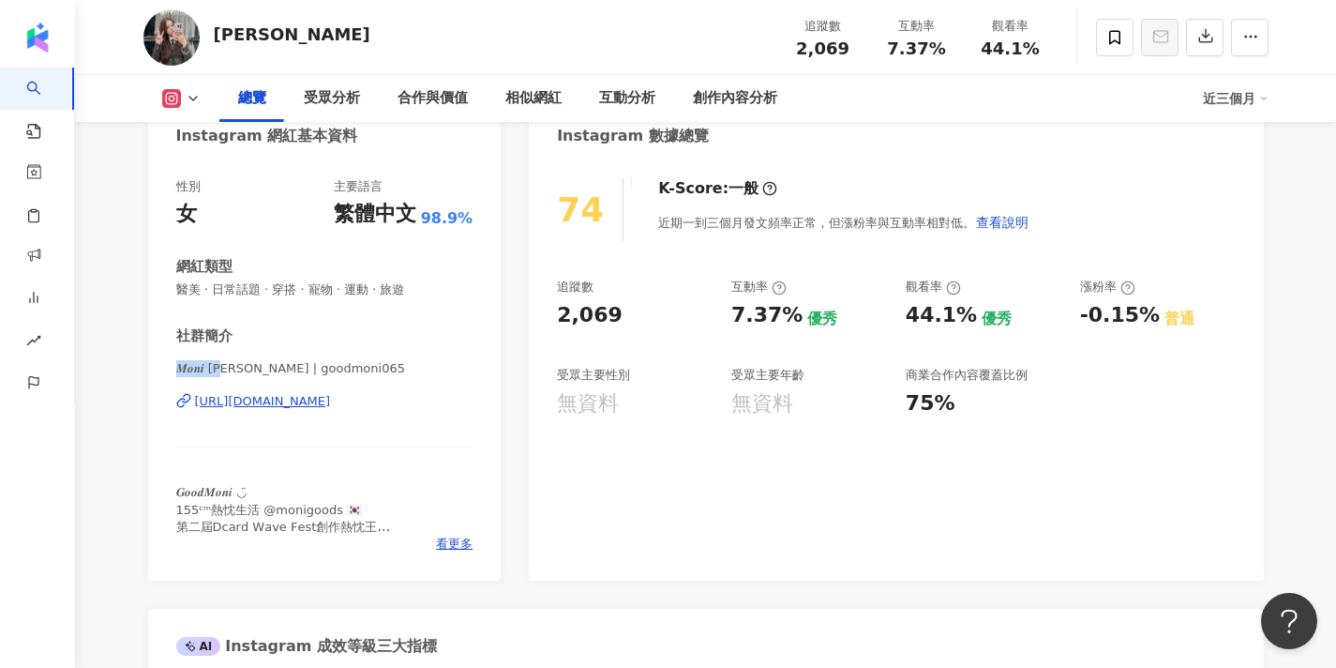
click at [331, 398] on div "[URL][DOMAIN_NAME]" at bounding box center [263, 401] width 136 height 17
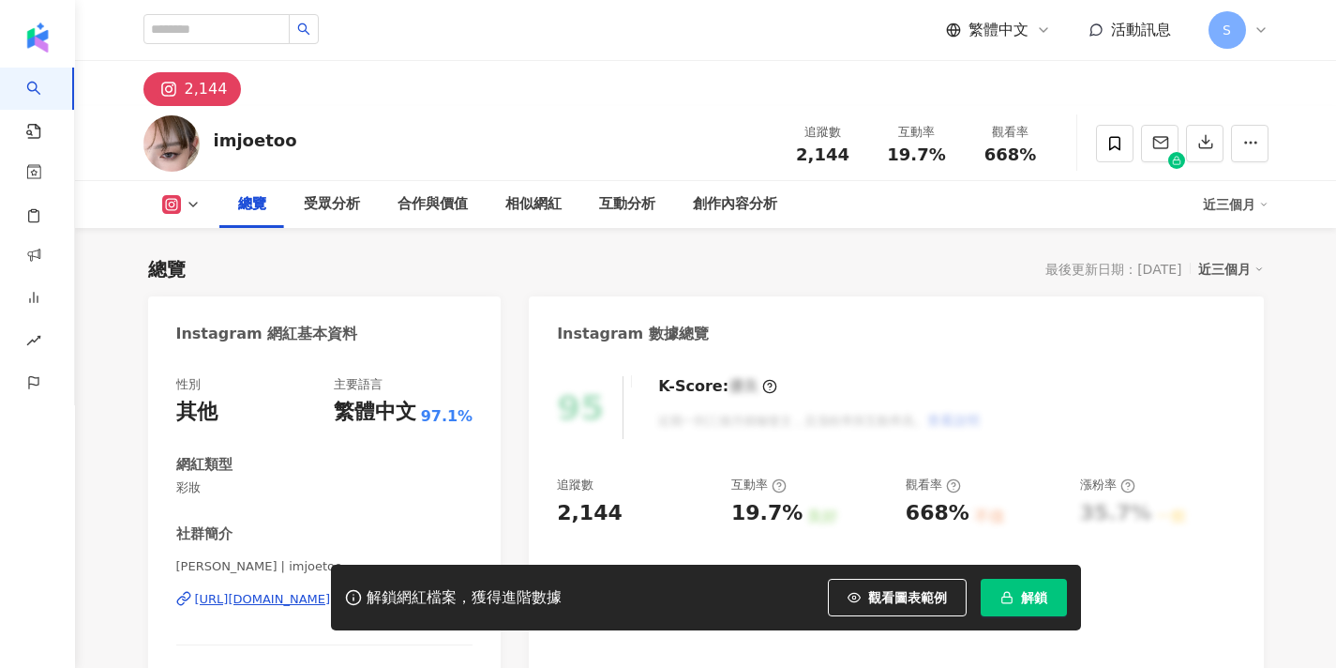
scroll to position [239, 0]
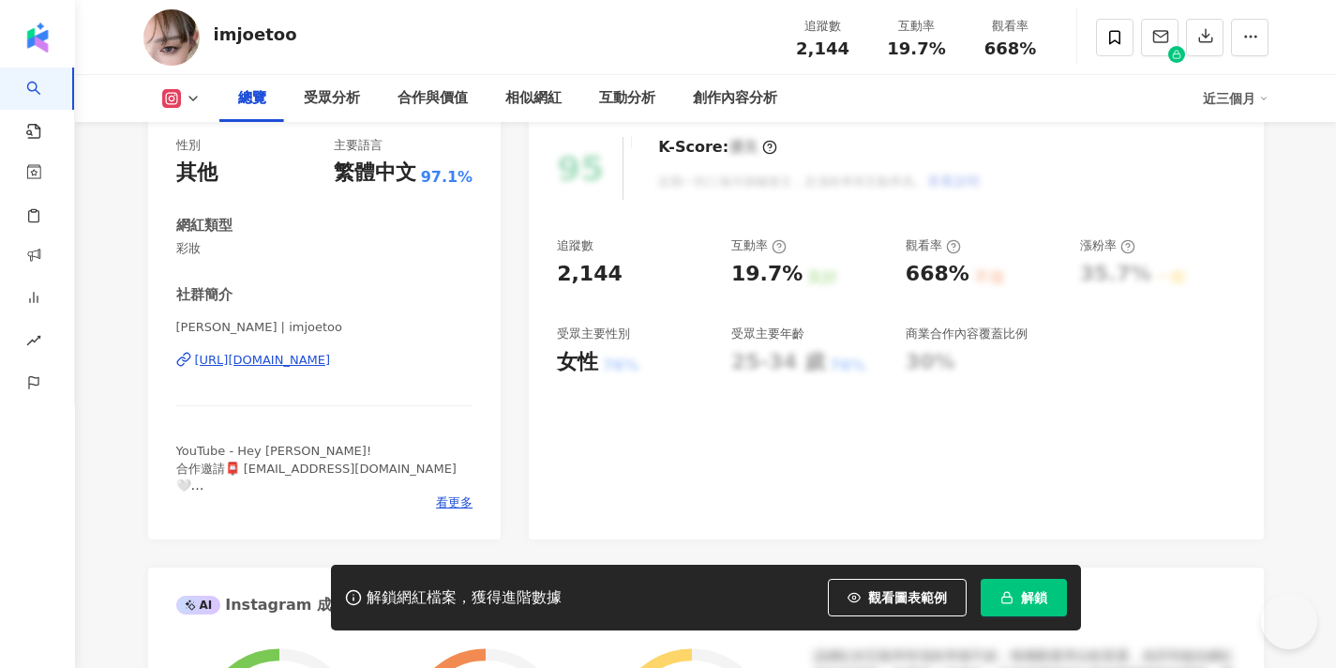
click at [331, 365] on div "[URL][DOMAIN_NAME]" at bounding box center [263, 360] width 136 height 17
drag, startPoint x: 209, startPoint y: 331, endPoint x: 181, endPoint y: 329, distance: 28.2
click at [181, 329] on span "[PERSON_NAME] | imjoetoo" at bounding box center [324, 327] width 297 height 17
drag, startPoint x: 269, startPoint y: 330, endPoint x: 139, endPoint y: 332, distance: 130.4
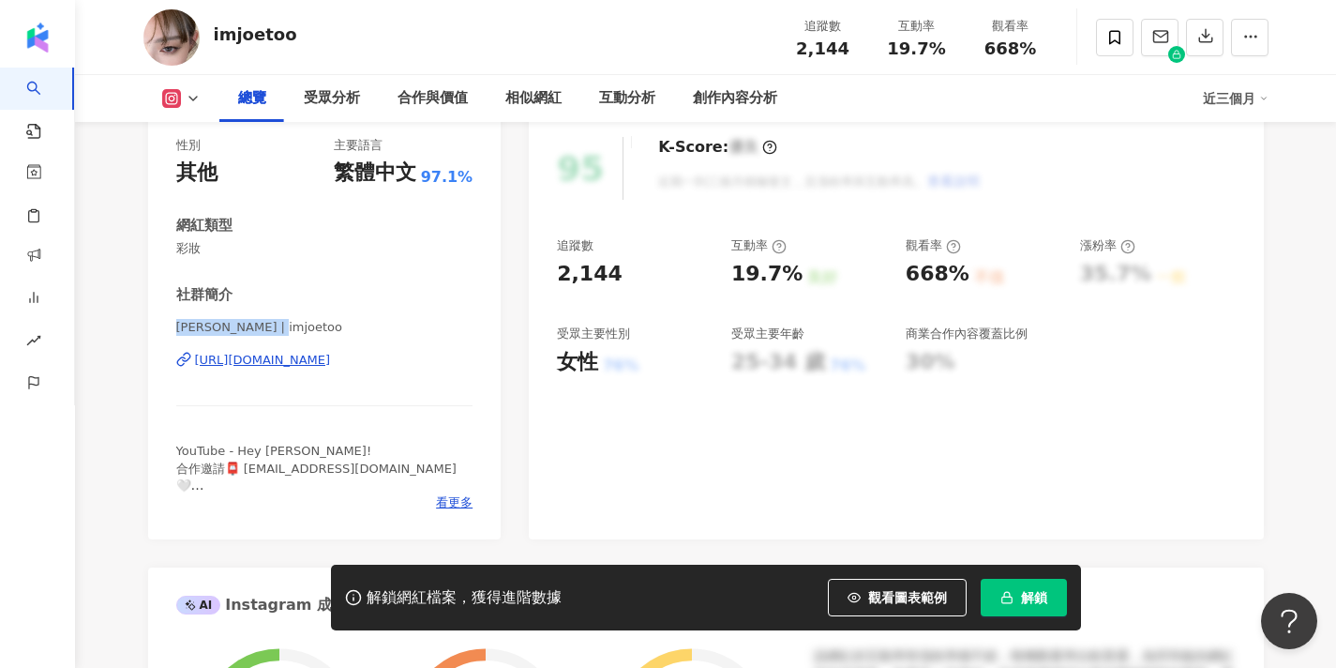
copy span "[PERSON_NAME] | imjoetoo"
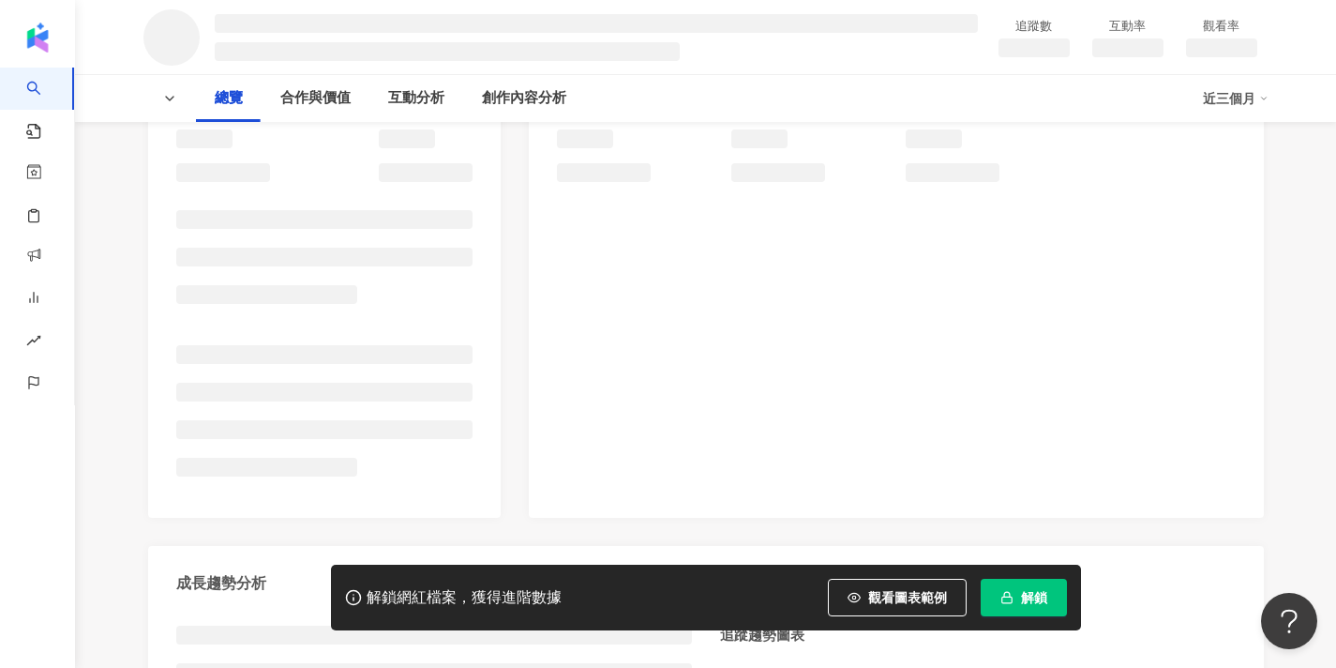
scroll to position [248, 0]
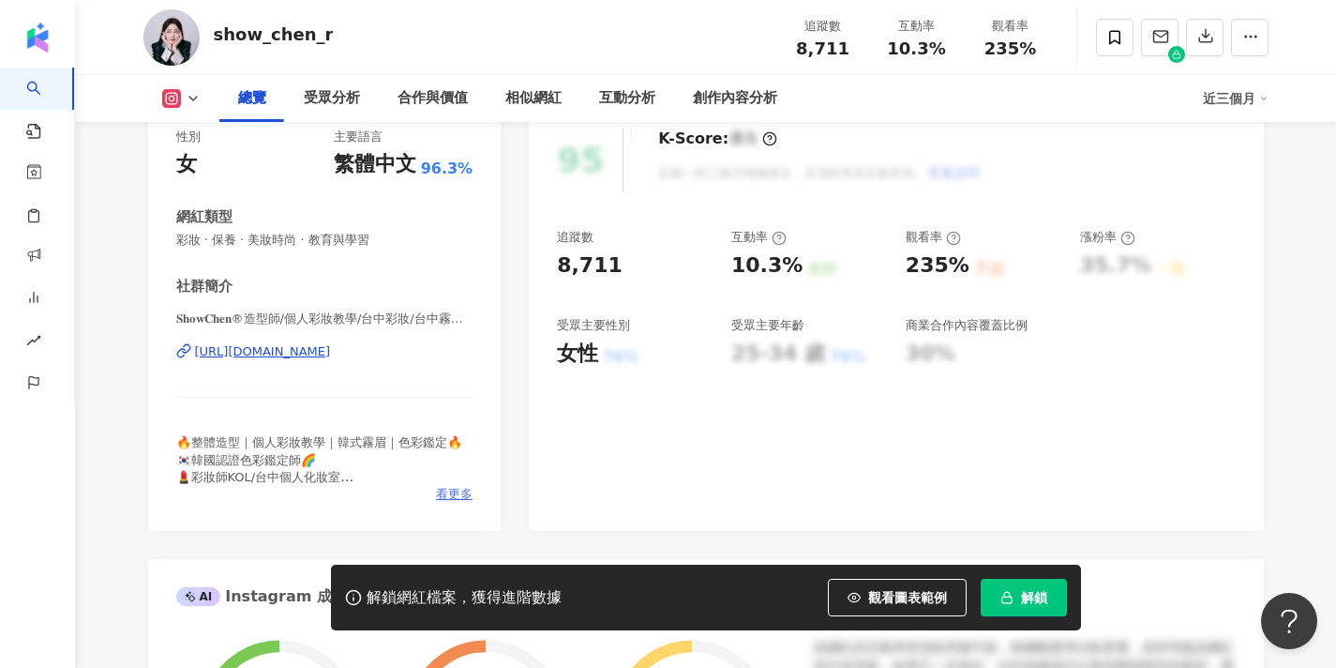
click at [454, 488] on span "看更多" at bounding box center [454, 494] width 37 height 17
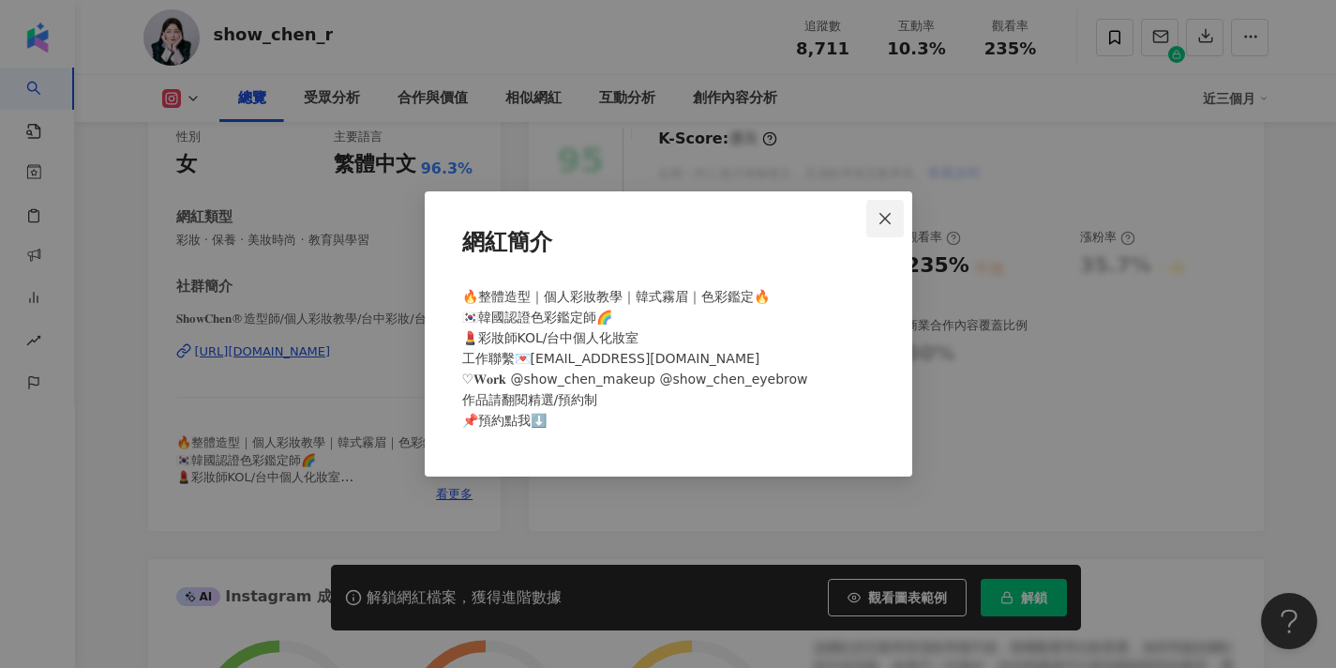
click at [882, 216] on icon "close" at bounding box center [885, 217] width 11 height 11
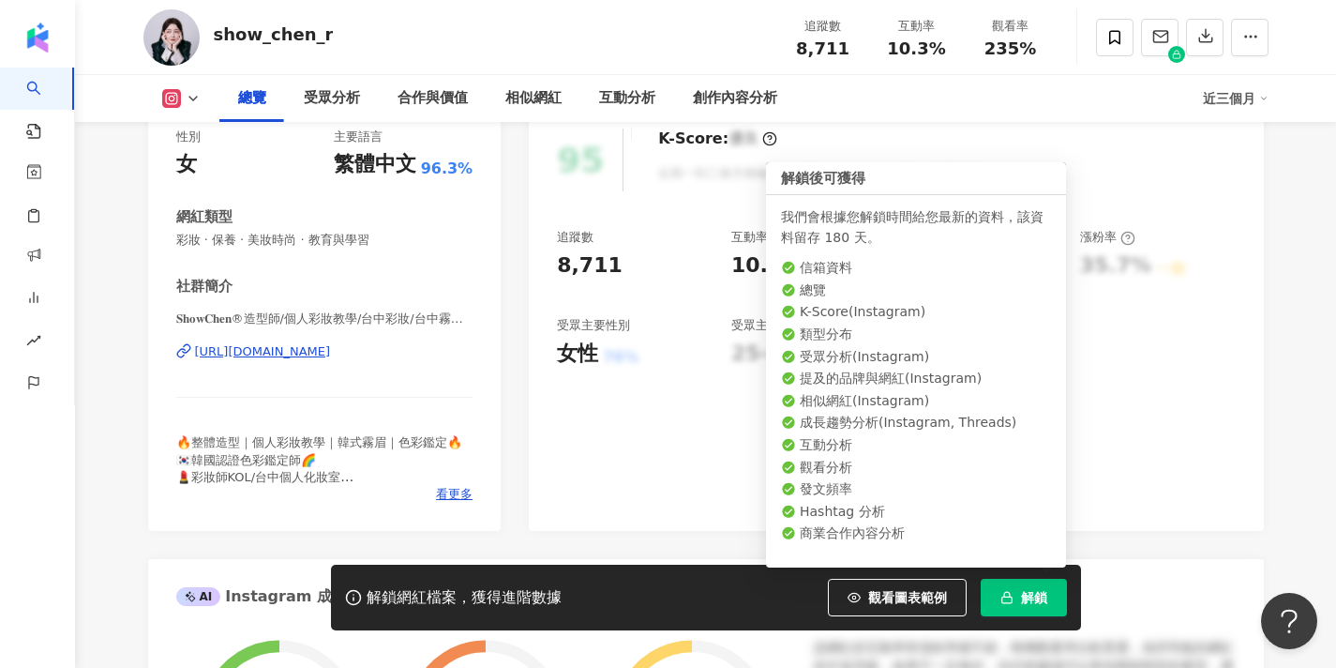
click at [1002, 592] on icon "button" at bounding box center [1007, 597] width 13 height 13
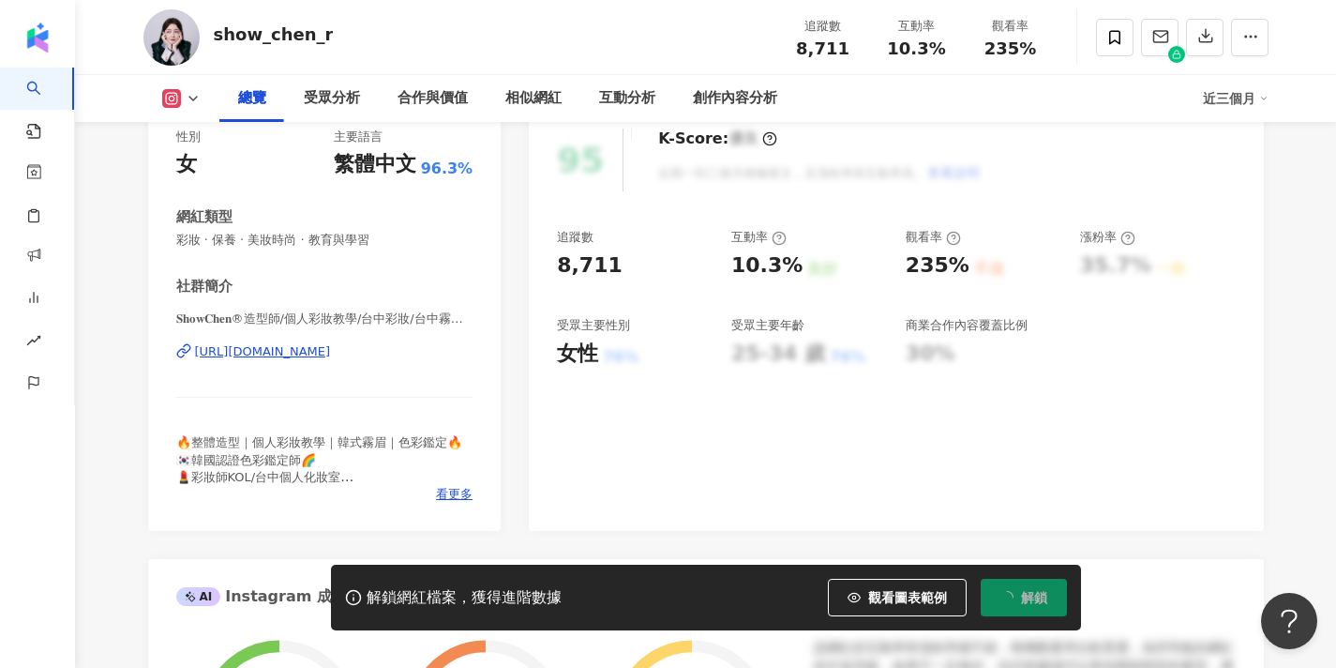
click at [331, 350] on div "https://www.instagram.com/show_chen_r/" at bounding box center [263, 351] width 136 height 17
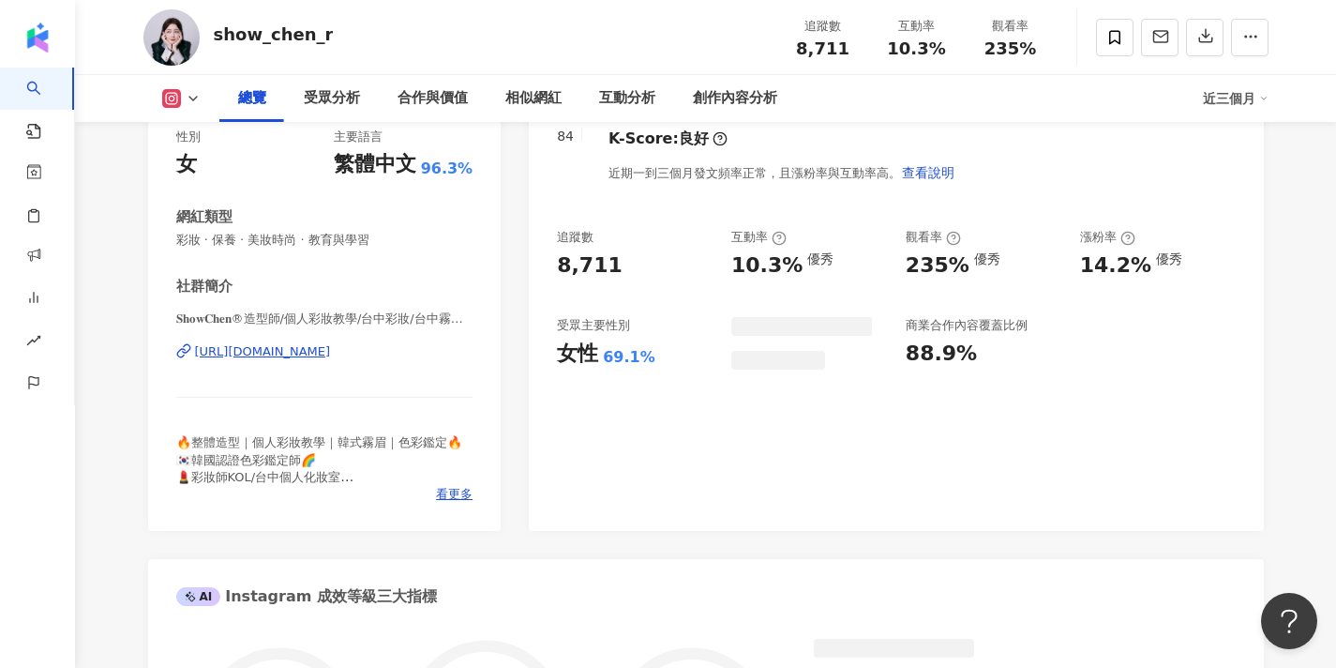
click at [238, 311] on span "𝐒𝐡𝐨𝐰𝐂𝐡𝐞𝐧®造型師/個人彩妝教學/台中彩妝/台中霧眉/台中色彩鑑定 | show_chen_r" at bounding box center [324, 318] width 297 height 17
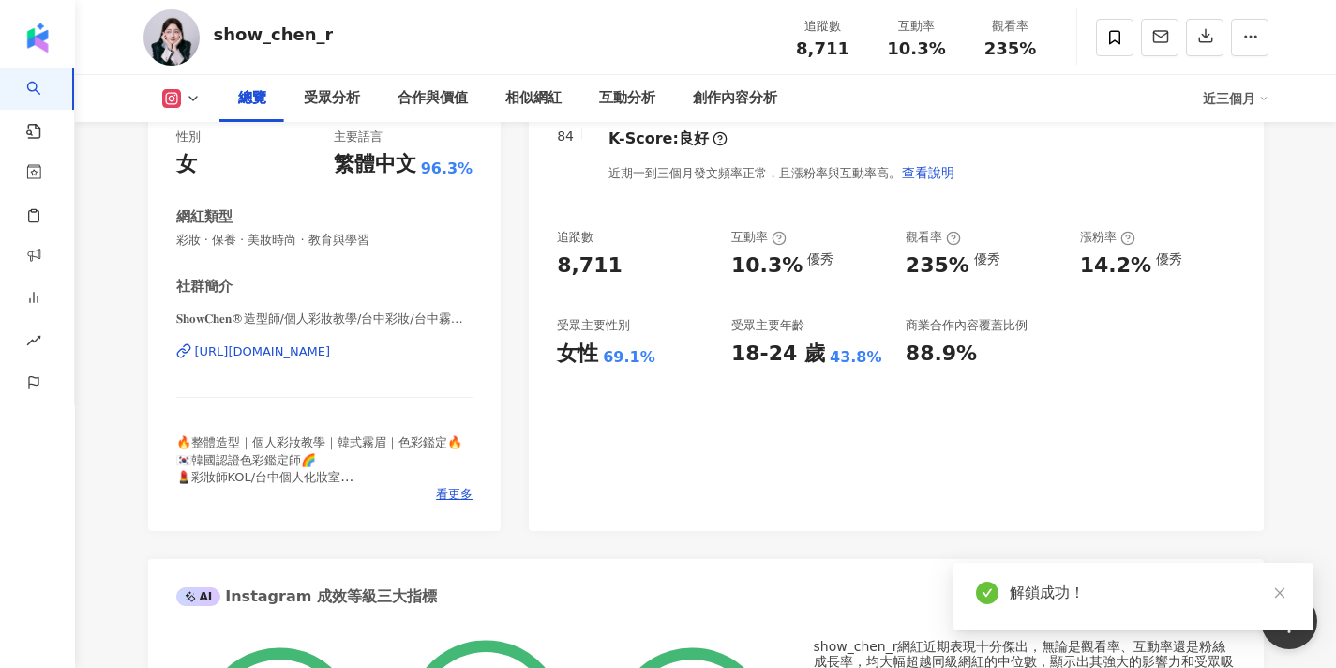
click at [171, 315] on div "性別 女 主要語言 繁體中文 96.3% 網紅類型 彩妝 · 保養 · 美妝時尚 · 教育與學習 社群簡介 𝐒𝐡𝐨𝐰𝐂𝐡𝐞𝐧®造型師/個人彩妝教學/台中彩妝/…" at bounding box center [325, 320] width 354 height 421
click at [246, 318] on span "𝐒𝐡𝐨𝐰𝐂𝐡𝐞𝐧®造型師/個人彩妝教學/台中彩妝/台中霧眉/台中色彩鑑定 | show_chen_r" at bounding box center [324, 318] width 297 height 17
drag, startPoint x: 238, startPoint y: 318, endPoint x: 177, endPoint y: 312, distance: 61.2
click at [161, 312] on div "性別 女 主要語言 繁體中文 96.3% 網紅類型 彩妝 · 保養 · 美妝時尚 · 教育與學習 社群簡介 𝐒𝐡𝐨𝐰𝐂𝐡𝐞𝐧®造型師/個人彩妝教學/台中彩妝/…" at bounding box center [325, 320] width 354 height 421
copy span "𝐒𝐡𝐨𝐰𝐂𝐡𝐞𝐧®造型師/個人彩"
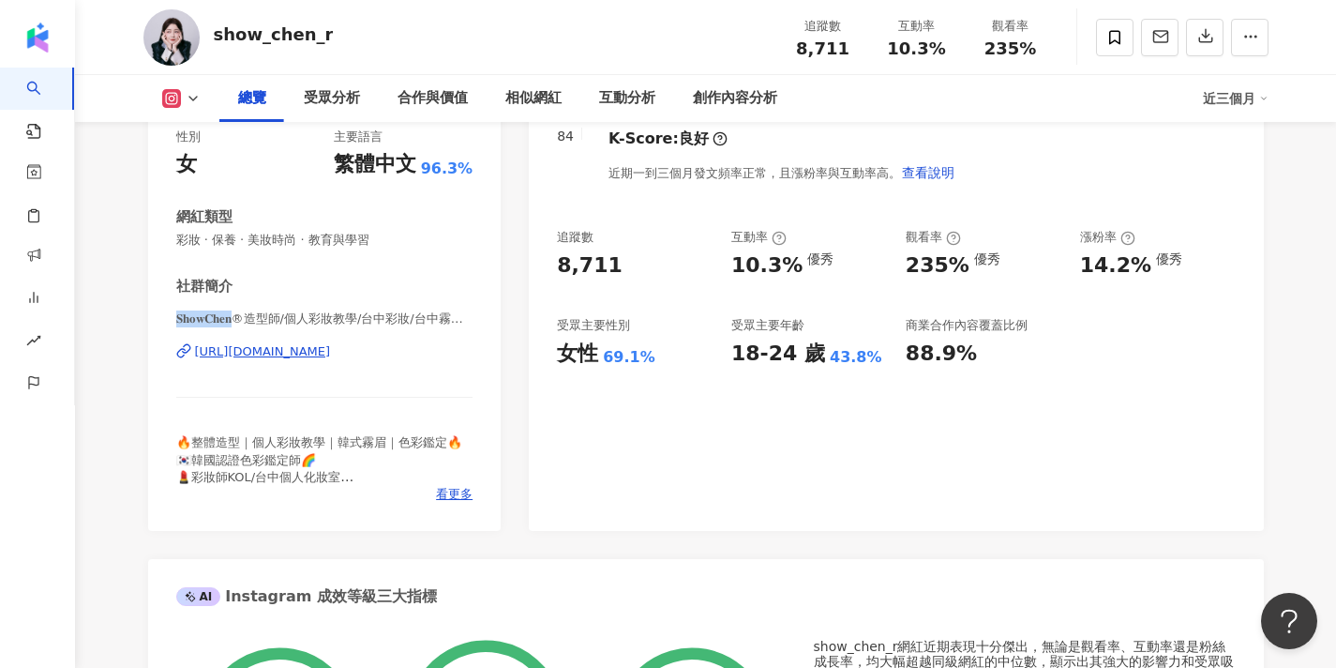
click at [331, 347] on div "https://www.instagram.com/show_chen_r/" at bounding box center [263, 351] width 136 height 17
click at [453, 488] on span "看更多" at bounding box center [454, 494] width 37 height 17
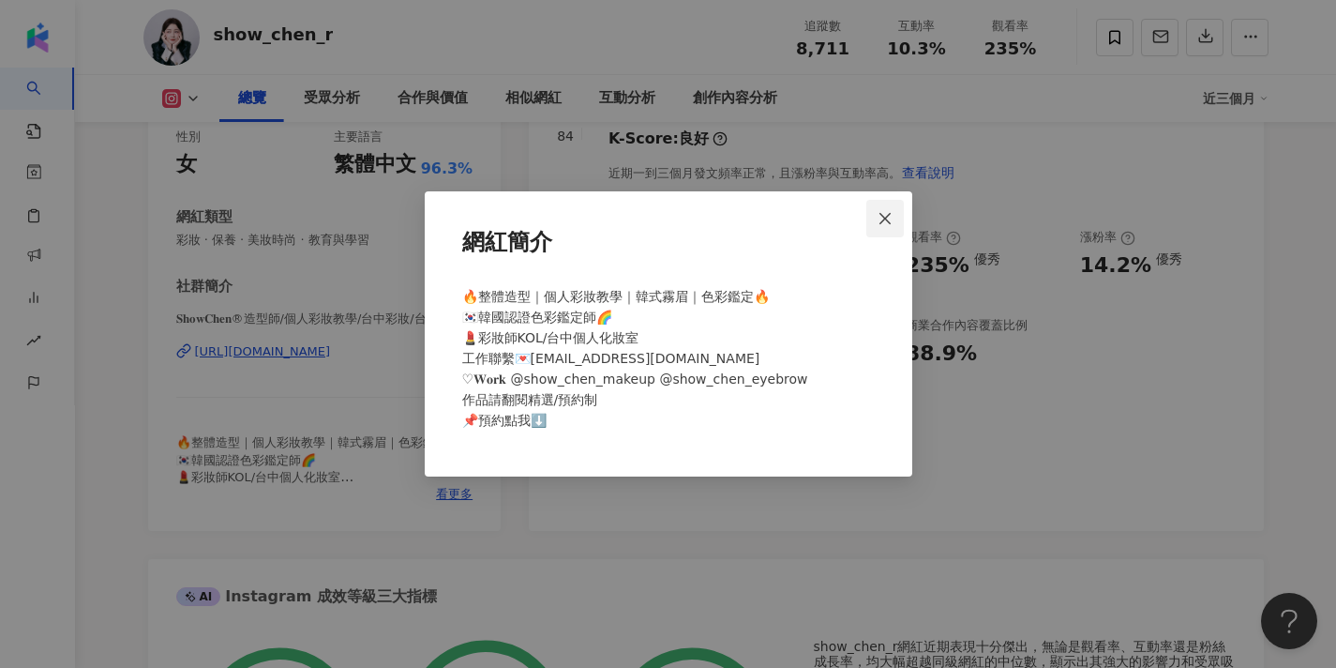
click at [885, 212] on icon "close" at bounding box center [885, 218] width 15 height 15
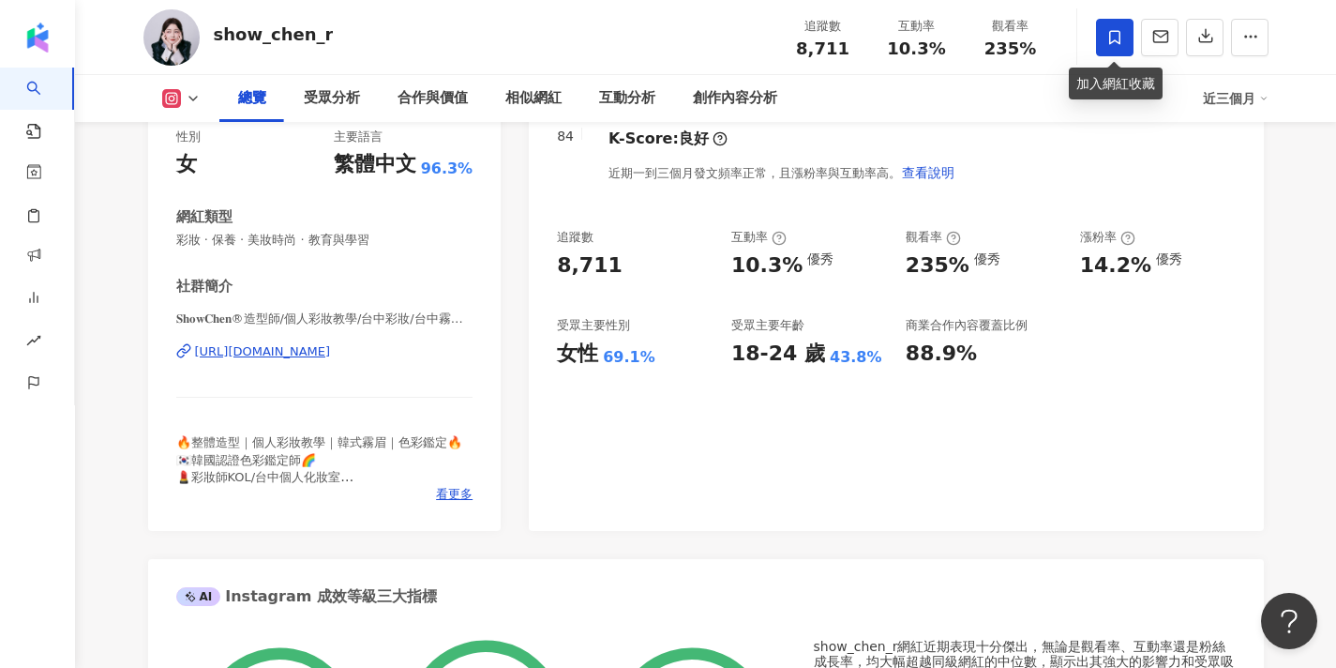
click at [1110, 44] on icon at bounding box center [1115, 37] width 17 height 17
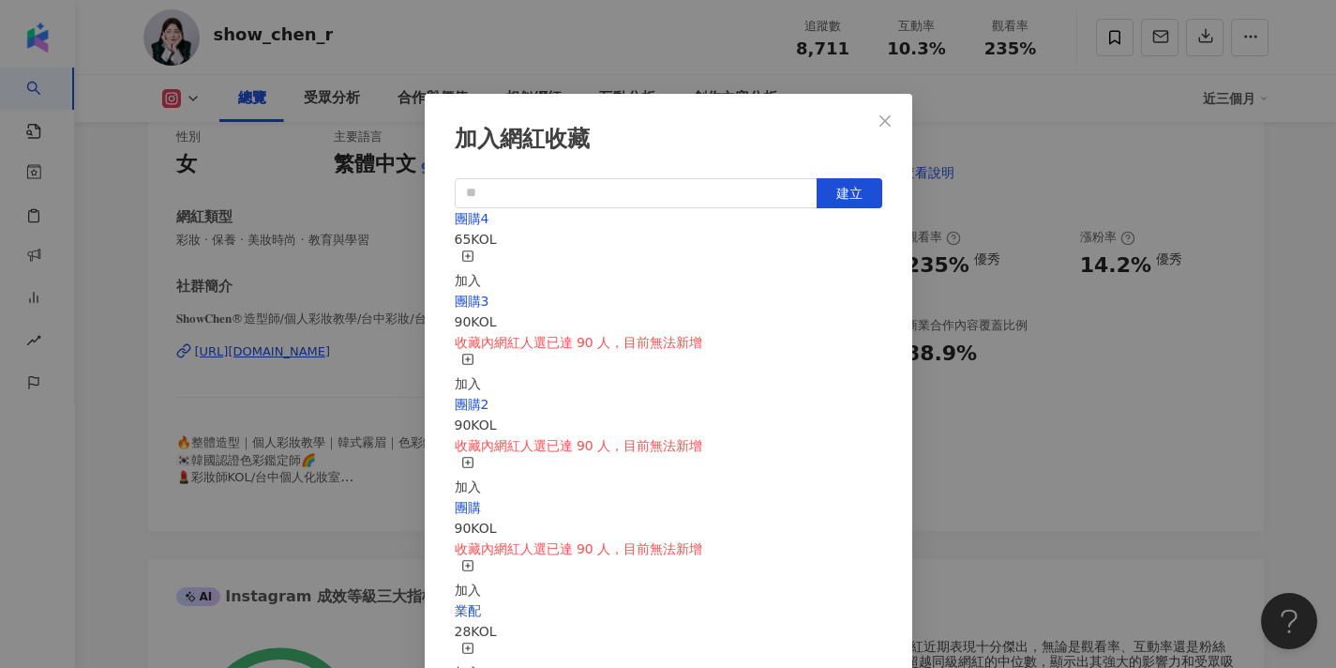
click at [475, 253] on icon "button" at bounding box center [467, 255] width 13 height 13
click at [898, 125] on span "Close" at bounding box center [886, 120] width 38 height 15
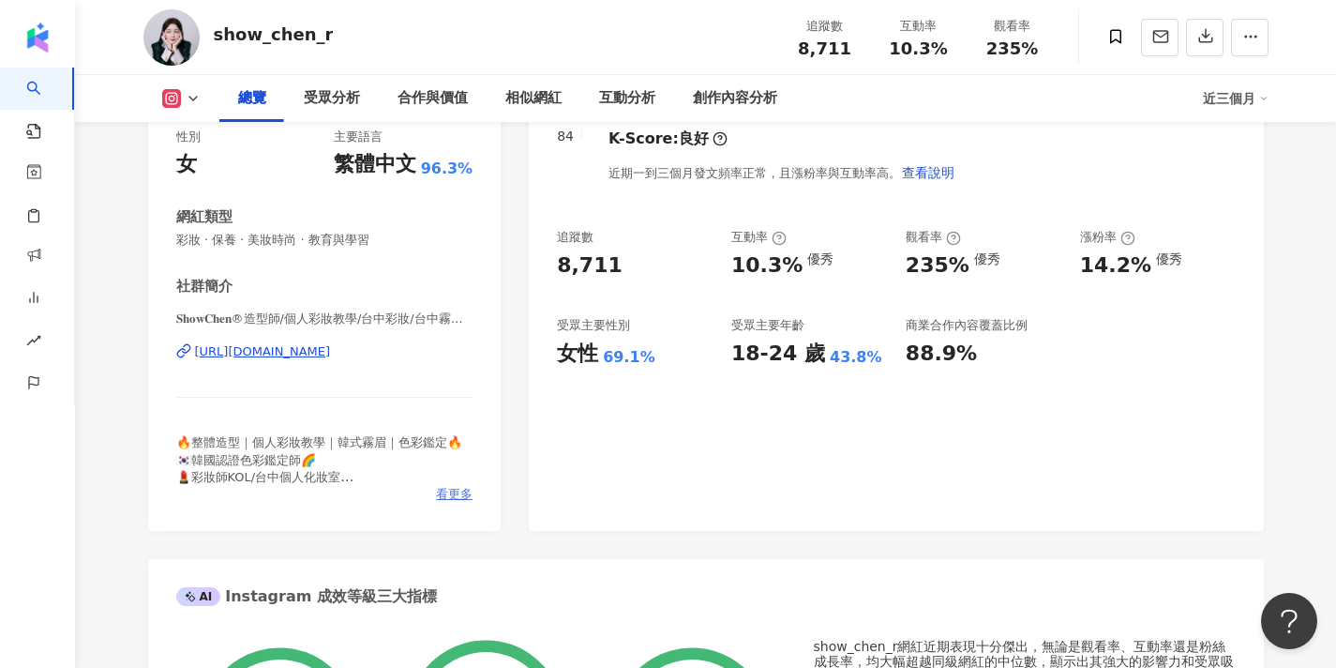
click at [441, 489] on span "看更多" at bounding box center [454, 494] width 37 height 17
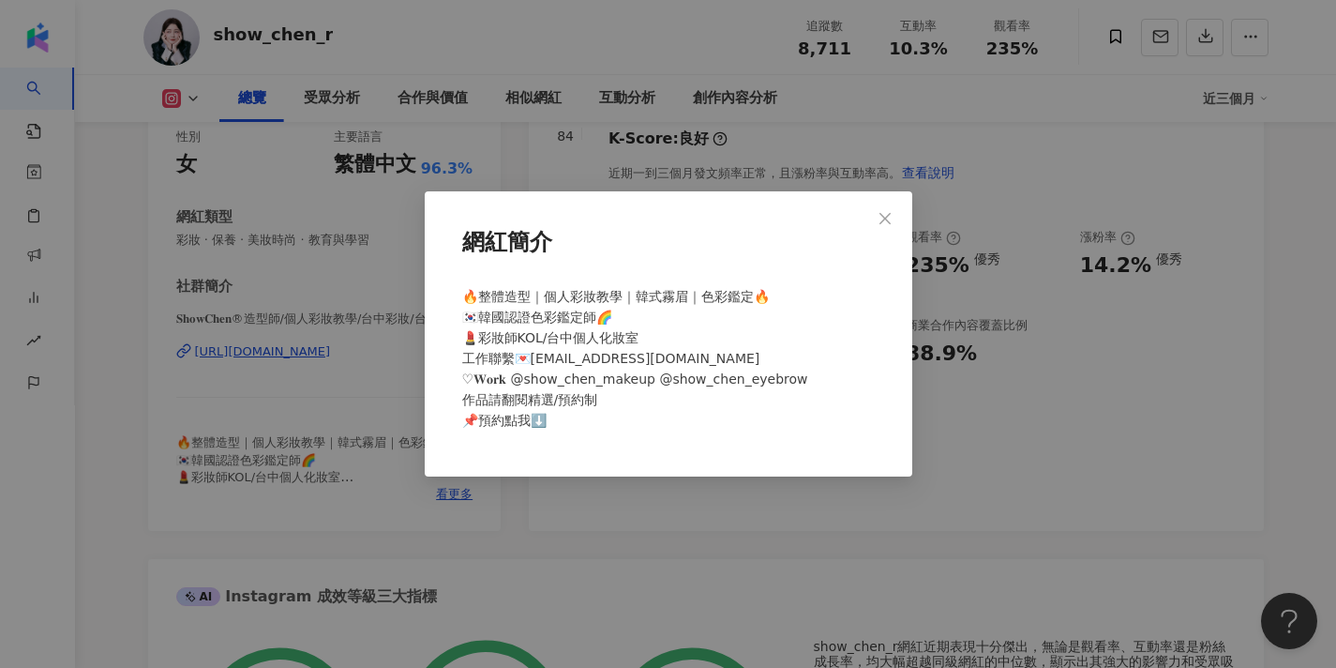
click at [354, 158] on div "網紅簡介 🔥整體造型｜個人彩妝教學｜韓式霧眉｜色彩鑑定🔥 🇰🇷韓國認證色彩鑑定師🌈 💄彩妝師KOL/台中個人化妝室 工作聯繫💌jws02kimo@gmail.…" at bounding box center [668, 334] width 1336 height 668
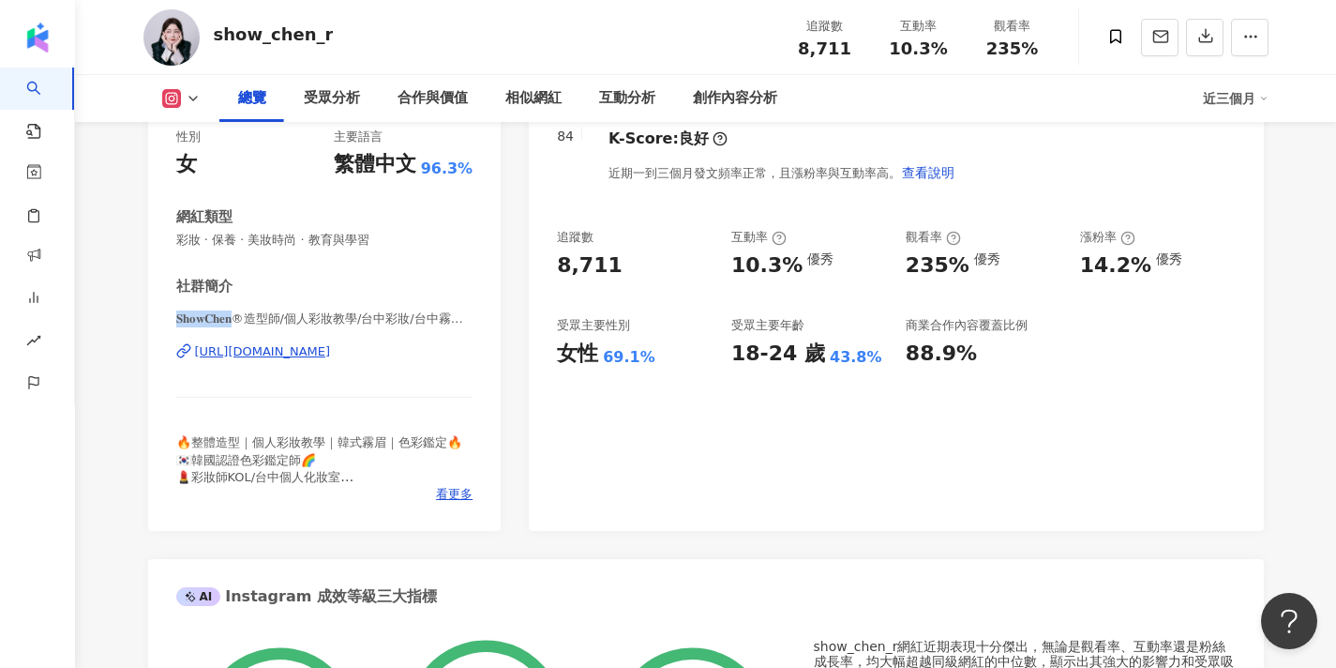
drag, startPoint x: 234, startPoint y: 321, endPoint x: 142, endPoint y: 315, distance: 92.1
copy span "𝐒𝐡𝐨𝐰𝐂𝐡𝐞𝐧®造型師/個人彩"
click at [272, 3] on div "show_chen_r 追蹤數 8,711 互動率 10.3% 觀看率 235%" at bounding box center [706, 37] width 1200 height 74
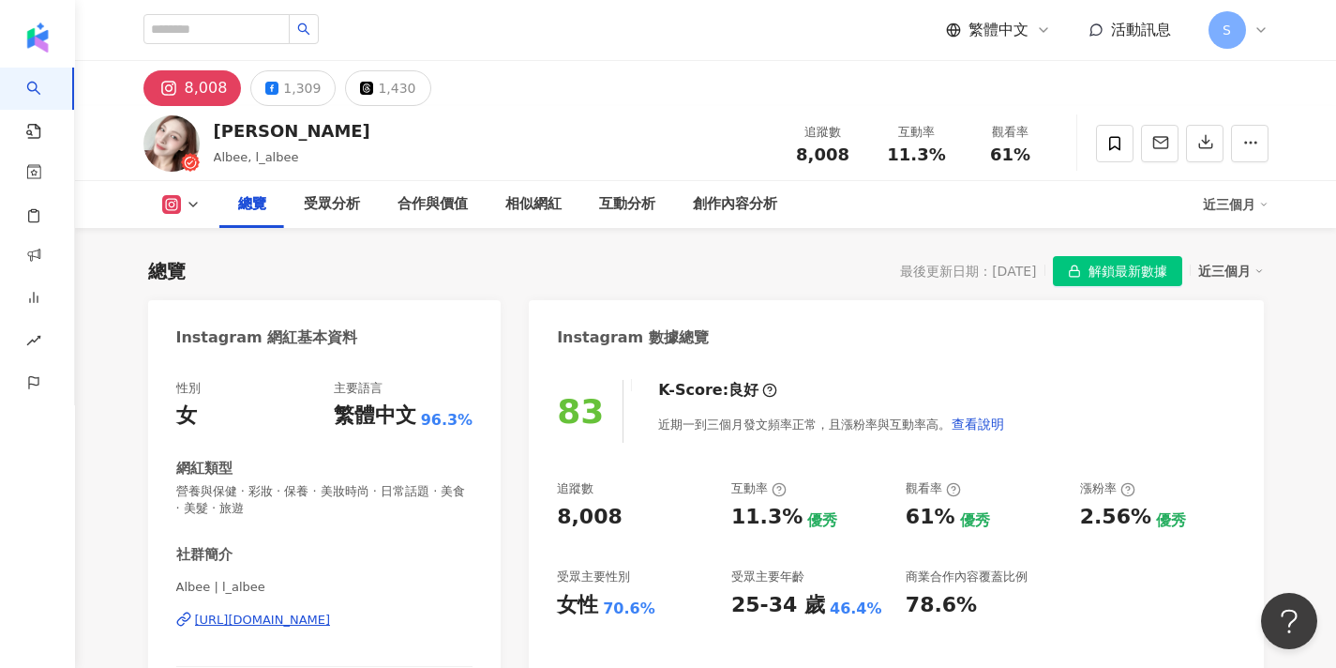
scroll to position [300, 0]
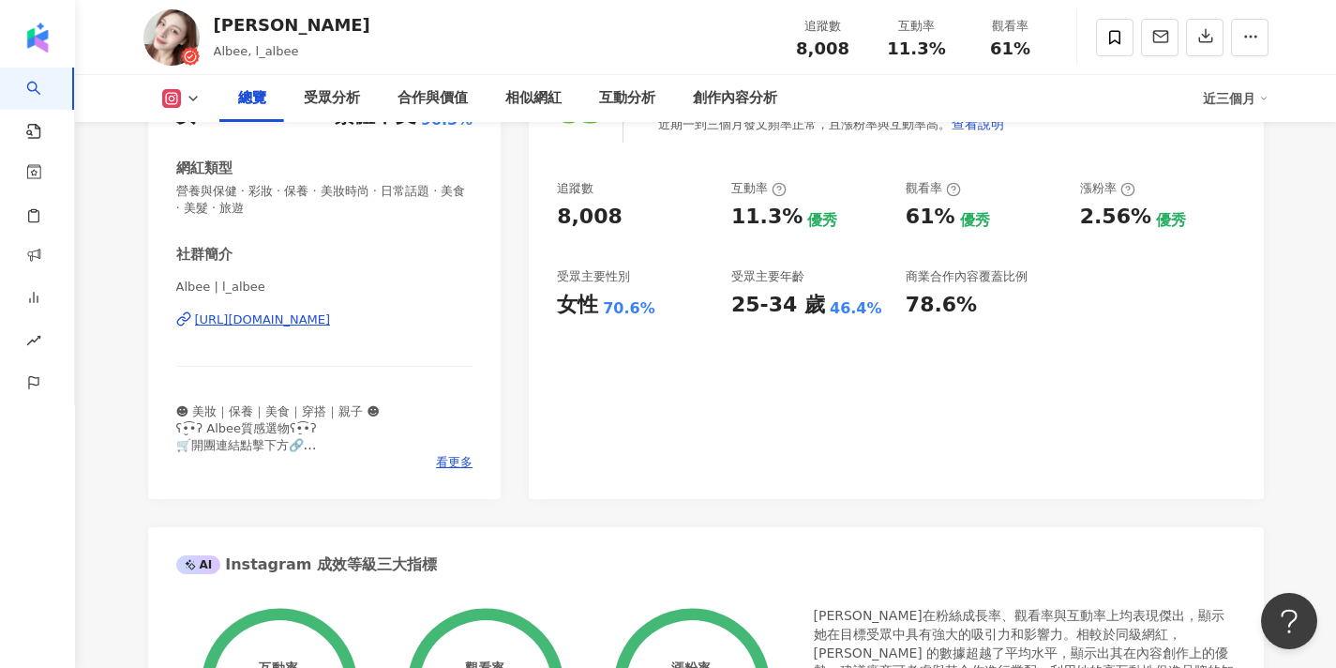
click at [208, 285] on span "Albee | l_albee" at bounding box center [324, 287] width 297 height 17
drag, startPoint x: 206, startPoint y: 285, endPoint x: 161, endPoint y: 285, distance: 45.0
click at [161, 285] on div "性別 女 主要語言 繁體中文 96.3% 網紅類型 營養與保健 · 彩妝 · 保養 · 美妝時尚 · 日常話題 · 美食 · 美髮 · 旅遊 社群簡介 Alb…" at bounding box center [325, 280] width 354 height 438
copy span "Albee"
click at [1109, 29] on icon at bounding box center [1115, 37] width 17 height 17
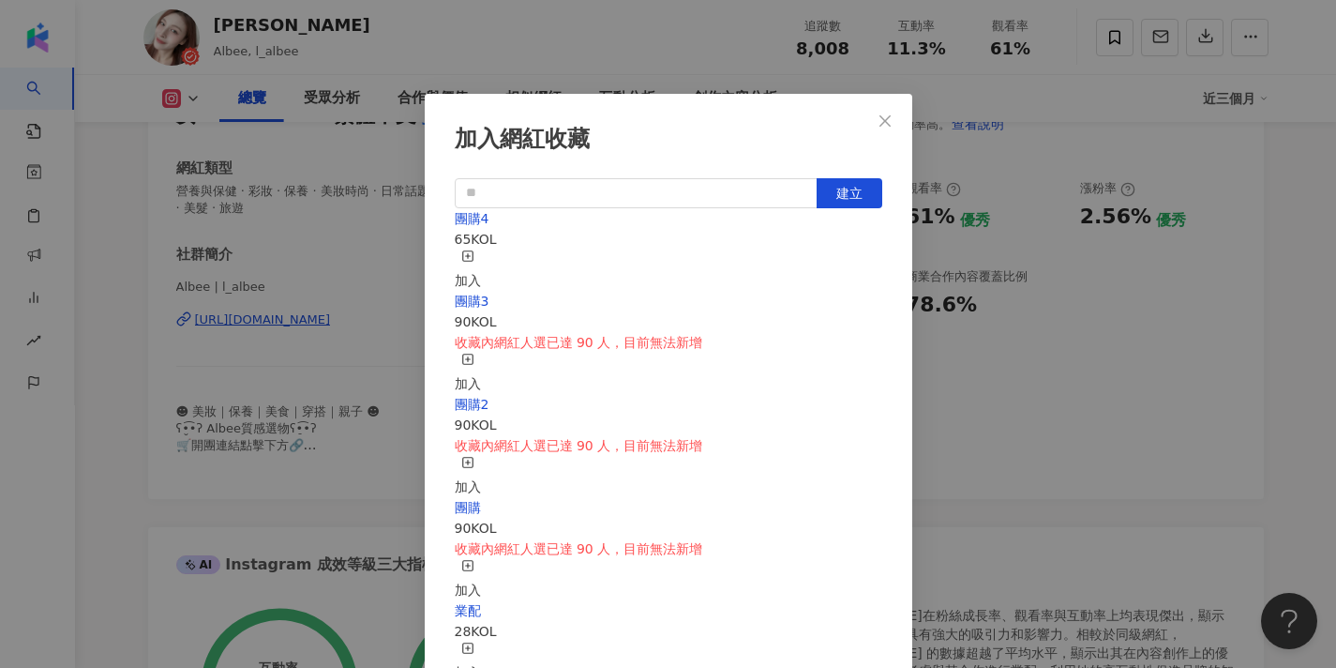
click at [475, 254] on icon "button" at bounding box center [467, 255] width 13 height 13
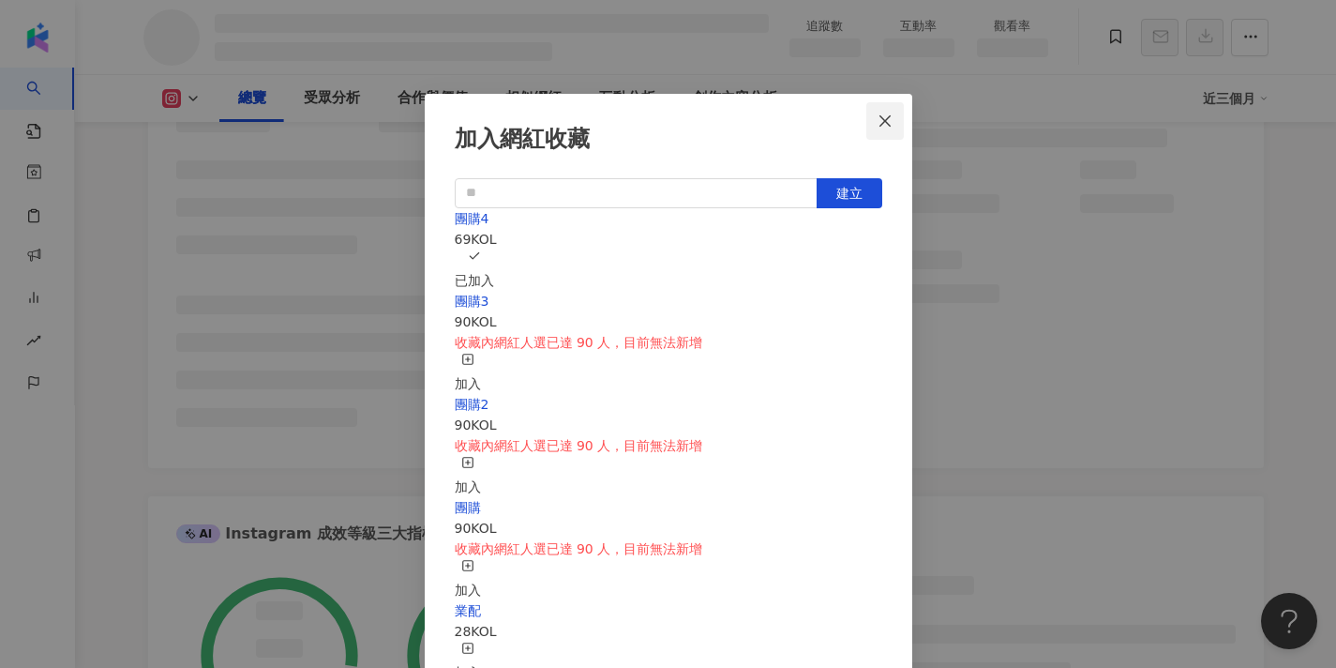
click at [890, 127] on icon "close" at bounding box center [885, 120] width 15 height 15
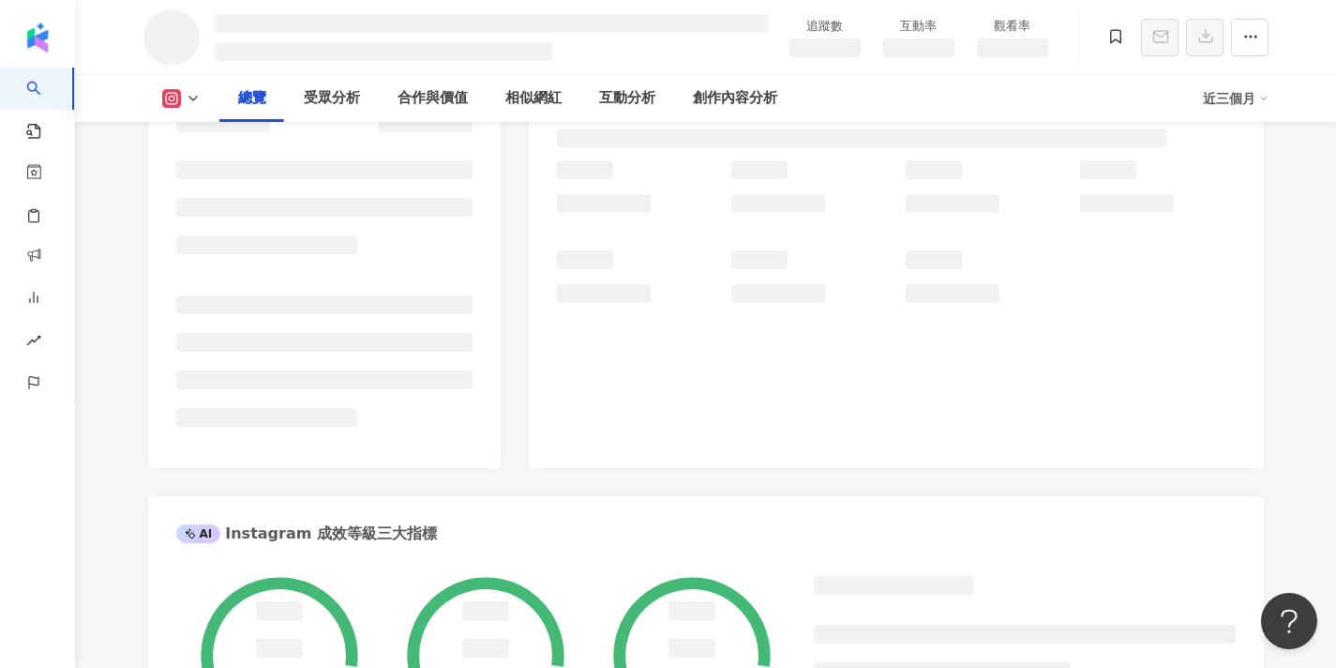
click at [890, 127] on div at bounding box center [896, 120] width 678 height 81
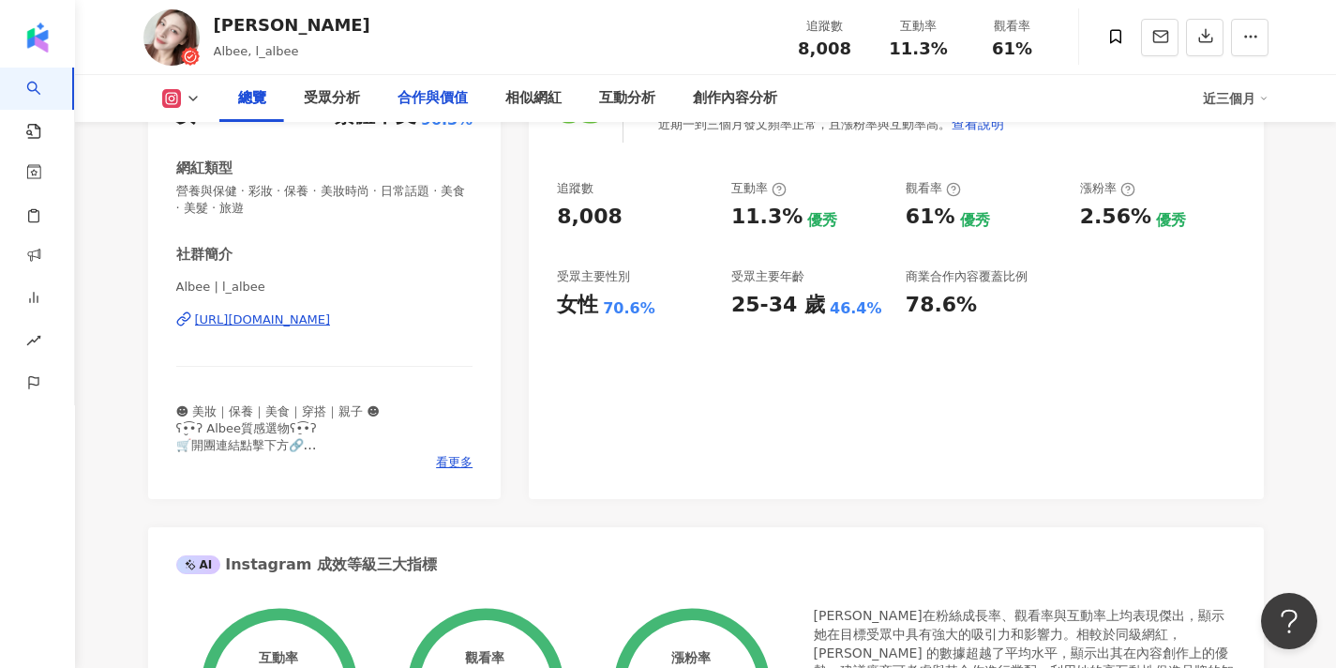
scroll to position [243, 0]
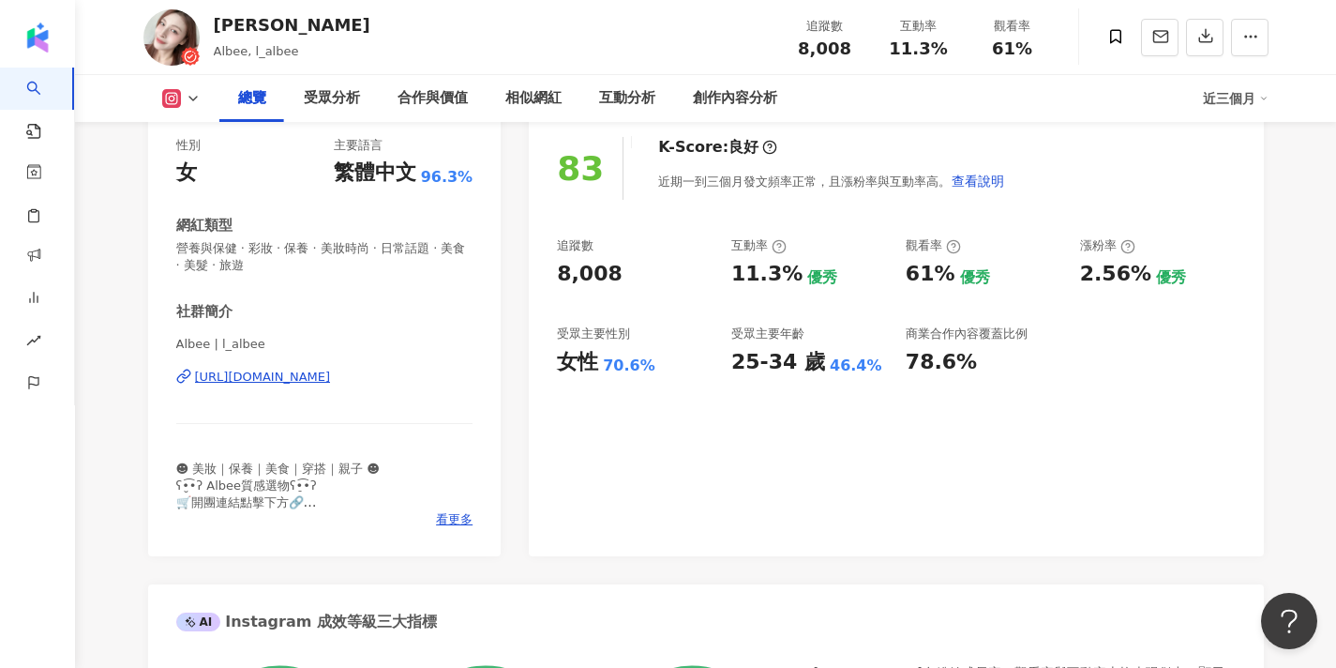
click at [322, 380] on div "https://www.instagram.com/l_albee/" at bounding box center [263, 377] width 136 height 17
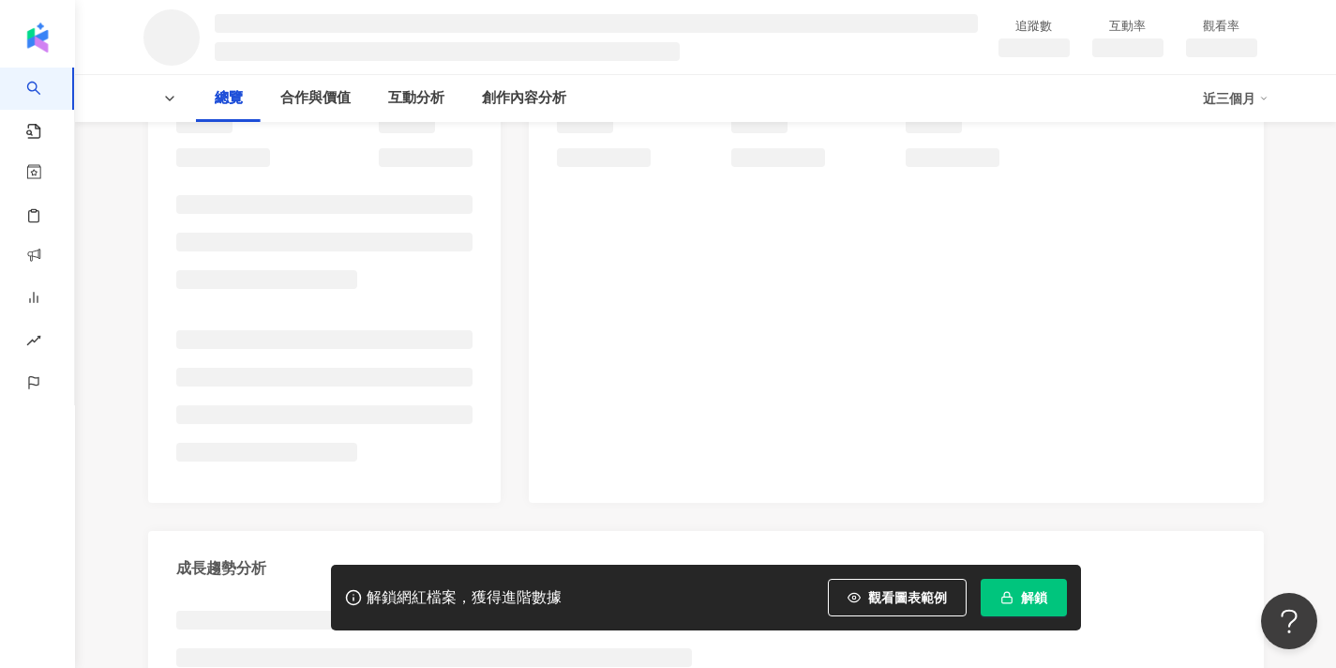
scroll to position [219, 0]
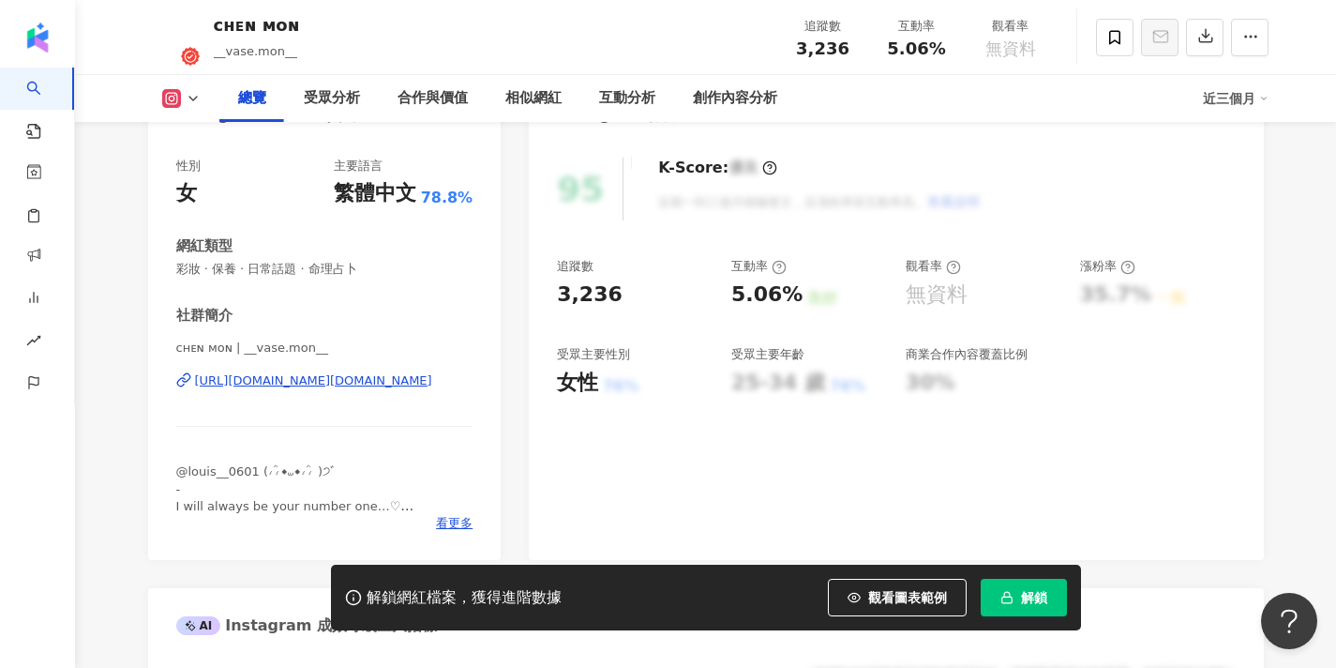
scroll to position [237, 0]
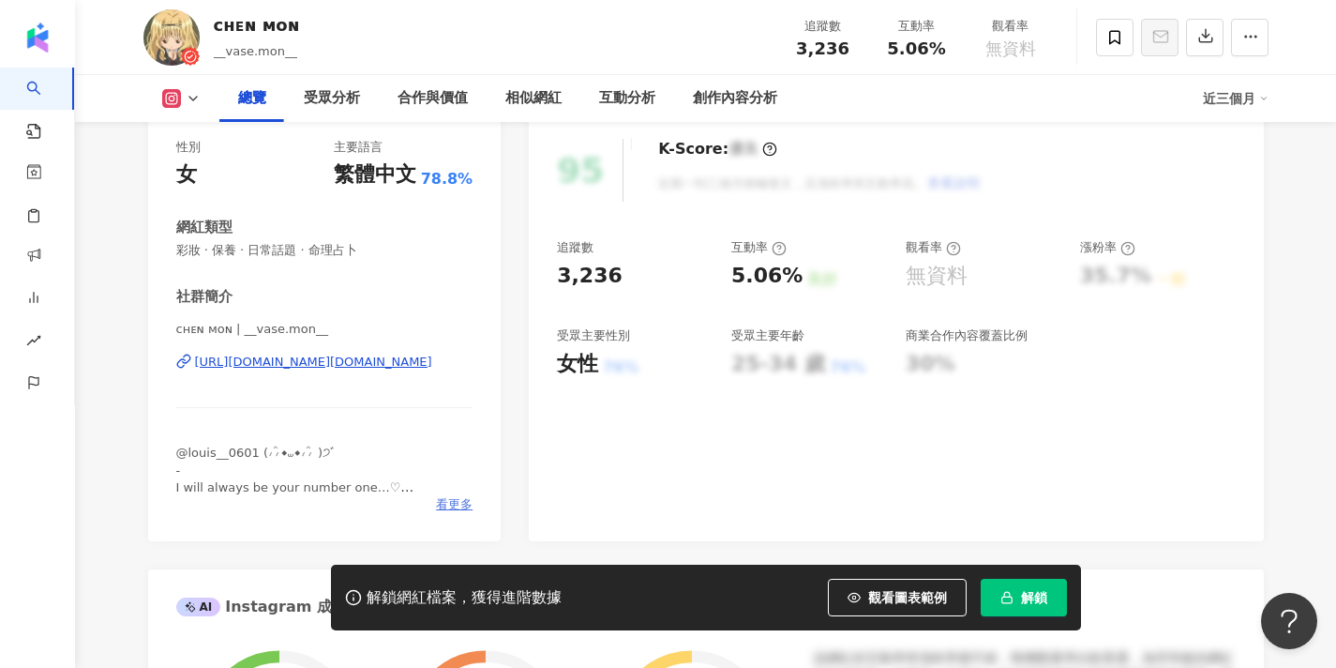
click at [451, 505] on span "看更多" at bounding box center [454, 504] width 37 height 17
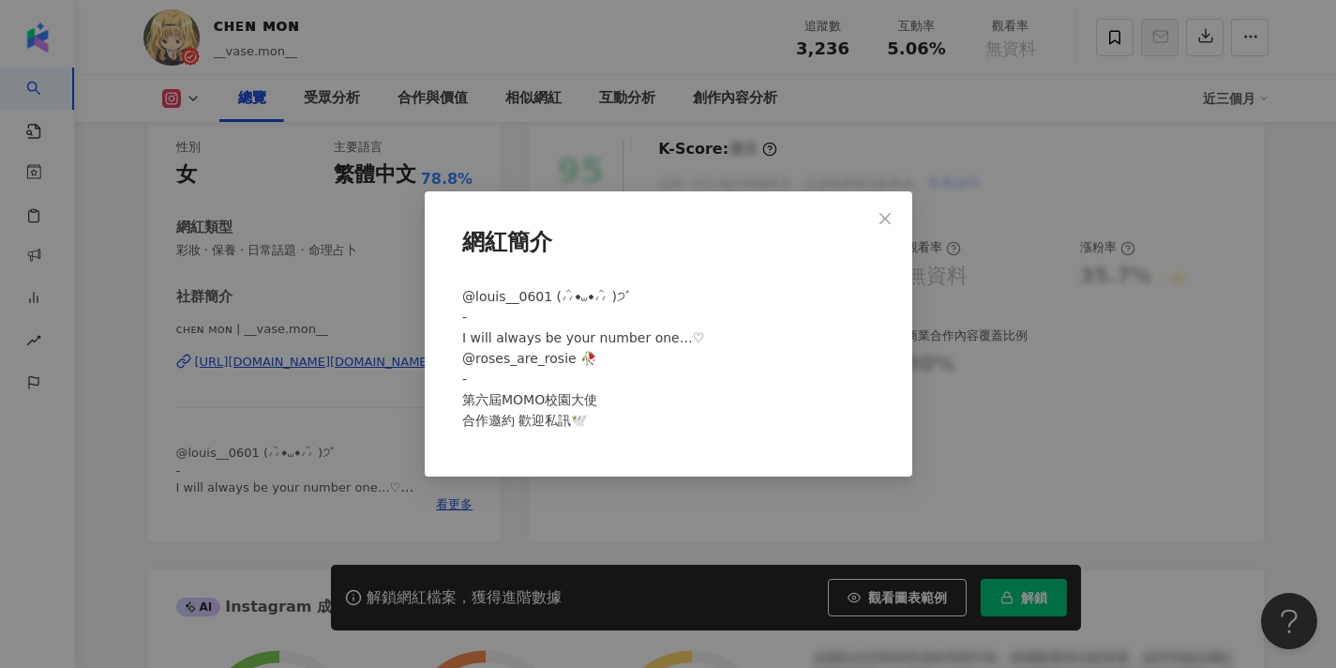
scroll to position [219, 0]
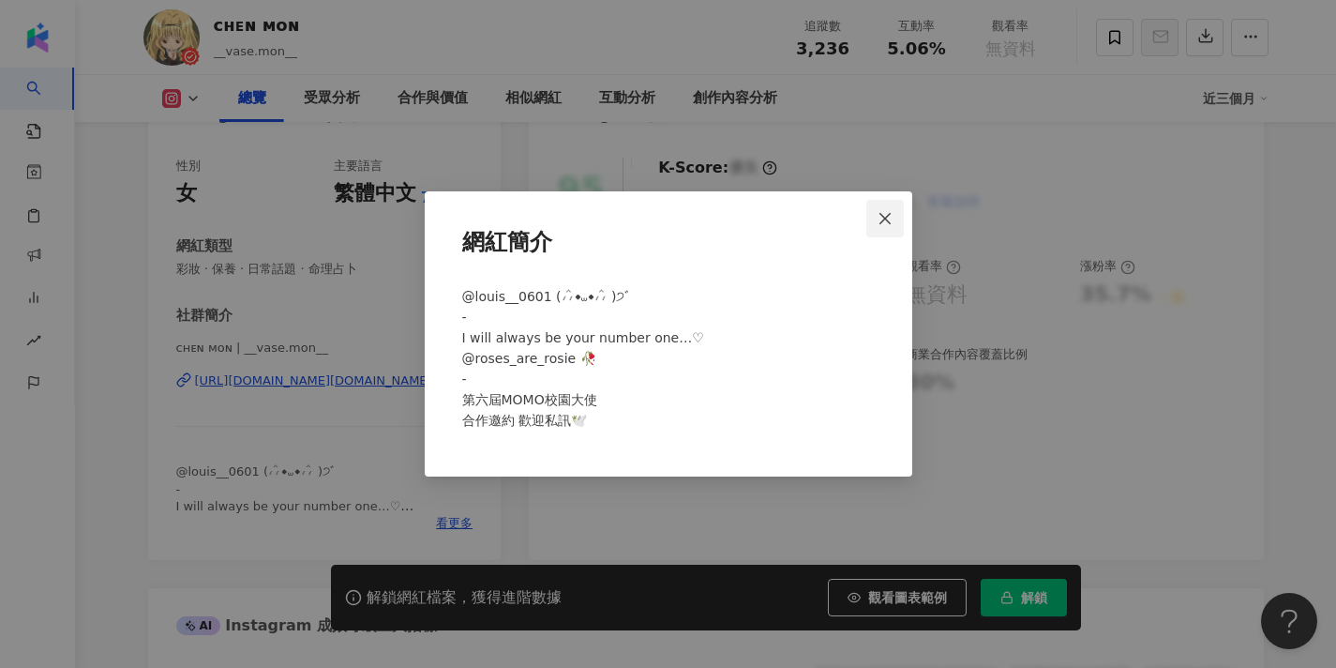
click at [887, 228] on button "Close" at bounding box center [886, 219] width 38 height 38
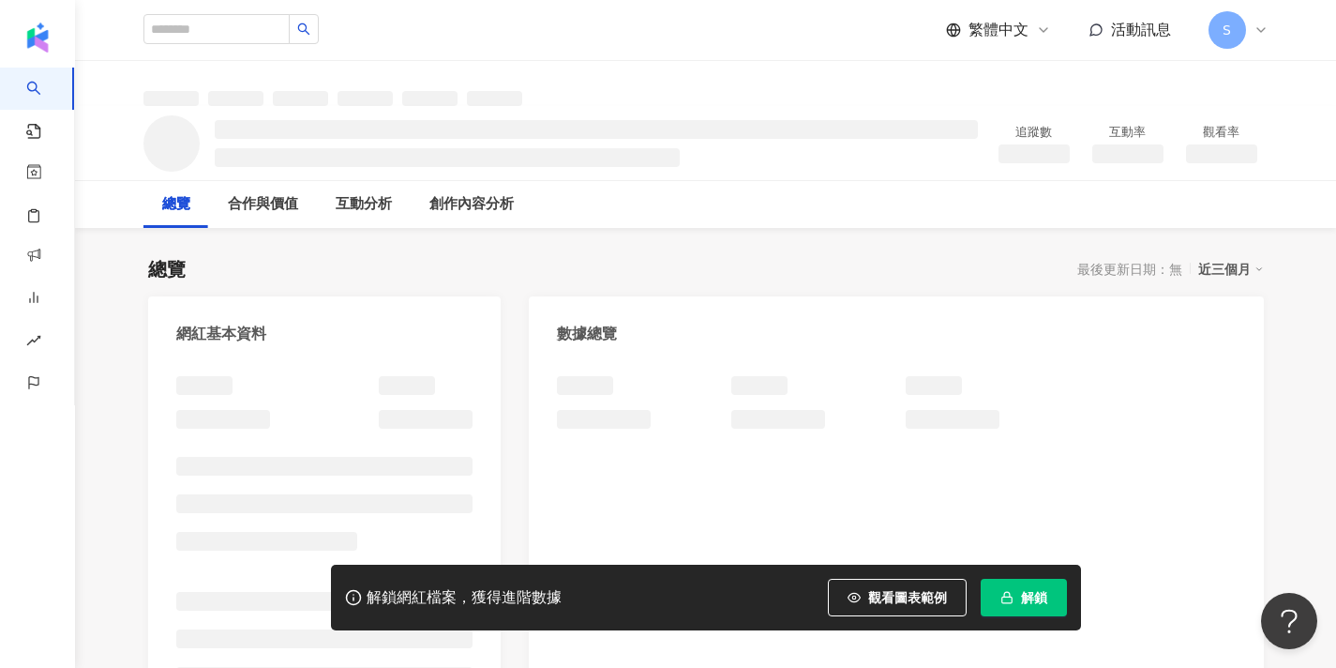
click at [326, 276] on div "總覽 最後更新日期：無 近三個月" at bounding box center [706, 269] width 1116 height 26
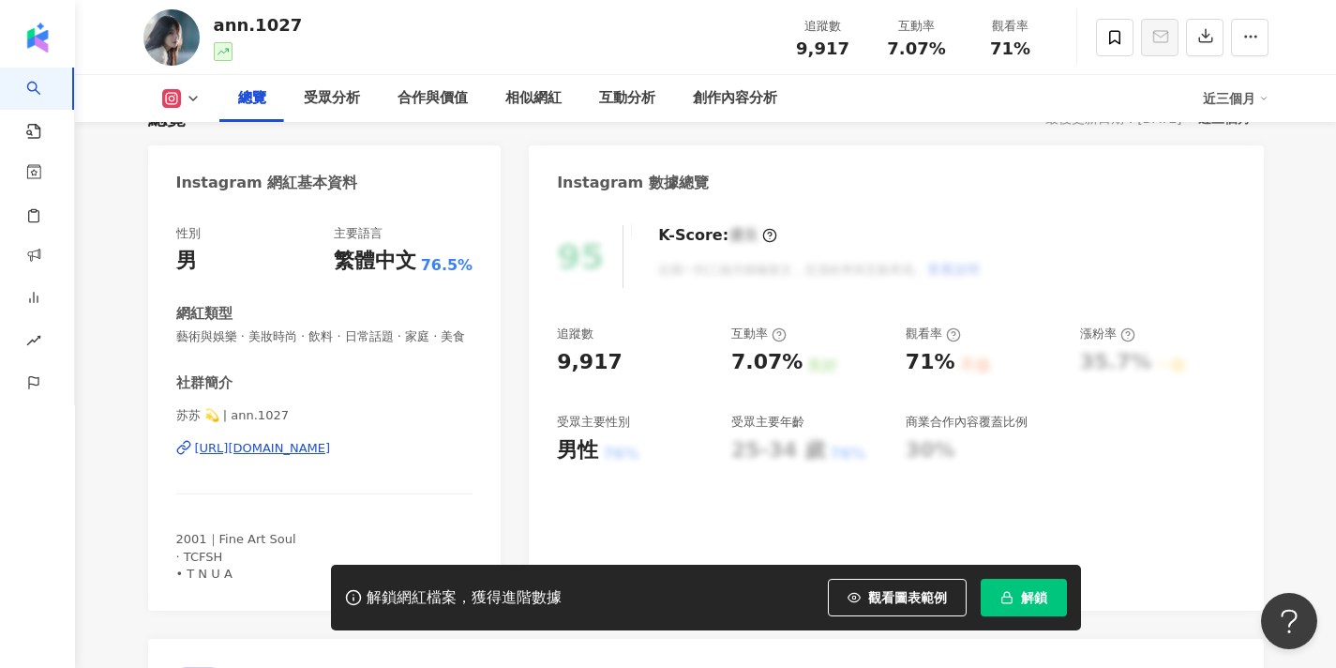
scroll to position [181, 0]
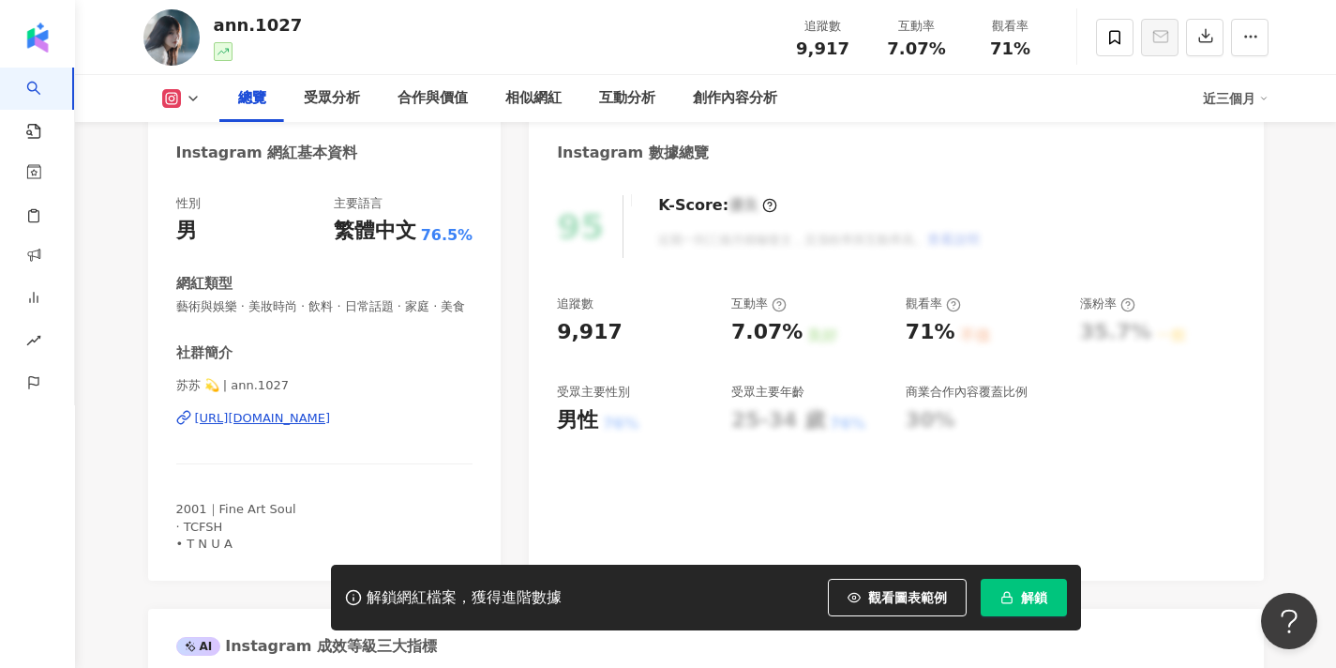
scroll to position [20, 0]
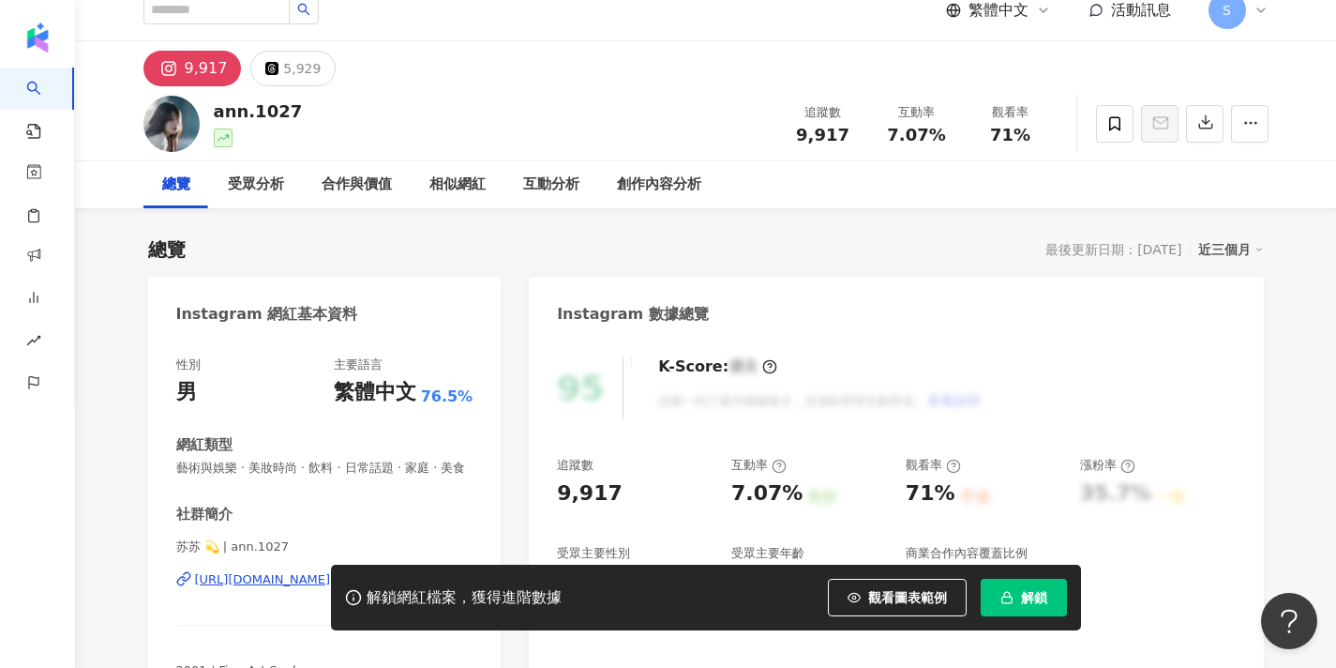
click at [353, 2] on span at bounding box center [255, 10] width 225 height 32
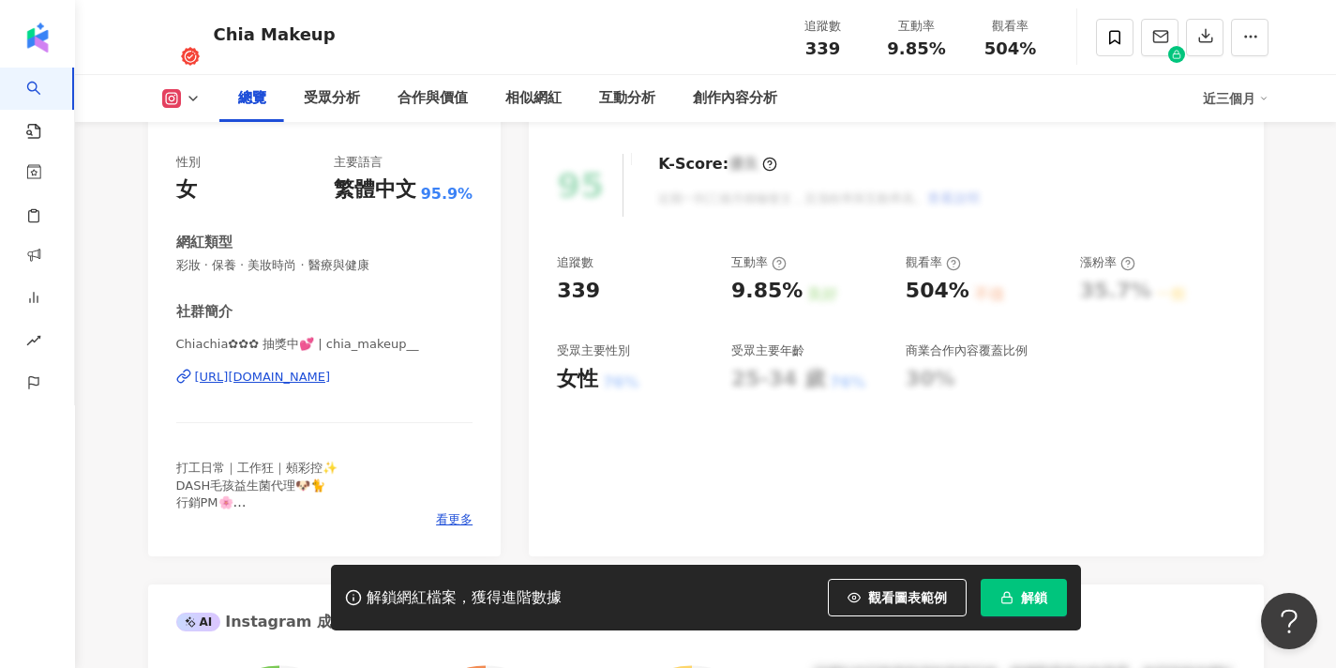
scroll to position [262, 0]
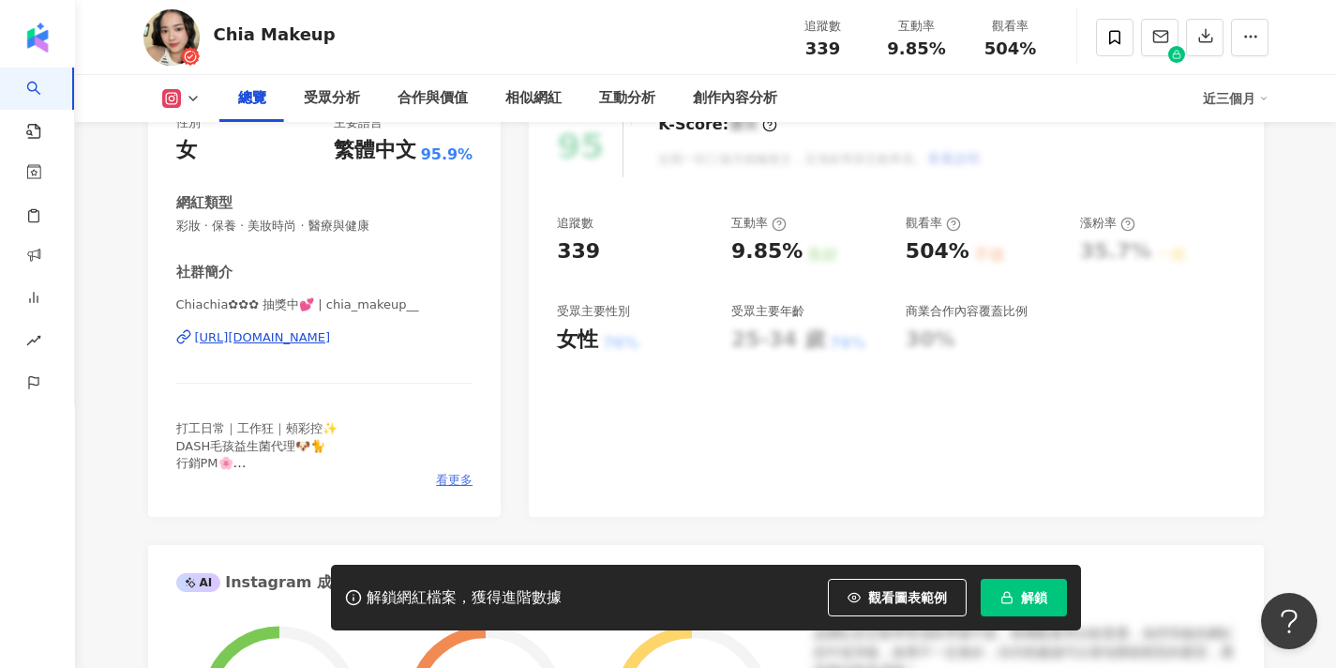
click at [454, 482] on span "看更多" at bounding box center [454, 480] width 37 height 17
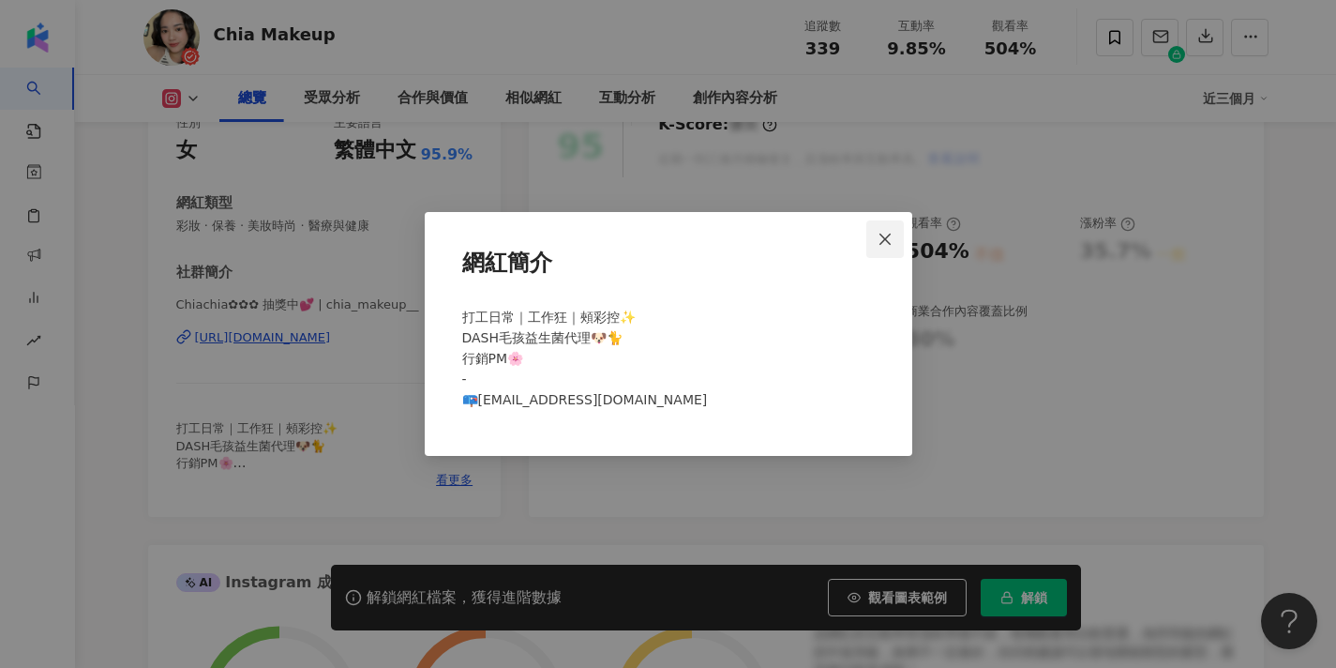
click at [873, 254] on button "Close" at bounding box center [886, 239] width 38 height 38
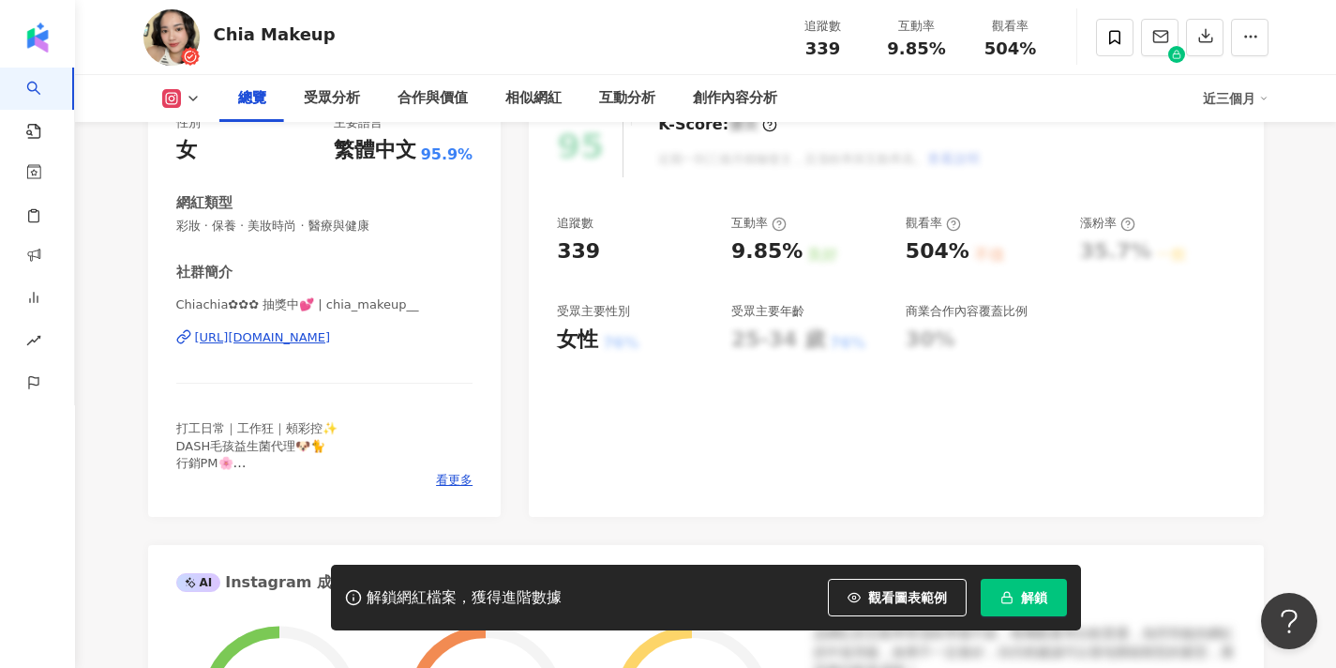
click at [331, 338] on div "[URL][DOMAIN_NAME]" at bounding box center [263, 337] width 136 height 17
drag, startPoint x: 262, startPoint y: 304, endPoint x: 151, endPoint y: 300, distance: 110.7
click at [151, 300] on div "性別 女 主要語言 繁體中文 95.9% 網紅類型 彩妝 · 保養 · 美妝時尚 · 醫療與健康 社群簡介 Chiachia✿✿✿ 抽獎中💕 | chia_m…" at bounding box center [325, 306] width 354 height 421
copy span "Chiachia✿✿✿"
click at [1003, 597] on rect "button" at bounding box center [1007, 599] width 10 height 6
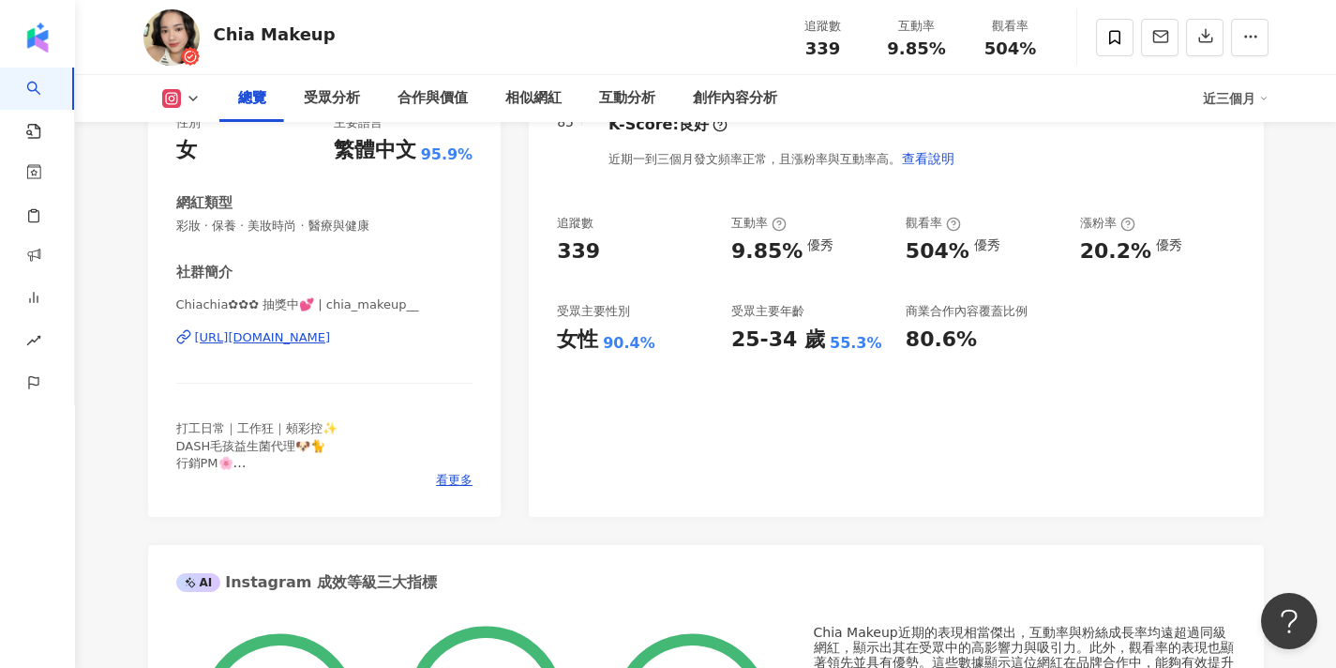
click at [326, 338] on div "[URL][DOMAIN_NAME]" at bounding box center [263, 337] width 136 height 17
click at [1111, 34] on icon at bounding box center [1115, 37] width 17 height 17
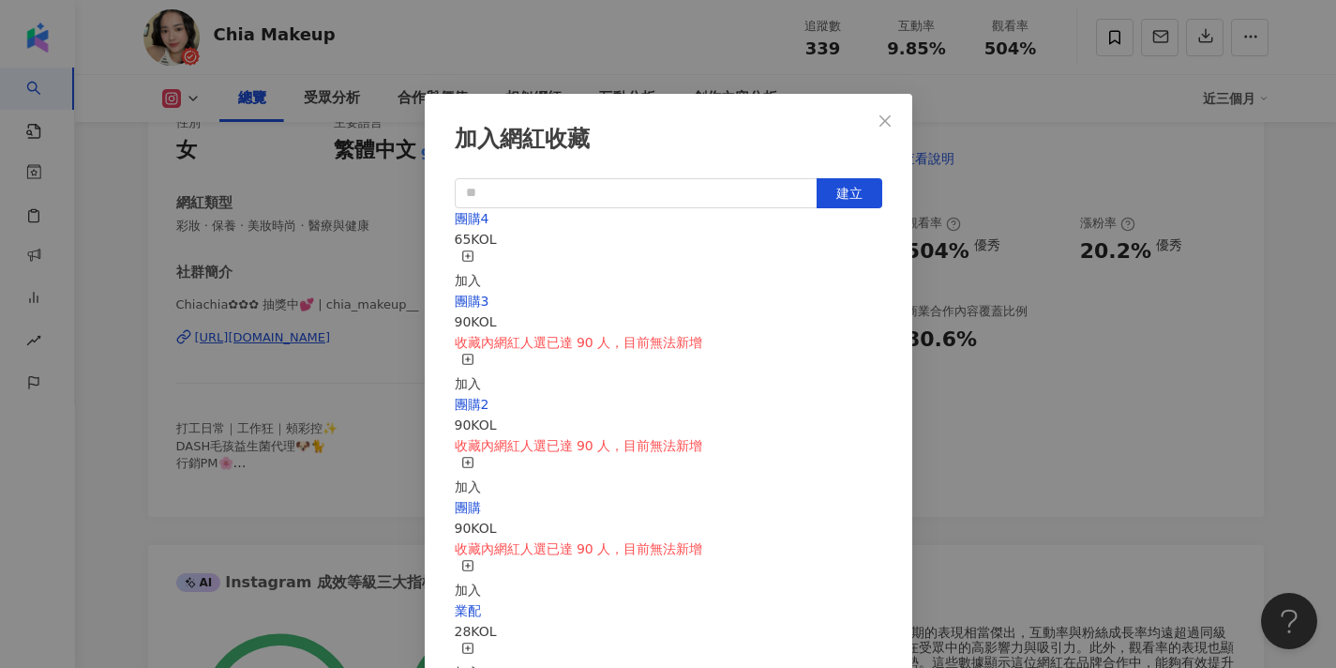
click at [475, 259] on icon "button" at bounding box center [467, 255] width 13 height 13
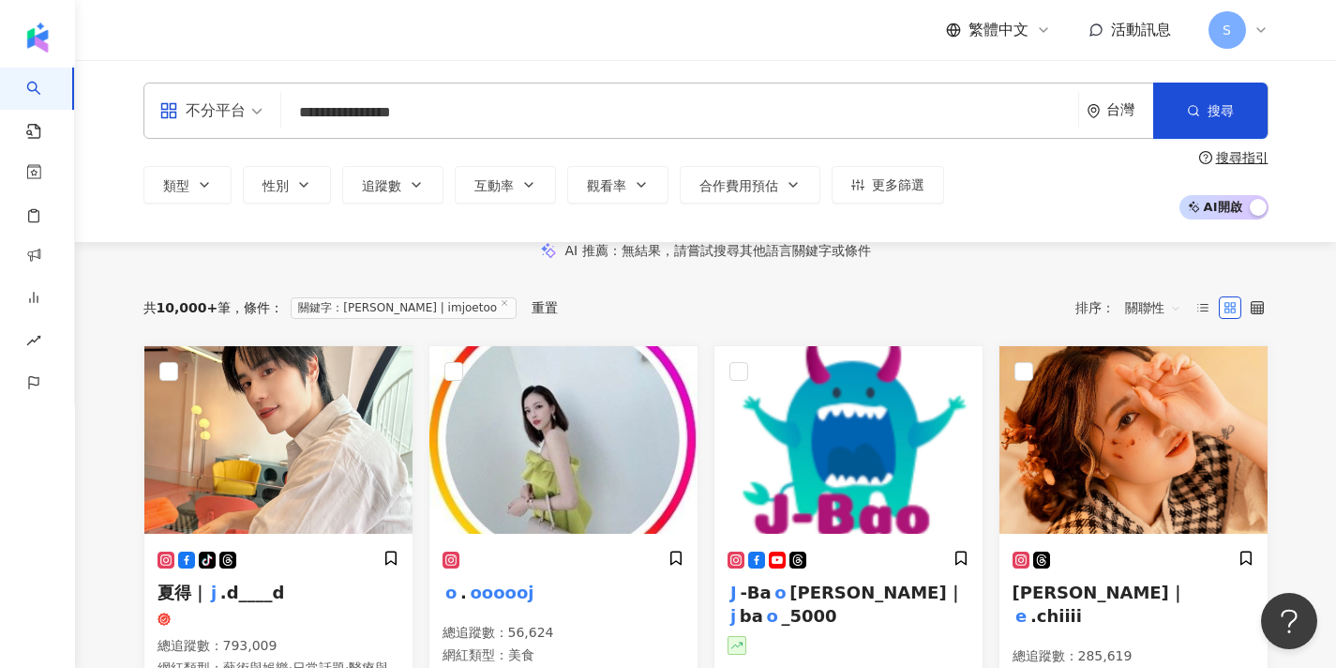
drag, startPoint x: 343, startPoint y: 117, endPoint x: 252, endPoint y: 116, distance: 91.0
click at [252, 116] on div "**********" at bounding box center [705, 111] width 1125 height 56
type input "********"
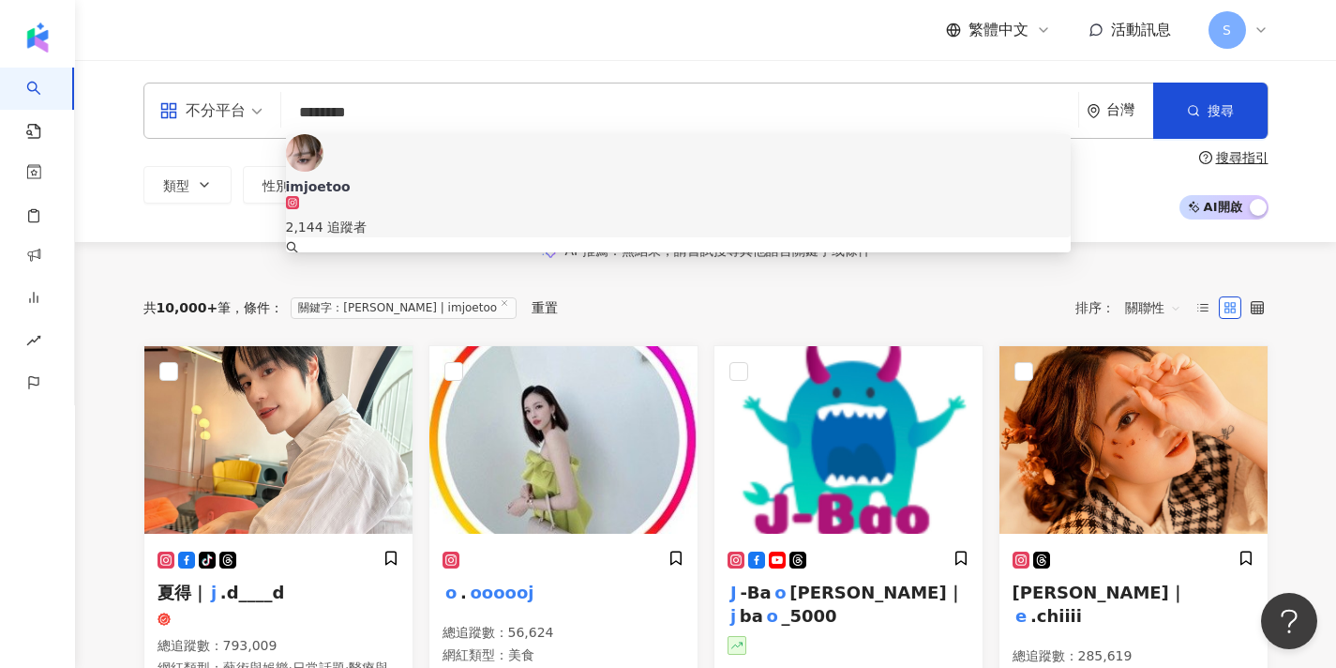
click at [480, 196] on div "2,144 追蹤者" at bounding box center [679, 216] width 786 height 41
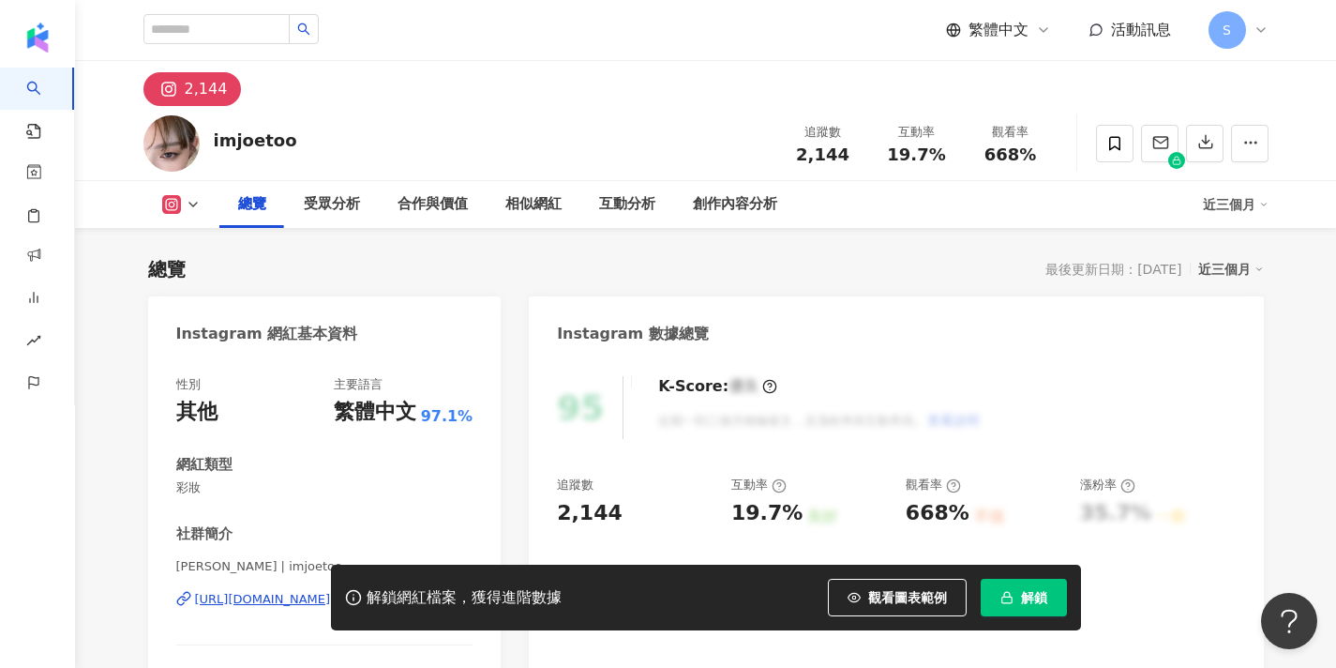
scroll to position [253, 0]
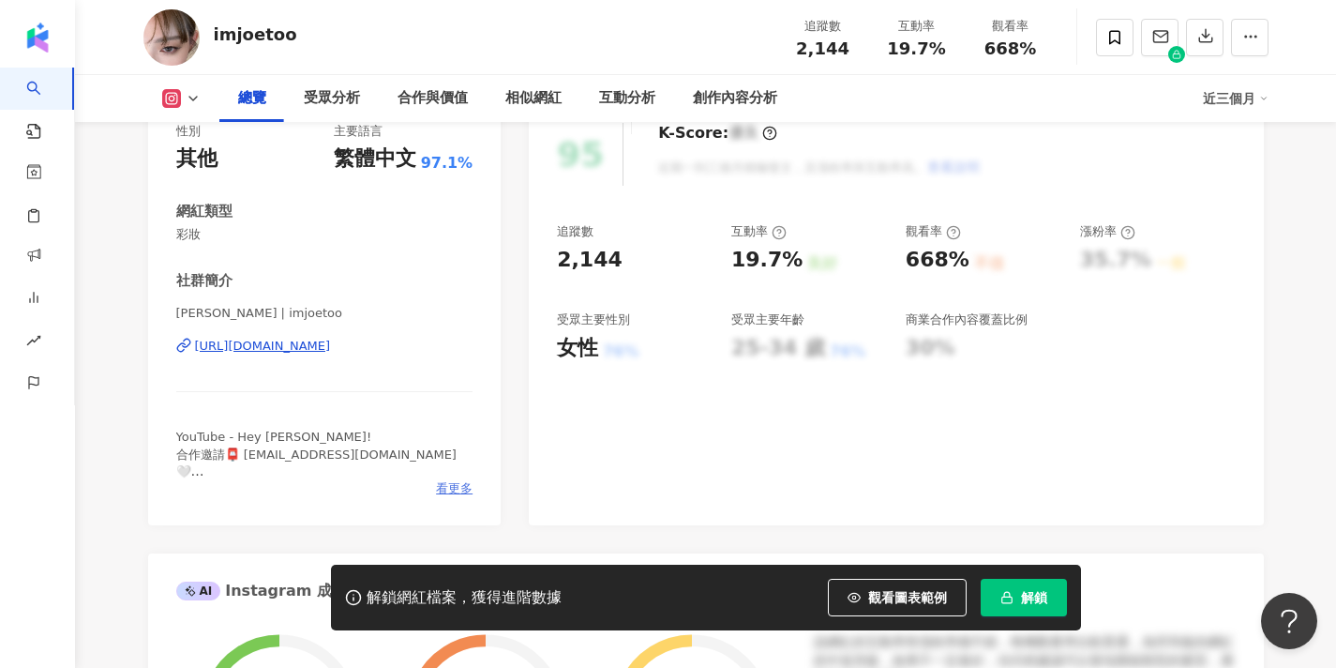
click at [456, 485] on span "看更多" at bounding box center [454, 488] width 37 height 17
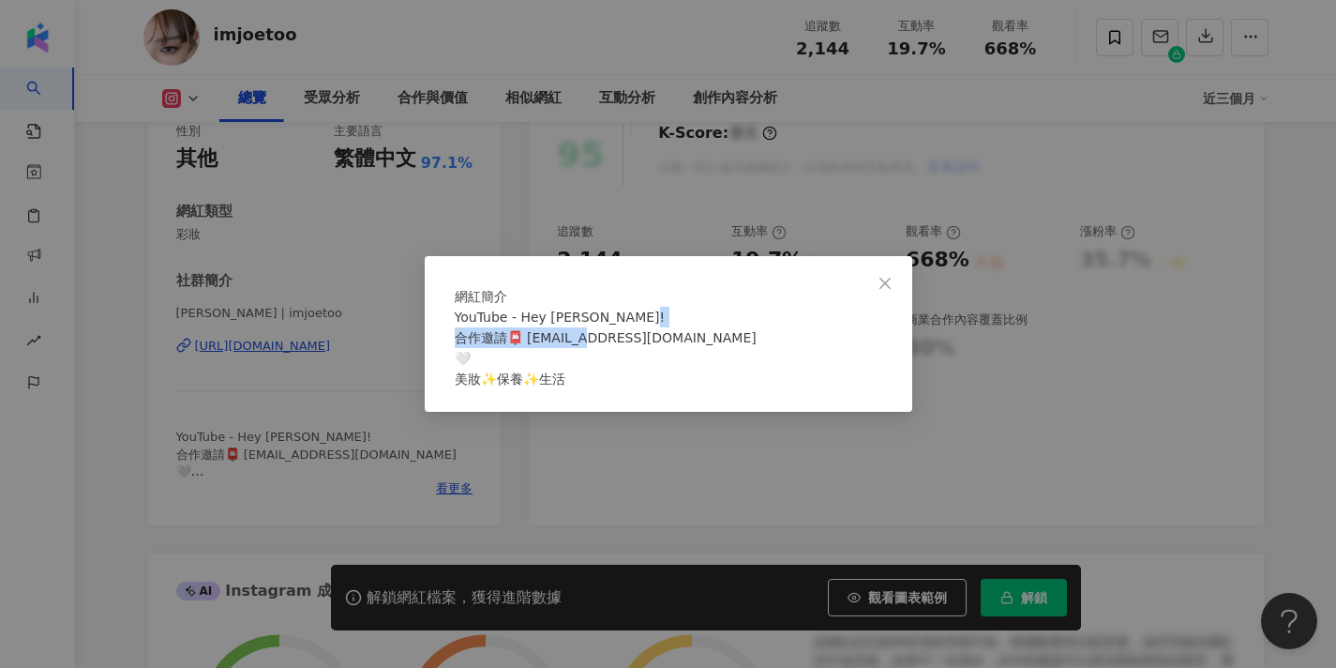
drag, startPoint x: 641, startPoint y: 346, endPoint x: 534, endPoint y: 351, distance: 107.0
click at [534, 351] on span "YouTube - Hey [PERSON_NAME]! 合作邀請📮 [EMAIL_ADDRESS][DOMAIN_NAME] 🤍 美妝✨保養✨生活" at bounding box center [606, 347] width 302 height 77
copy span "[EMAIL_ADDRESS][DOMAIN_NAME]"
click at [890, 276] on icon "close" at bounding box center [885, 283] width 15 height 15
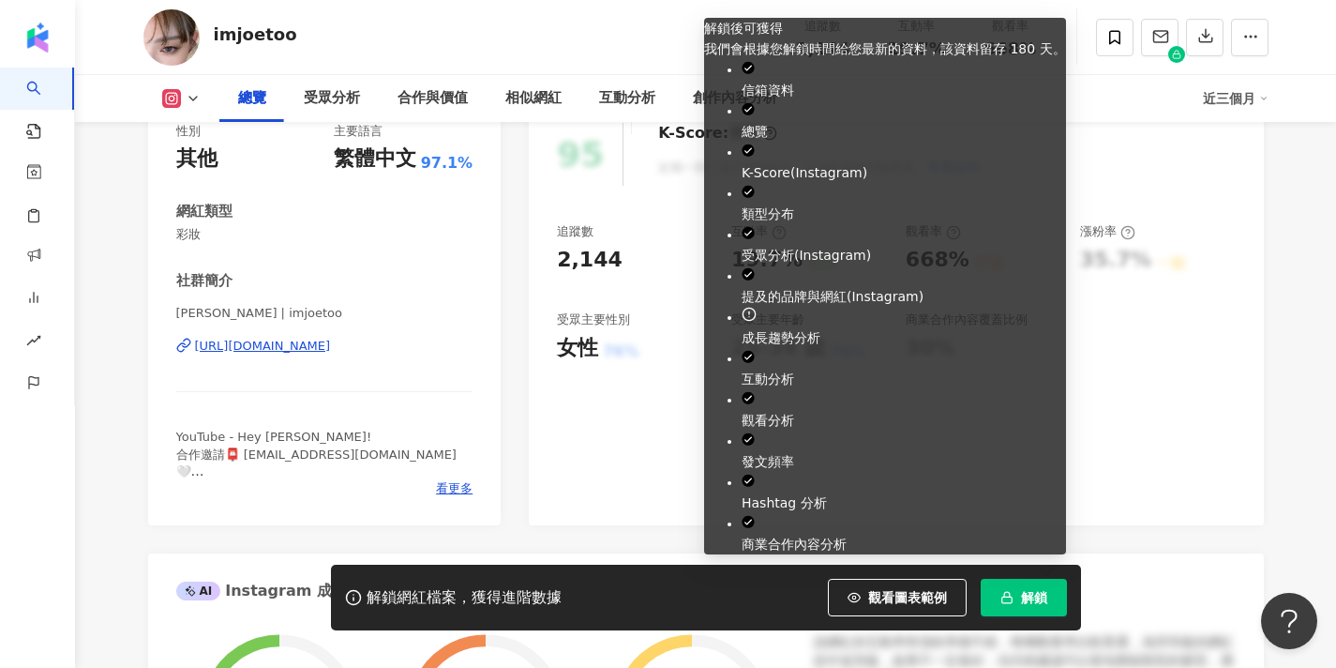
click at [1031, 595] on span "解鎖" at bounding box center [1034, 597] width 26 height 15
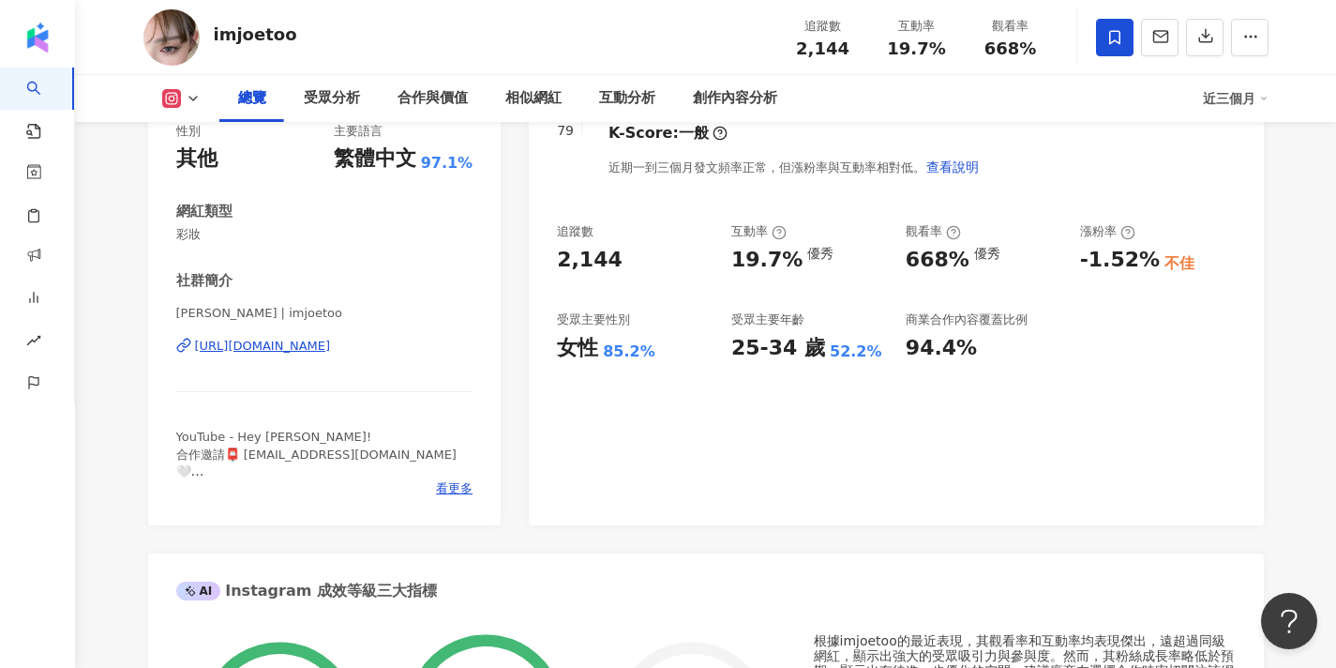
click at [1113, 39] on icon at bounding box center [1115, 37] width 17 height 17
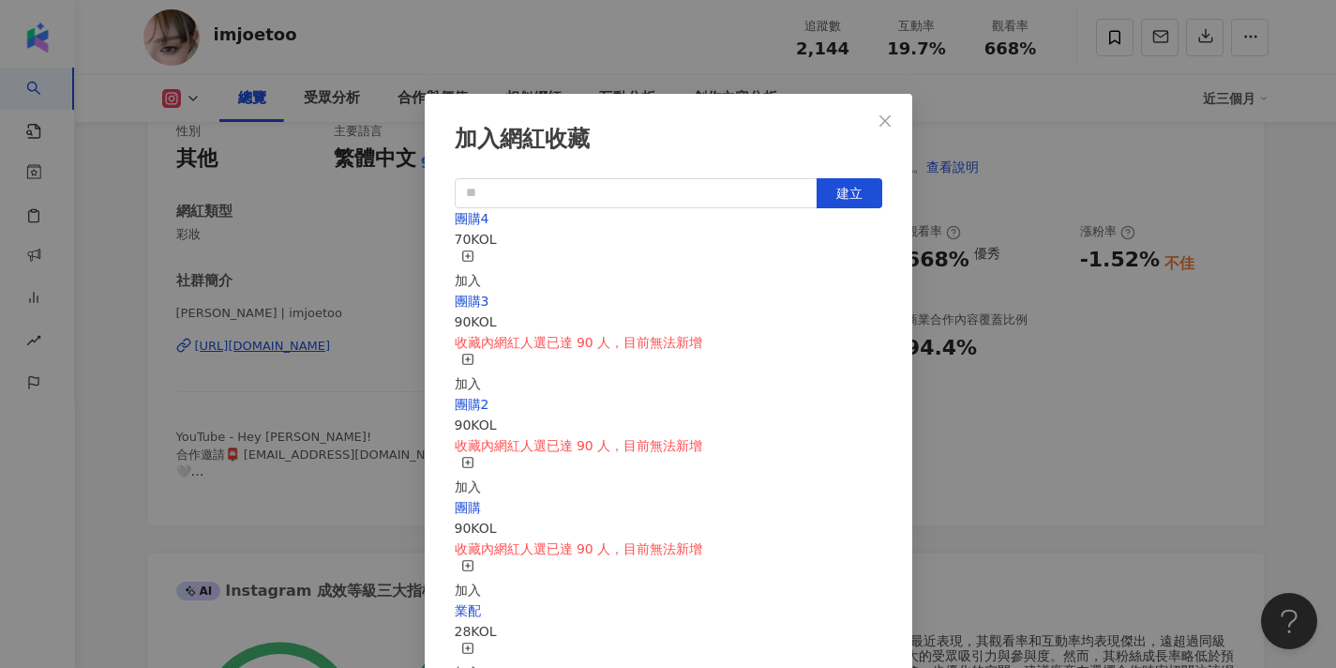
click at [475, 250] on icon "button" at bounding box center [467, 255] width 13 height 13
click at [888, 126] on icon "close" at bounding box center [885, 120] width 15 height 15
click at [888, 126] on div "加入網紅收藏 建立 團購4 71 KOL 已加入 團購3 90 KOL 收藏內網紅人選已達 90 人，目前無法新增 加入 團購2 90 KOL 收藏內網紅人選…" at bounding box center [668, 334] width 1336 height 668
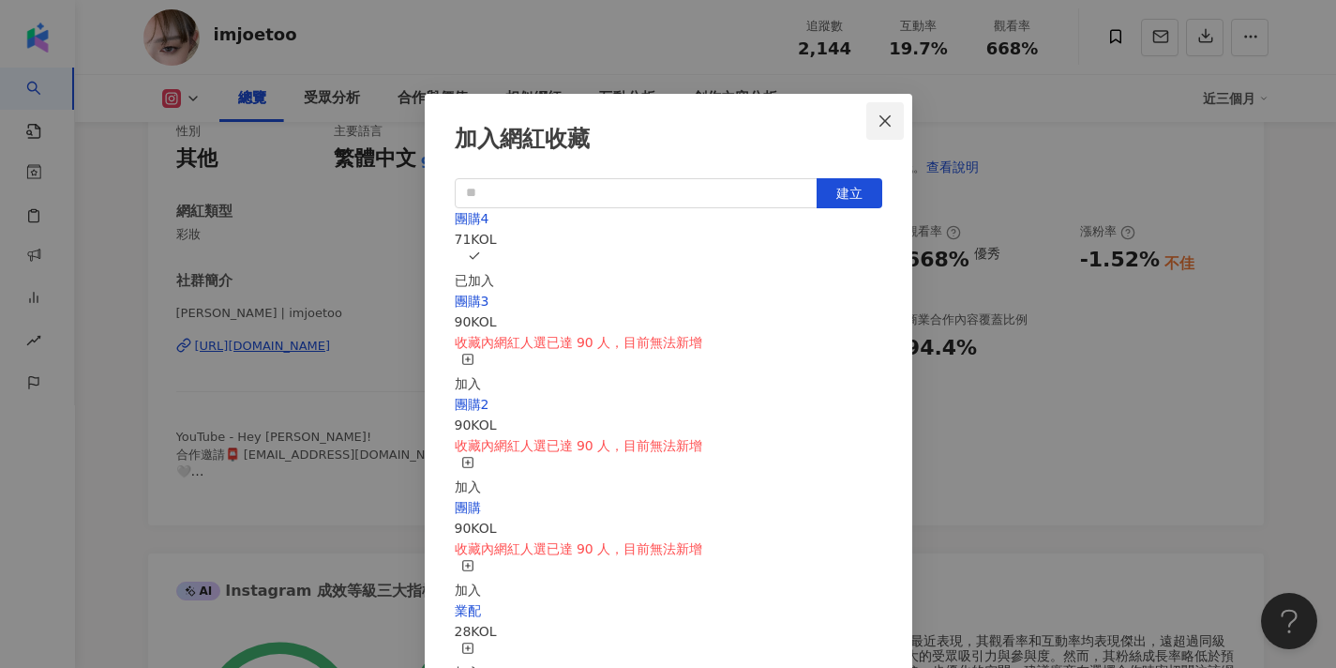
click at [888, 126] on div "加入網紅收藏 建立 團購4 71 KOL 已加入 團購3 90 KOL 收藏內網紅人選已達 90 人，目前無法新增 加入 團購2 90 KOL 收藏內網紅人選…" at bounding box center [668, 334] width 1336 height 668
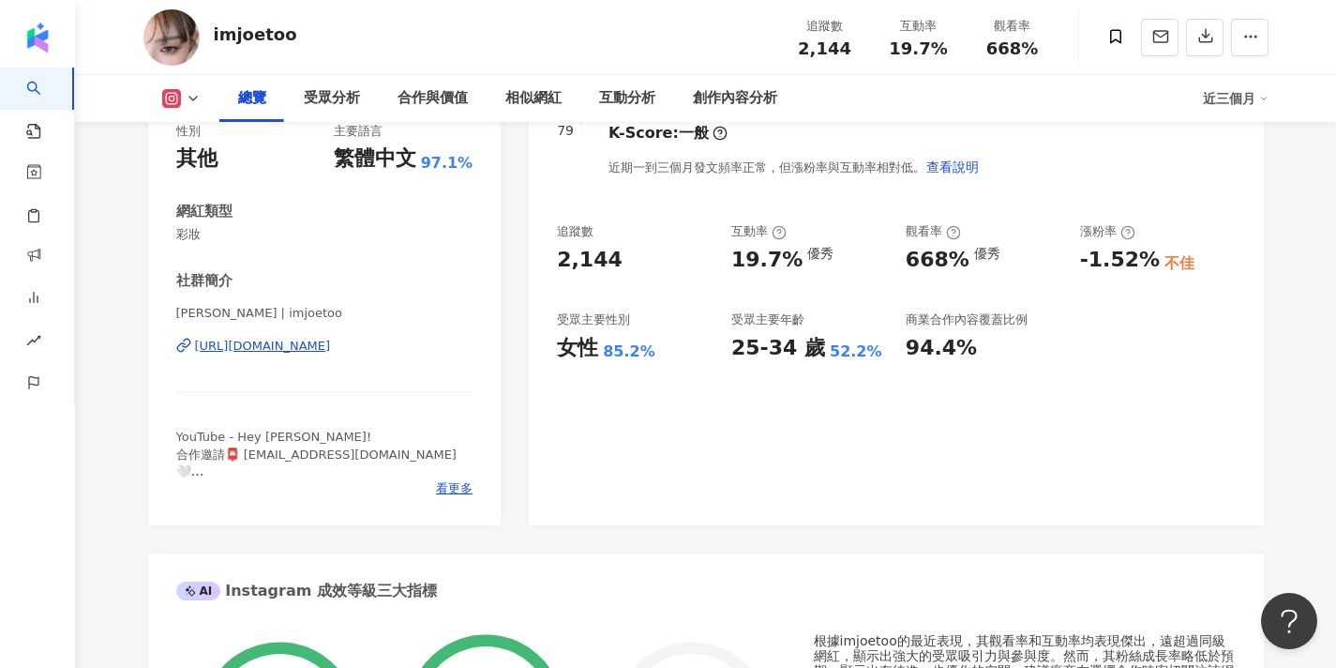
click at [957, 106] on div "總覽 受眾分析 合作與價值 相似網紅 互動分析 創作內容分析" at bounding box center [711, 98] width 984 height 47
click at [299, 349] on div "[URL][DOMAIN_NAME]" at bounding box center [263, 346] width 136 height 17
